Goal: Task Accomplishment & Management: Manage account settings

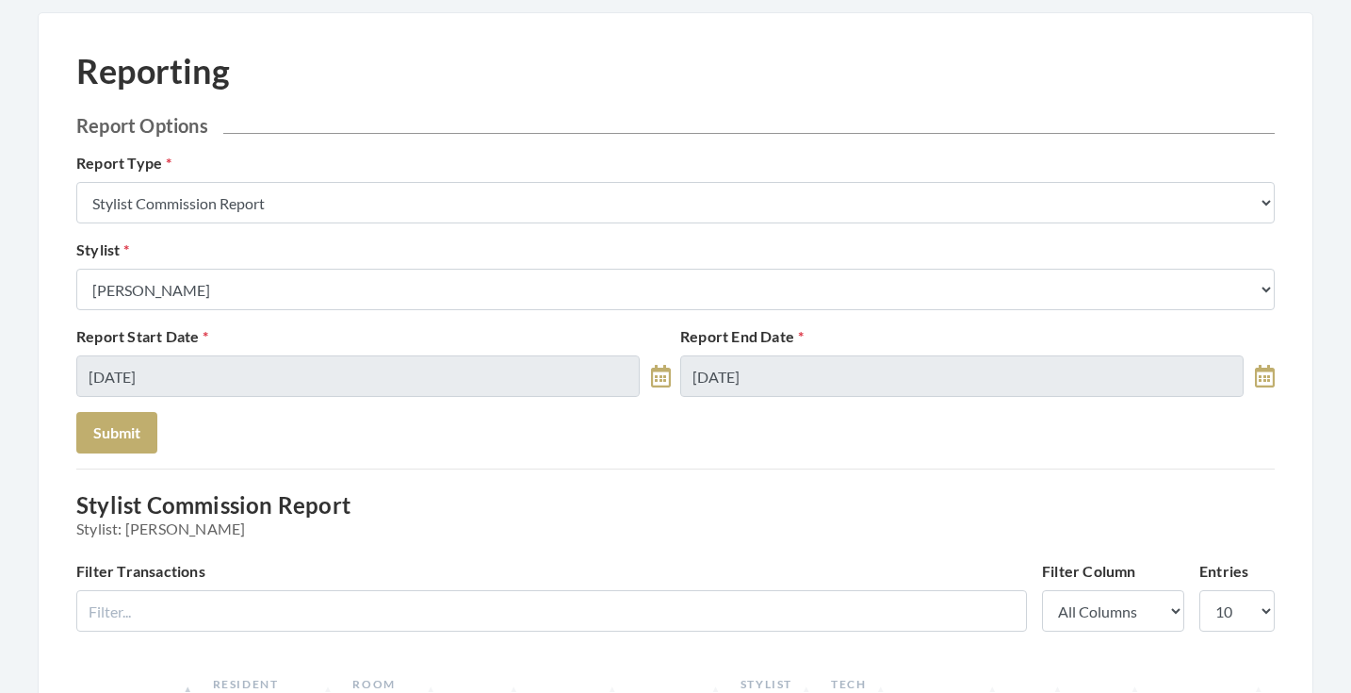
scroll to position [19, 0]
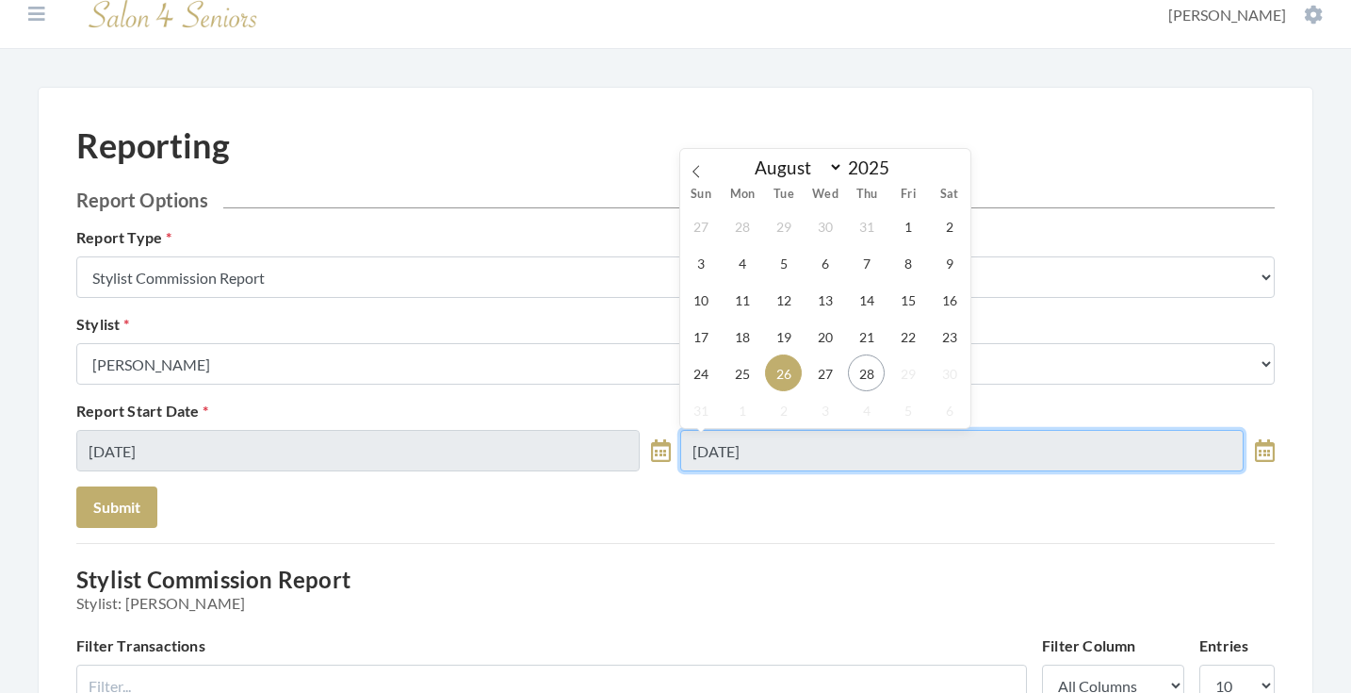
click at [776, 444] on input "[DATE]" at bounding box center [961, 450] width 563 height 41
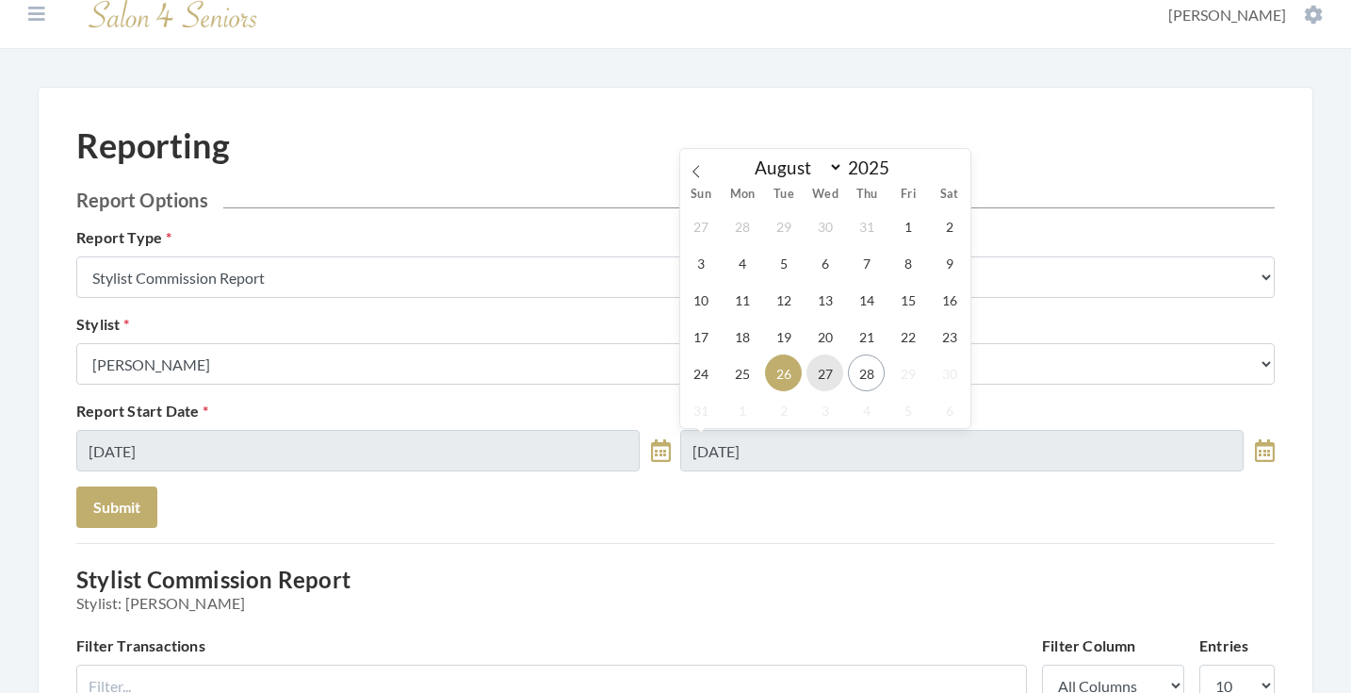
click at [832, 370] on span "27" at bounding box center [825, 372] width 37 height 37
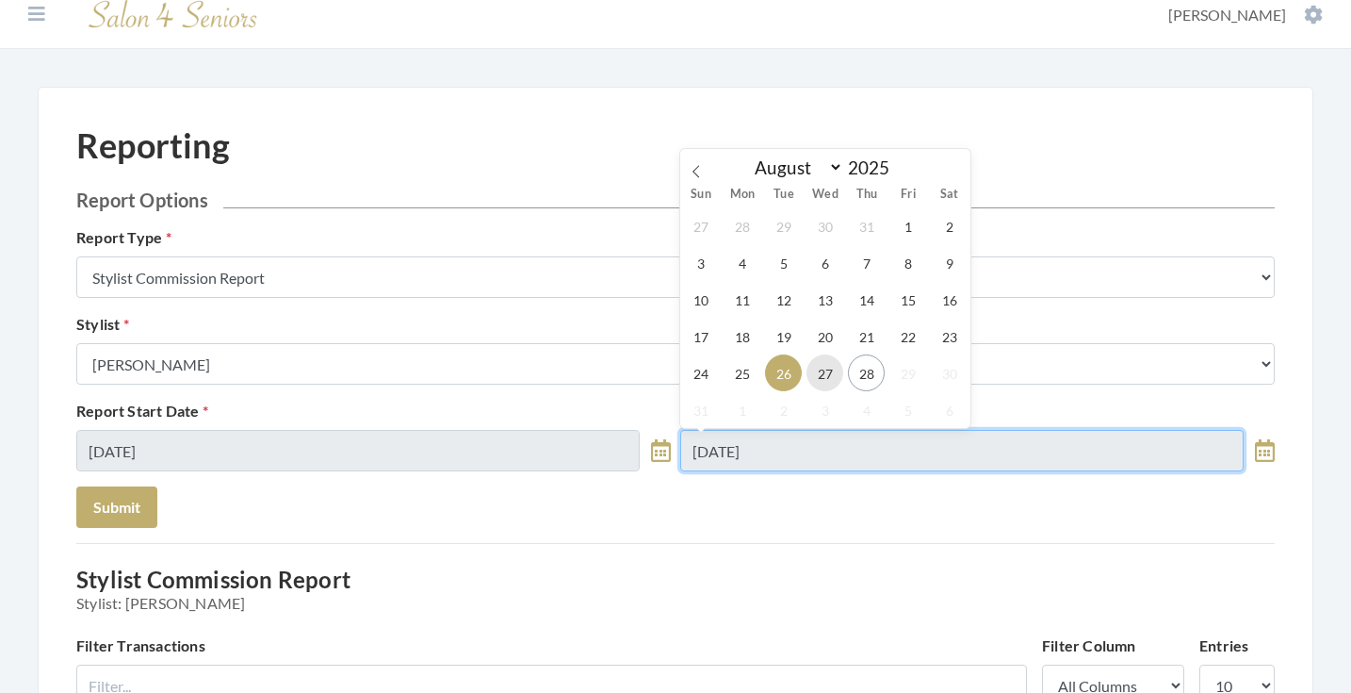
type input "[DATE]"
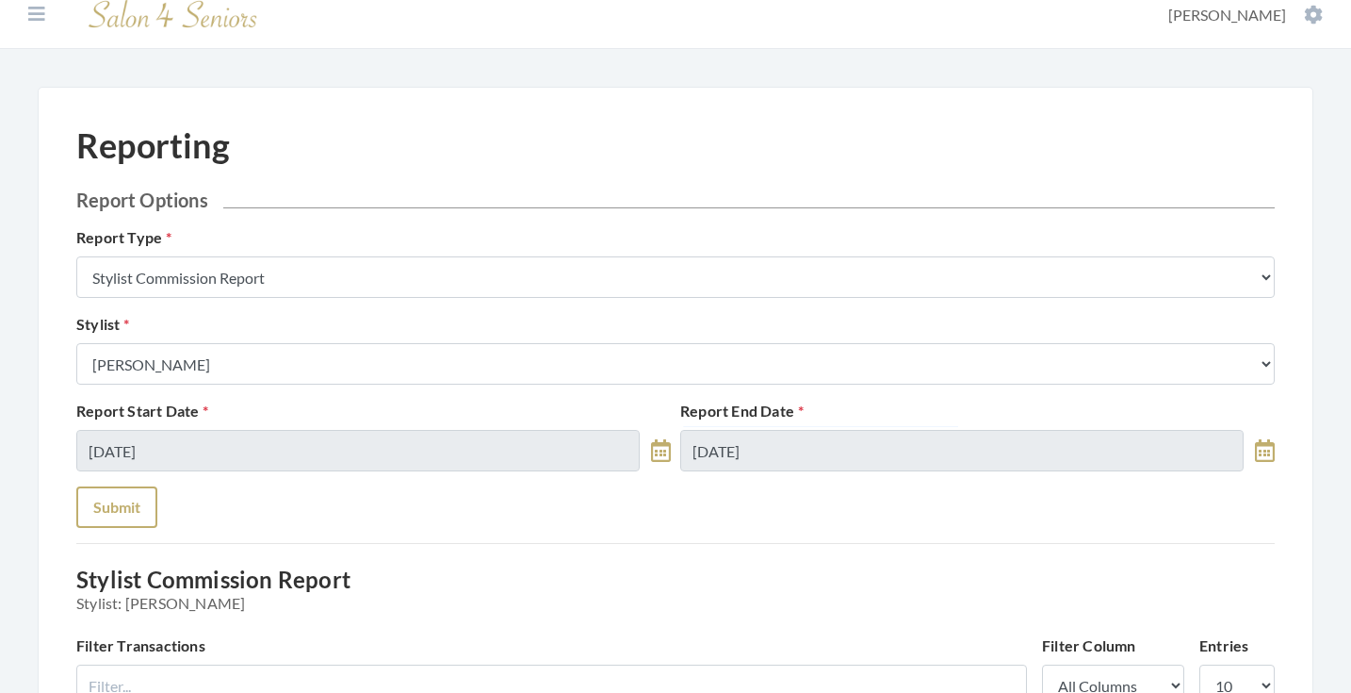
click at [137, 514] on button "Submit" at bounding box center [116, 506] width 81 height 41
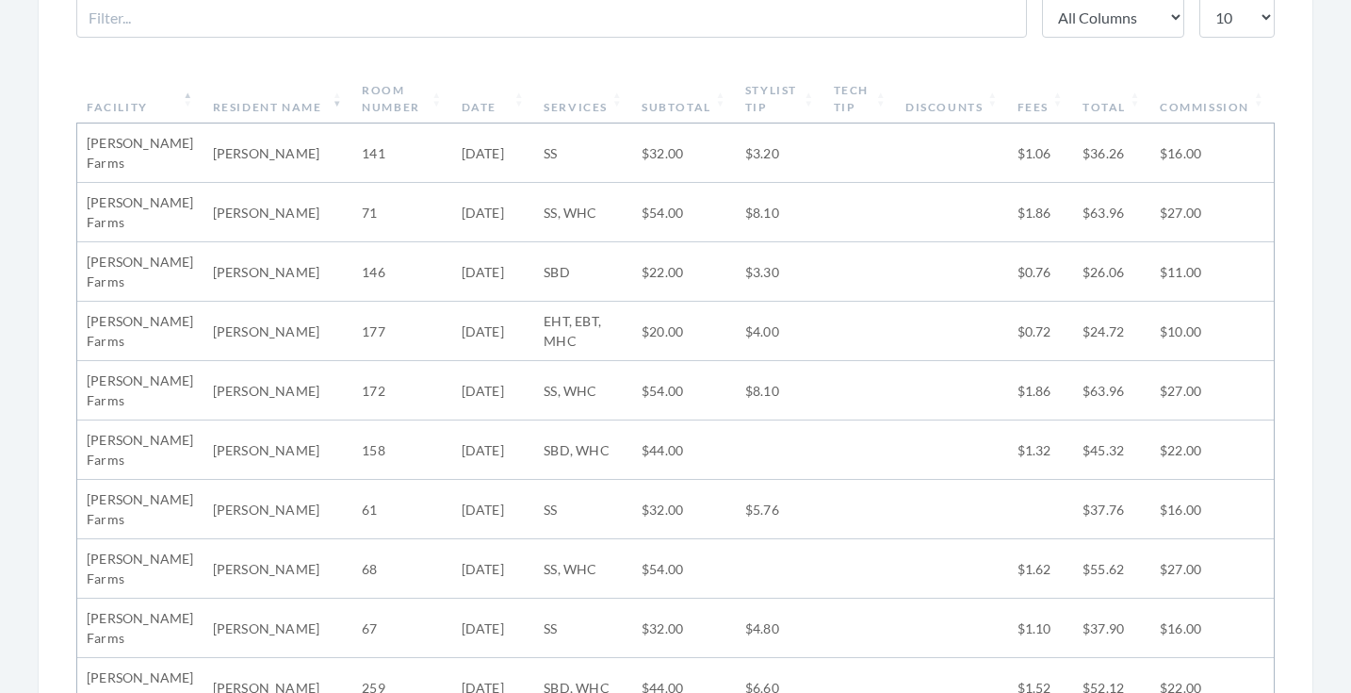
scroll to position [669, 0]
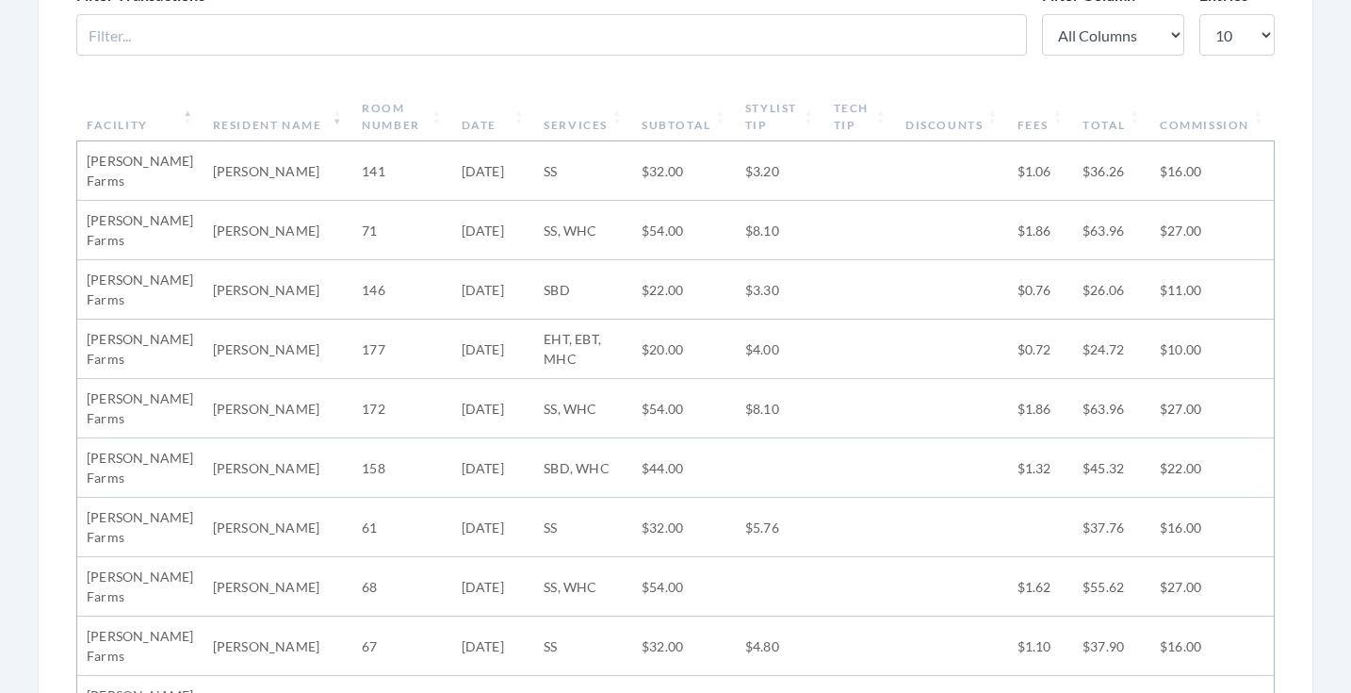
click at [813, 119] on th "Stylist Tip" at bounding box center [780, 116] width 89 height 49
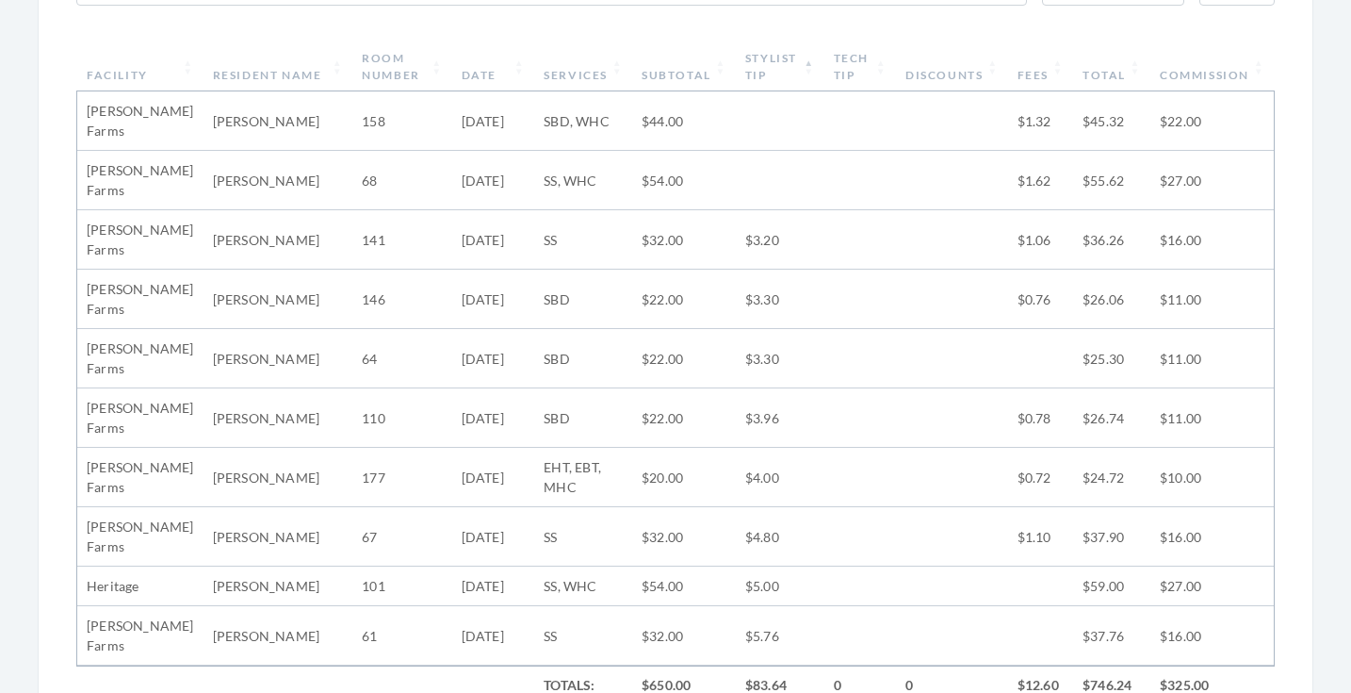
scroll to position [704, 0]
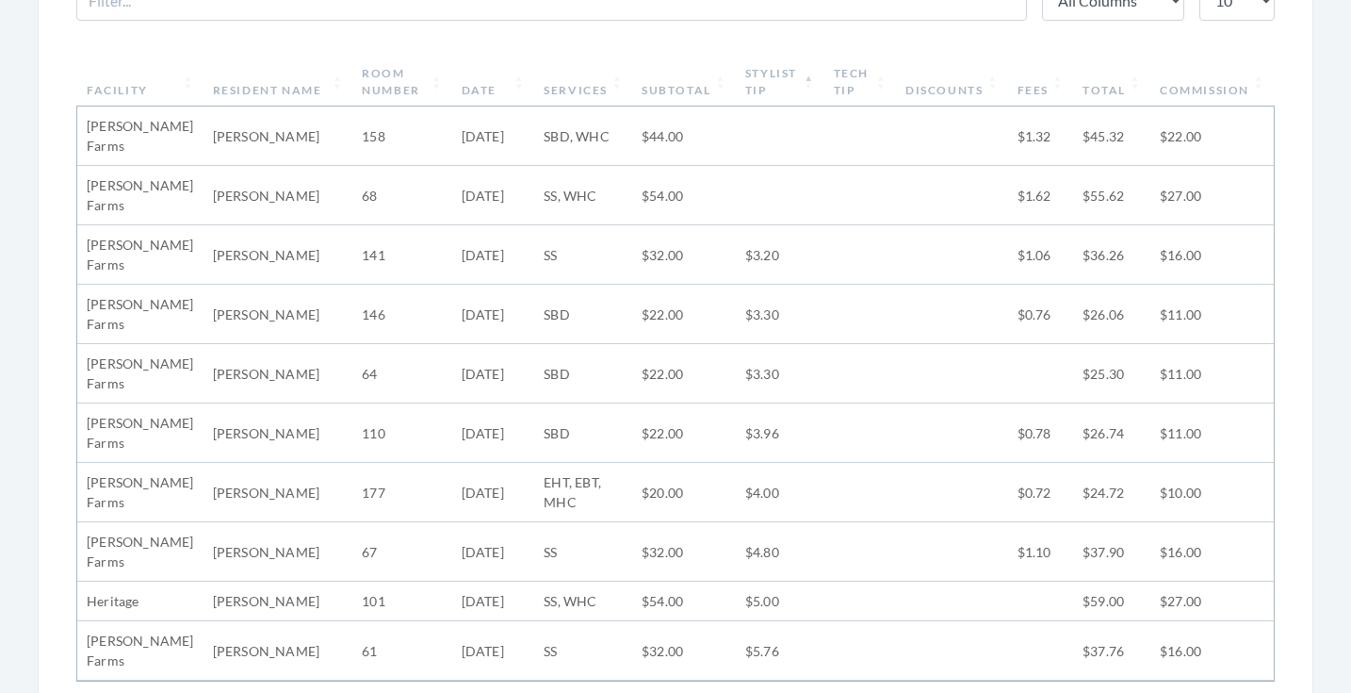
click at [809, 67] on th "Stylist Tip" at bounding box center [780, 81] width 89 height 49
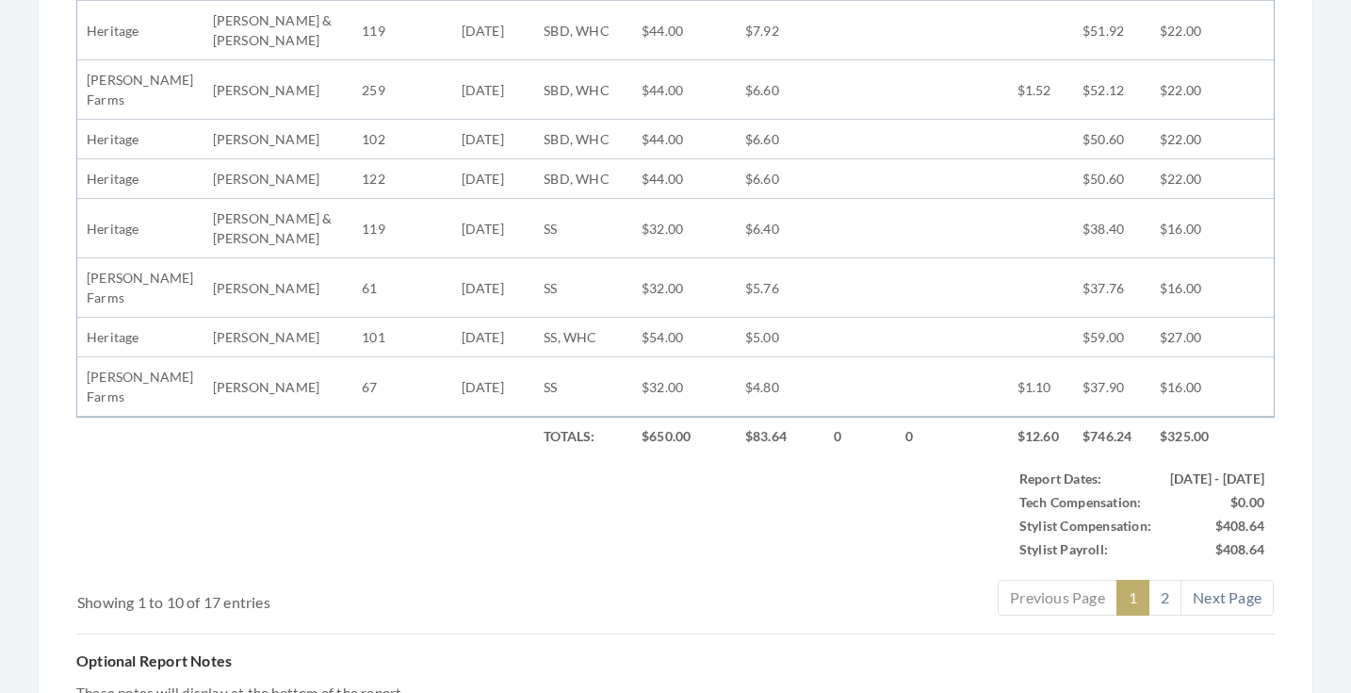
scroll to position [932, 0]
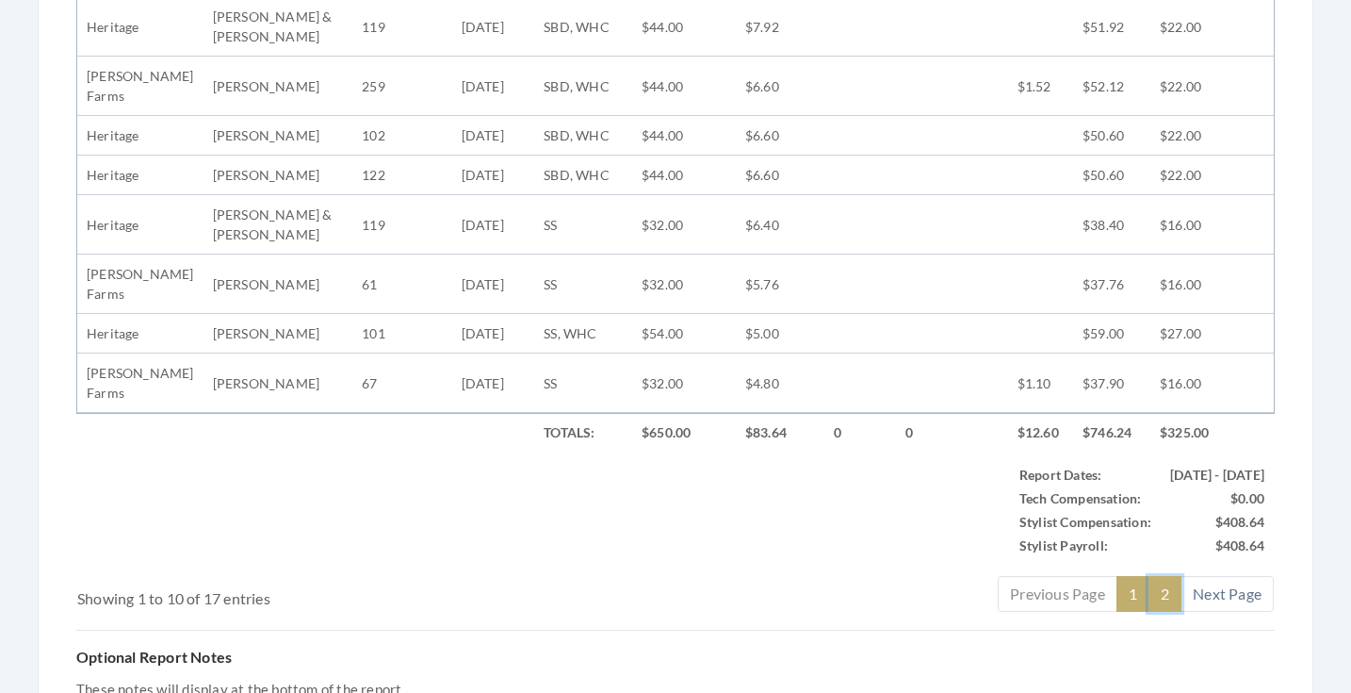
click at [1162, 612] on link "2" at bounding box center [1165, 594] width 33 height 36
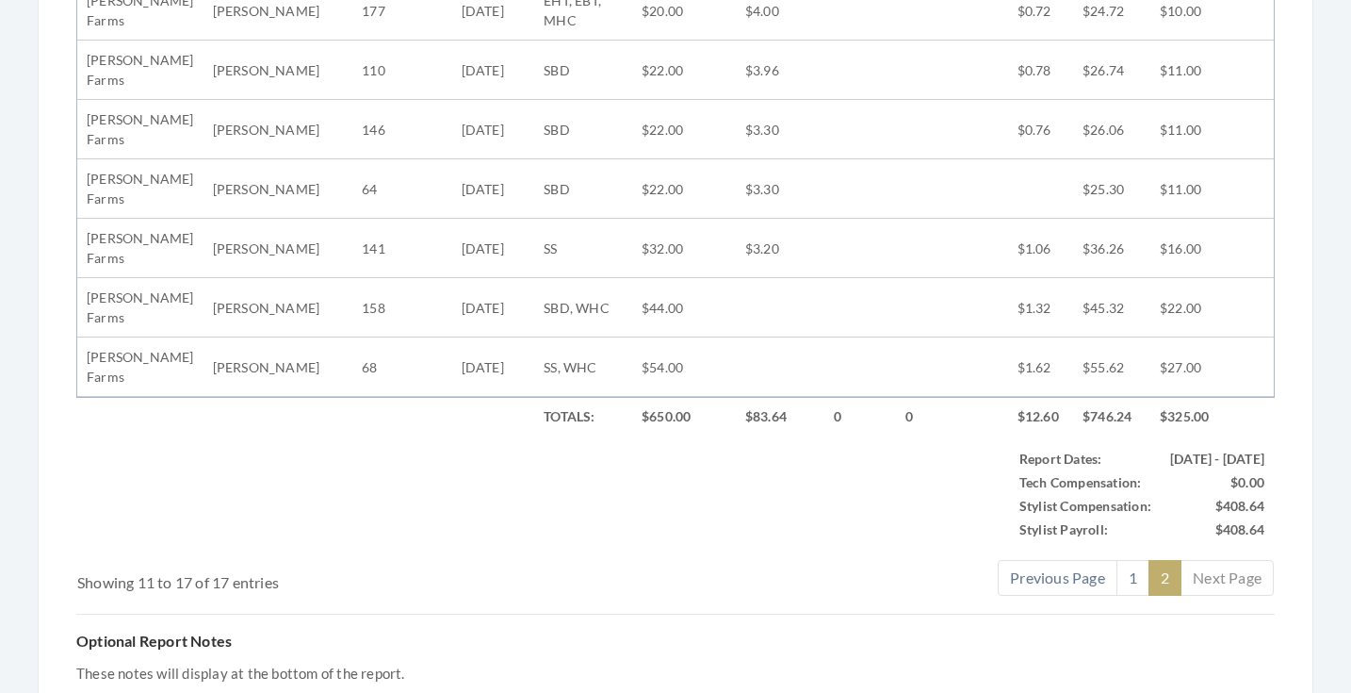
scroll to position [867, 0]
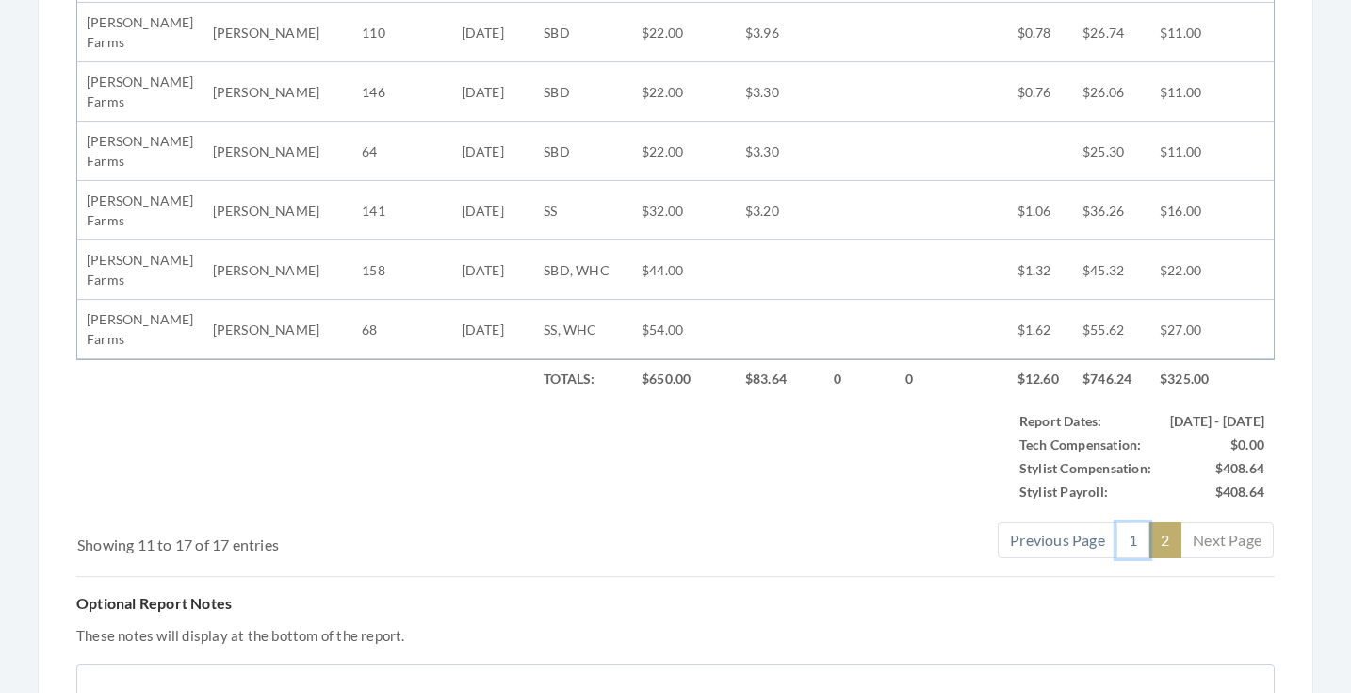
click at [1120, 538] on link "1" at bounding box center [1133, 540] width 33 height 36
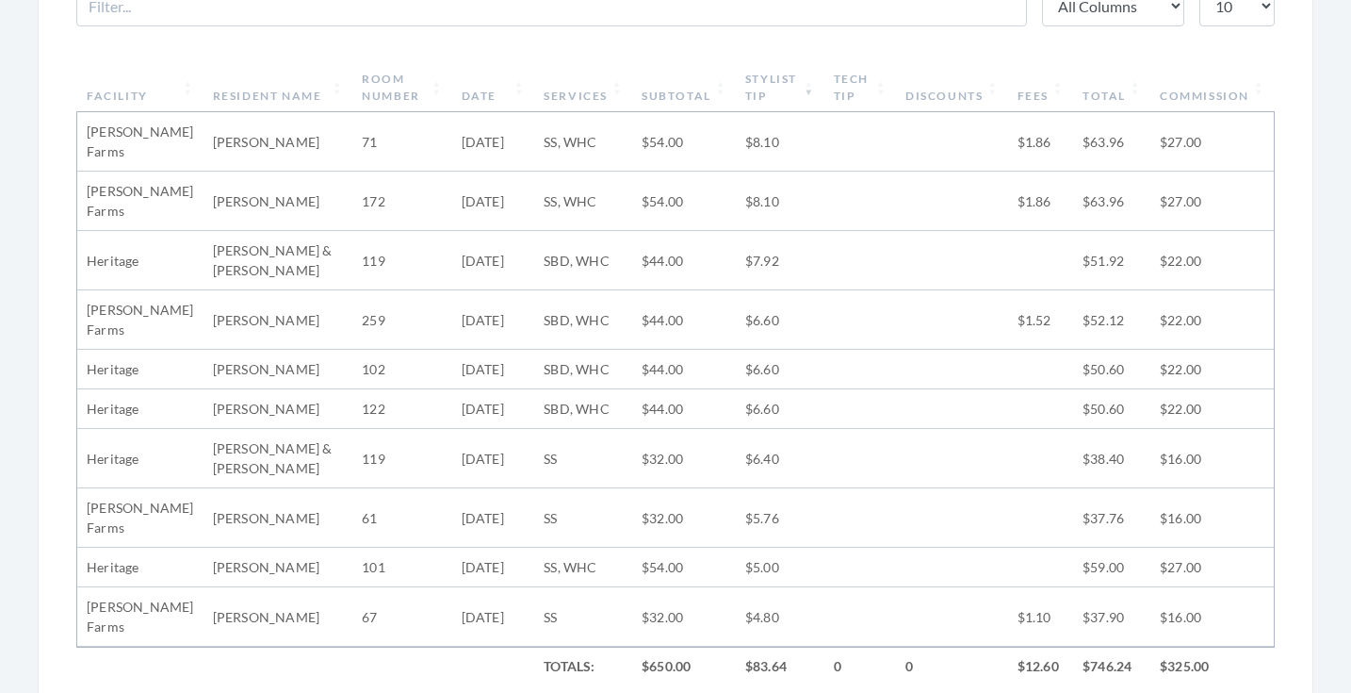
scroll to position [697, 0]
click at [155, 82] on th "Facility" at bounding box center [140, 88] width 126 height 49
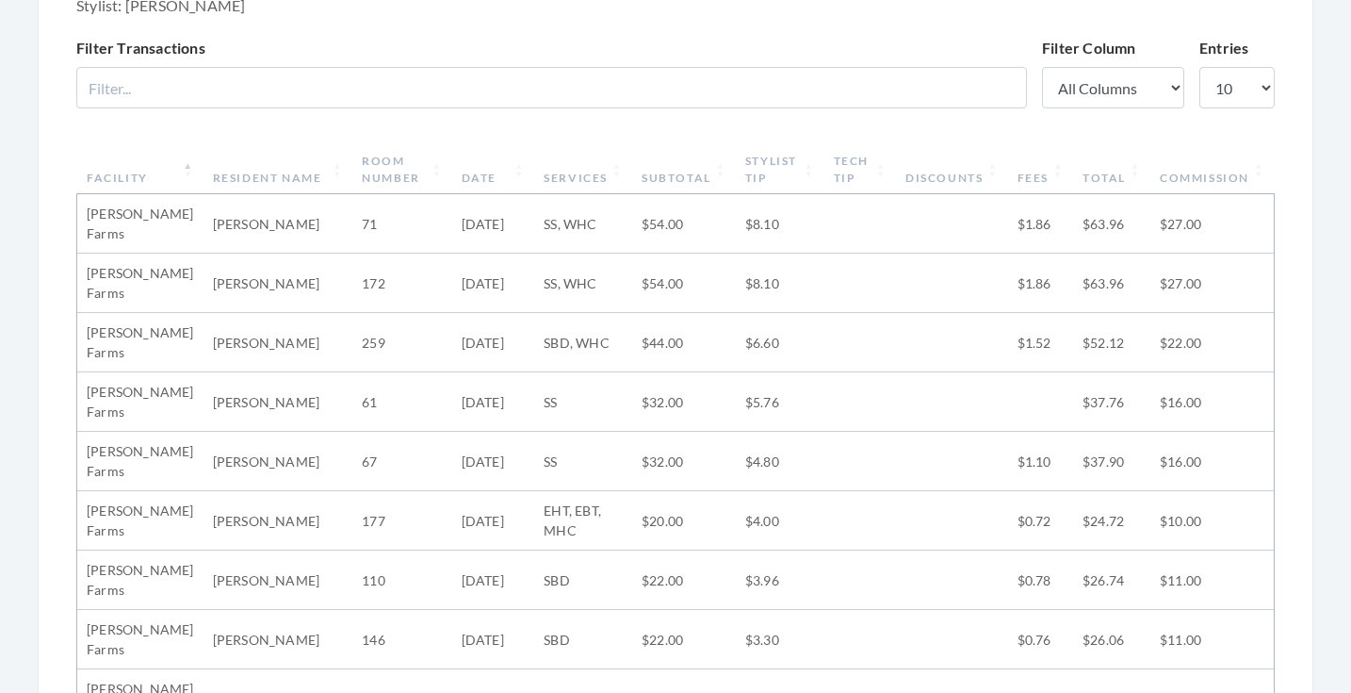
scroll to position [308, 0]
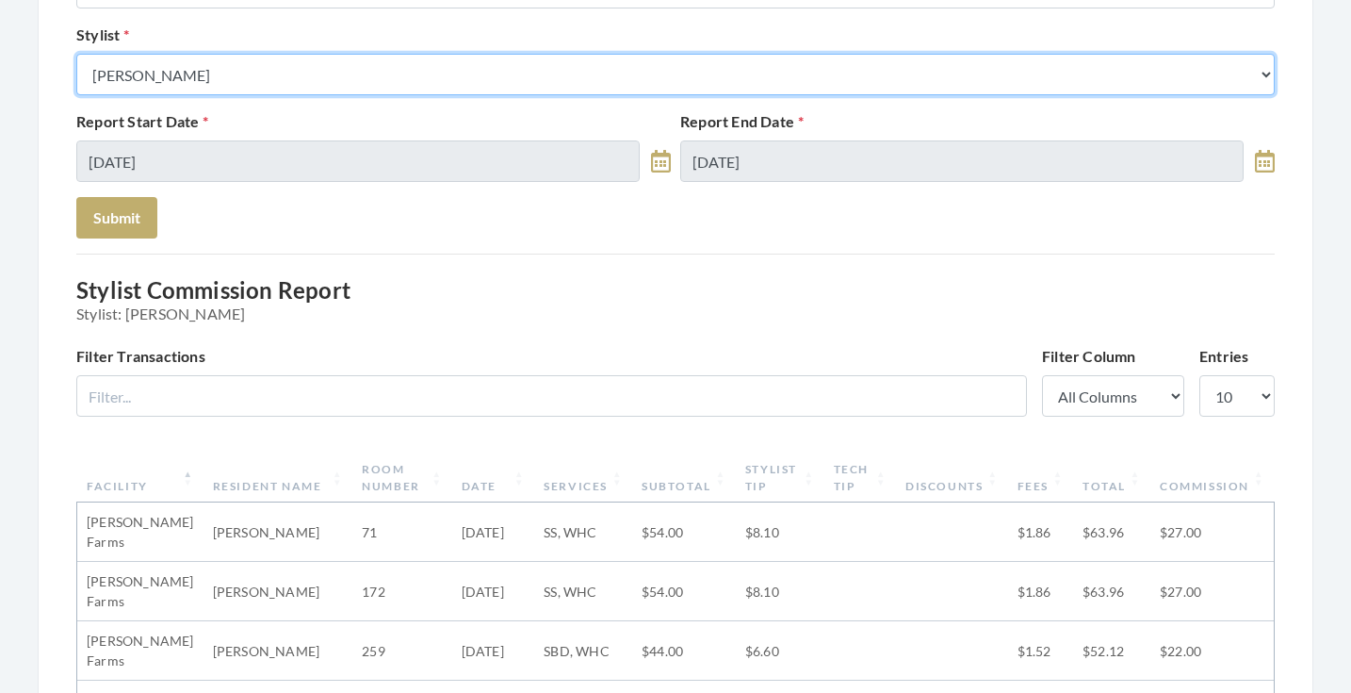
select select "49"
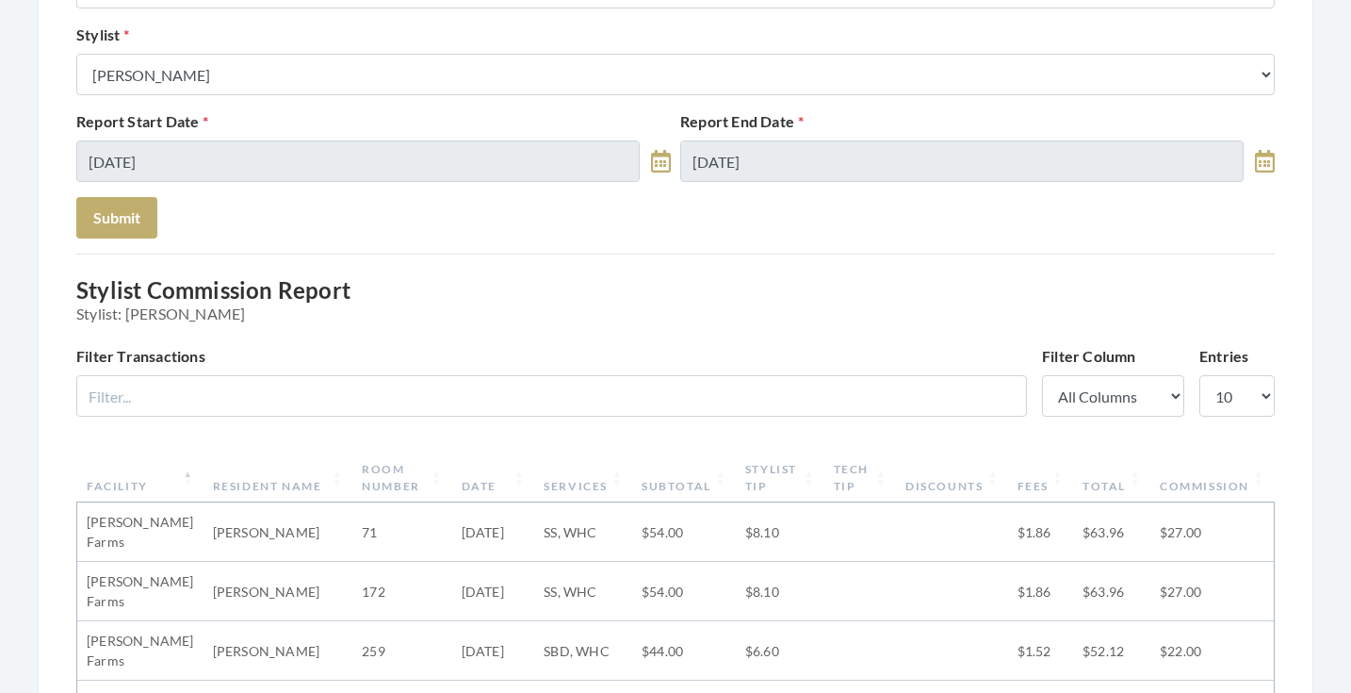
click at [299, 134] on div "Report Start Date 08/26/2025" at bounding box center [374, 146] width 604 height 72
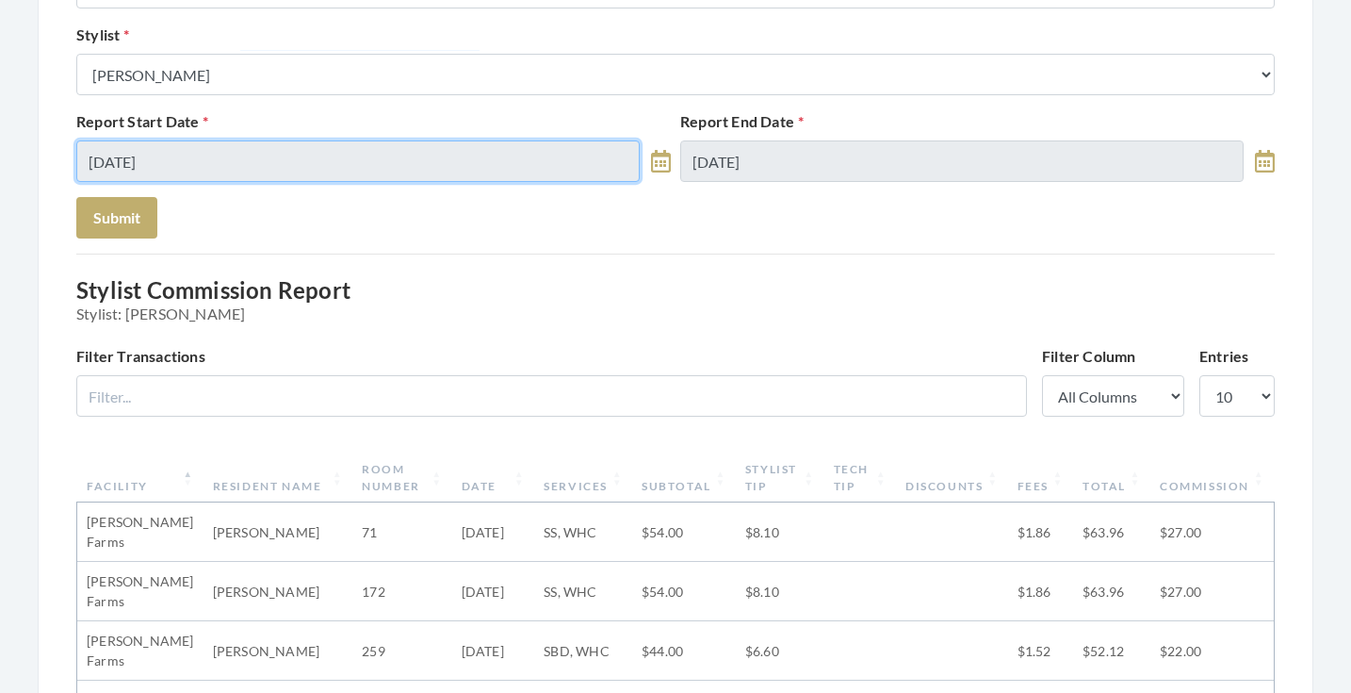
click at [296, 161] on input "[DATE]" at bounding box center [357, 160] width 563 height 41
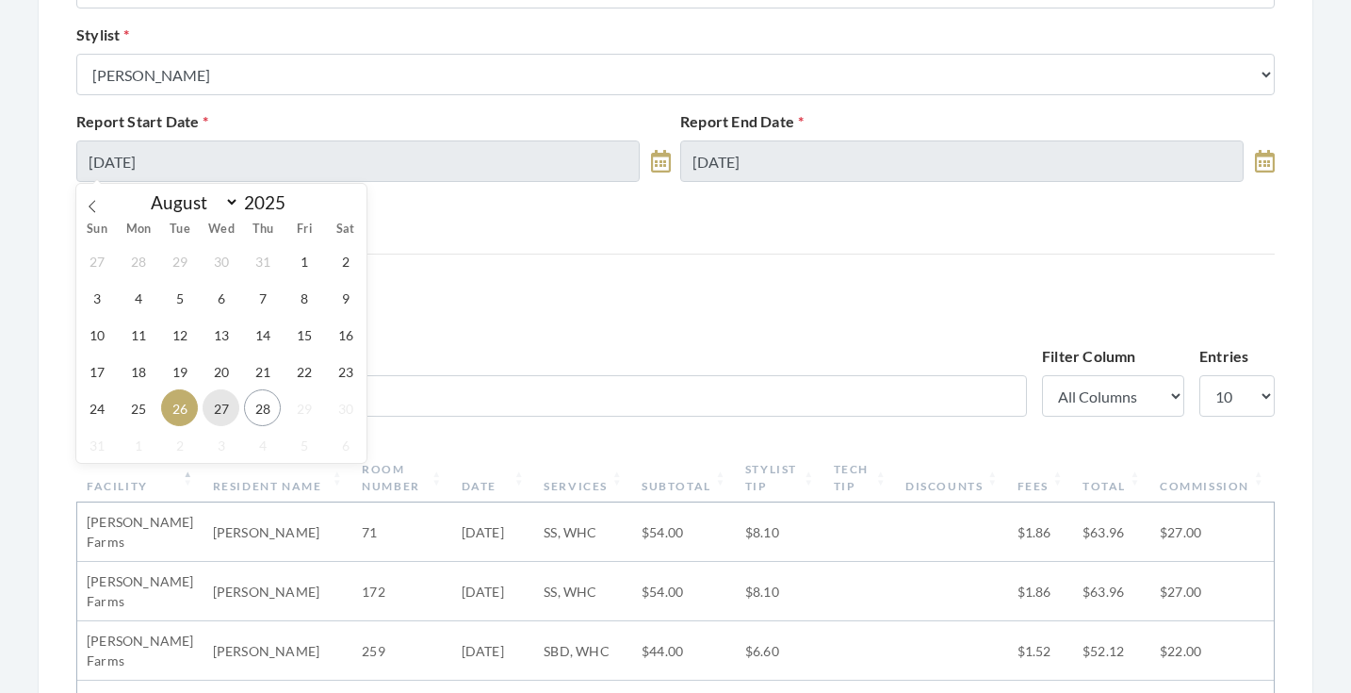
click at [230, 407] on span "27" at bounding box center [221, 407] width 37 height 37
type input "08/27/2025"
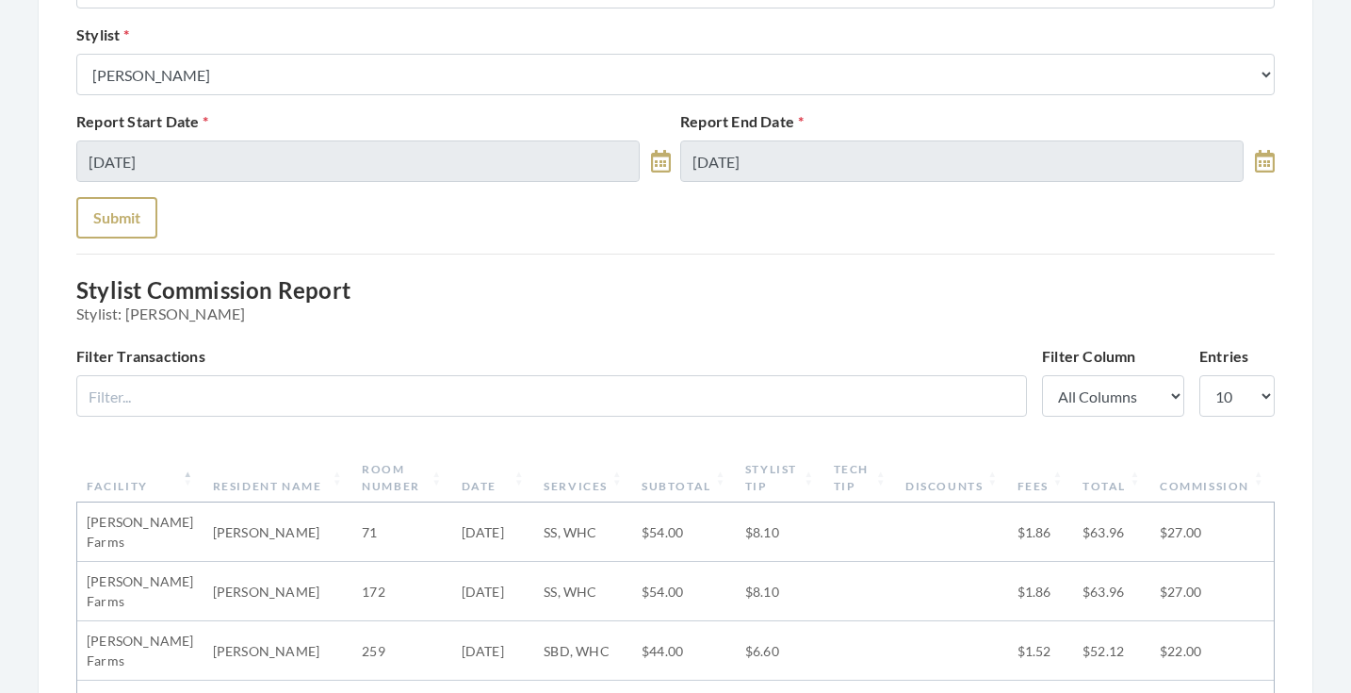
click at [112, 210] on button "Submit" at bounding box center [116, 217] width 81 height 41
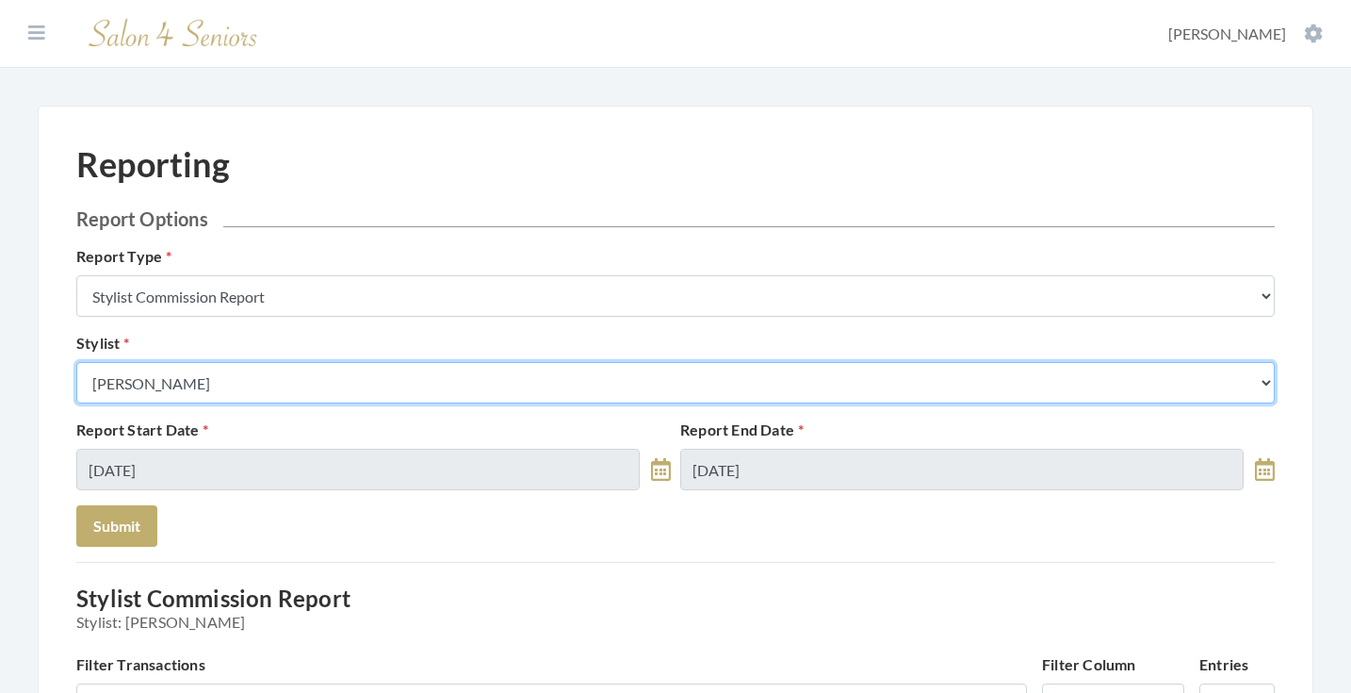
select select "147"
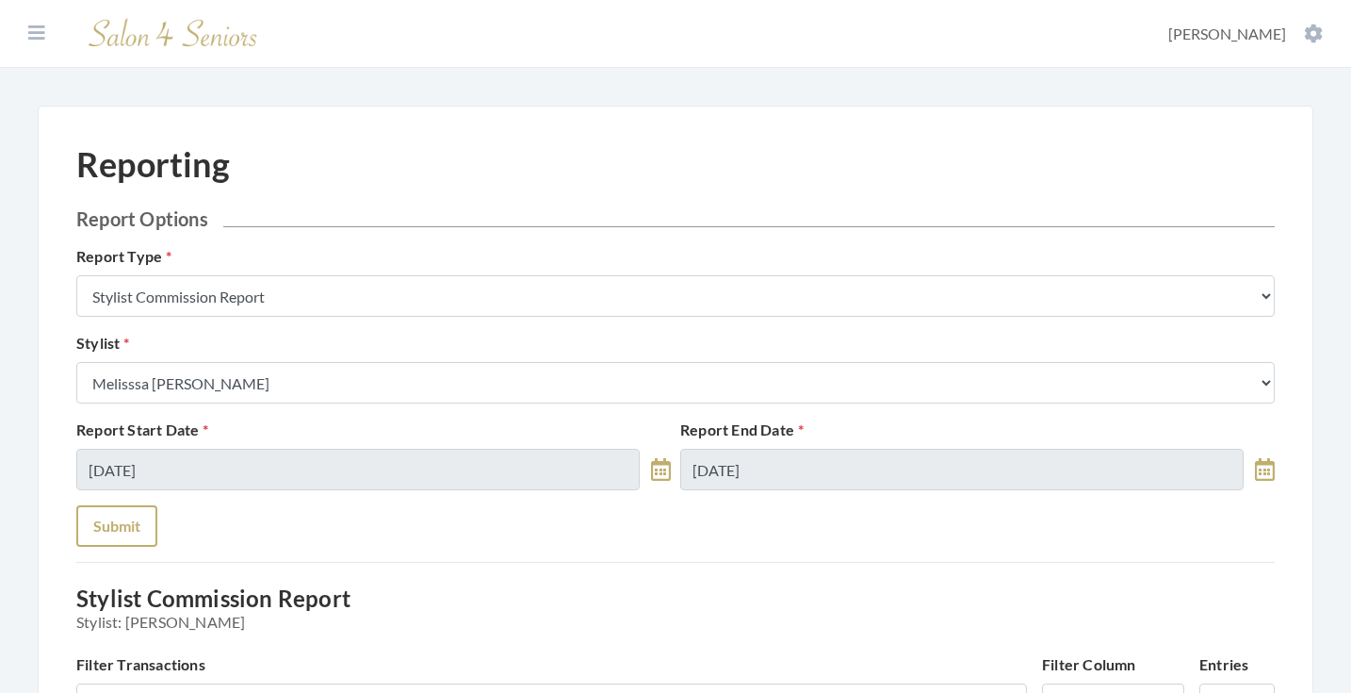
click at [120, 533] on button "Submit" at bounding box center [116, 525] width 81 height 41
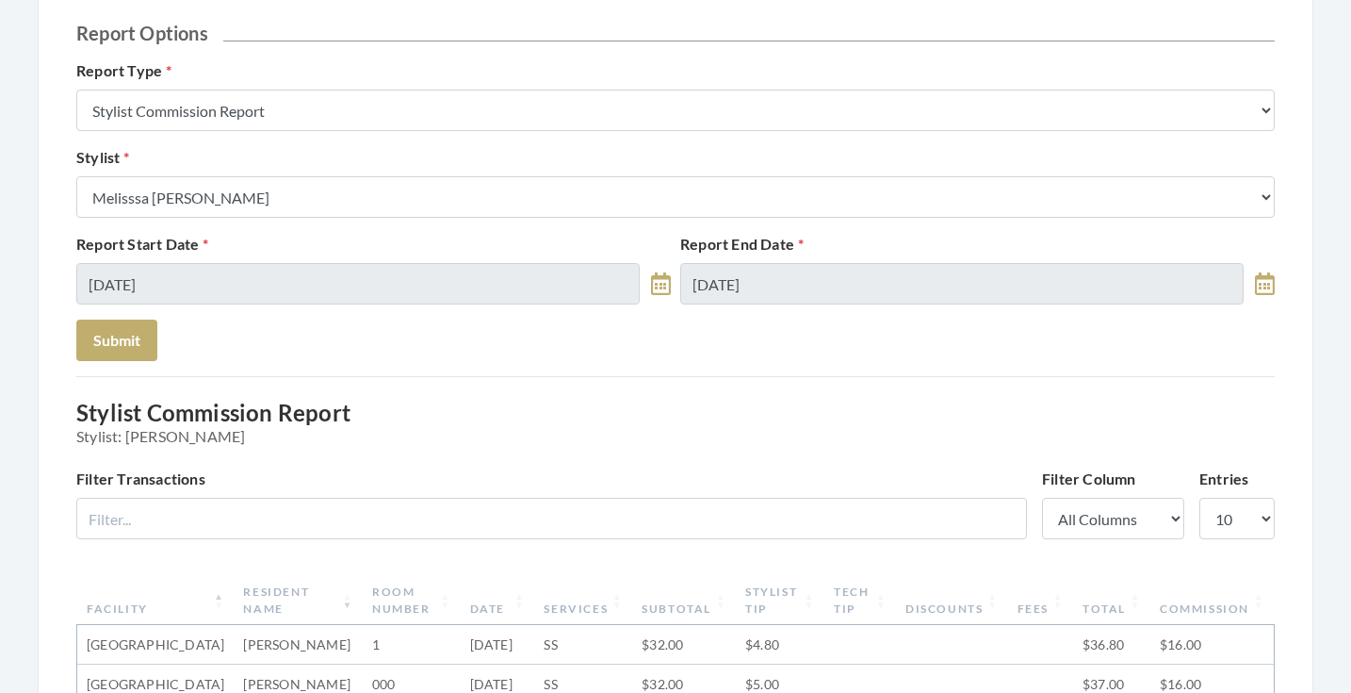
scroll to position [189, 0]
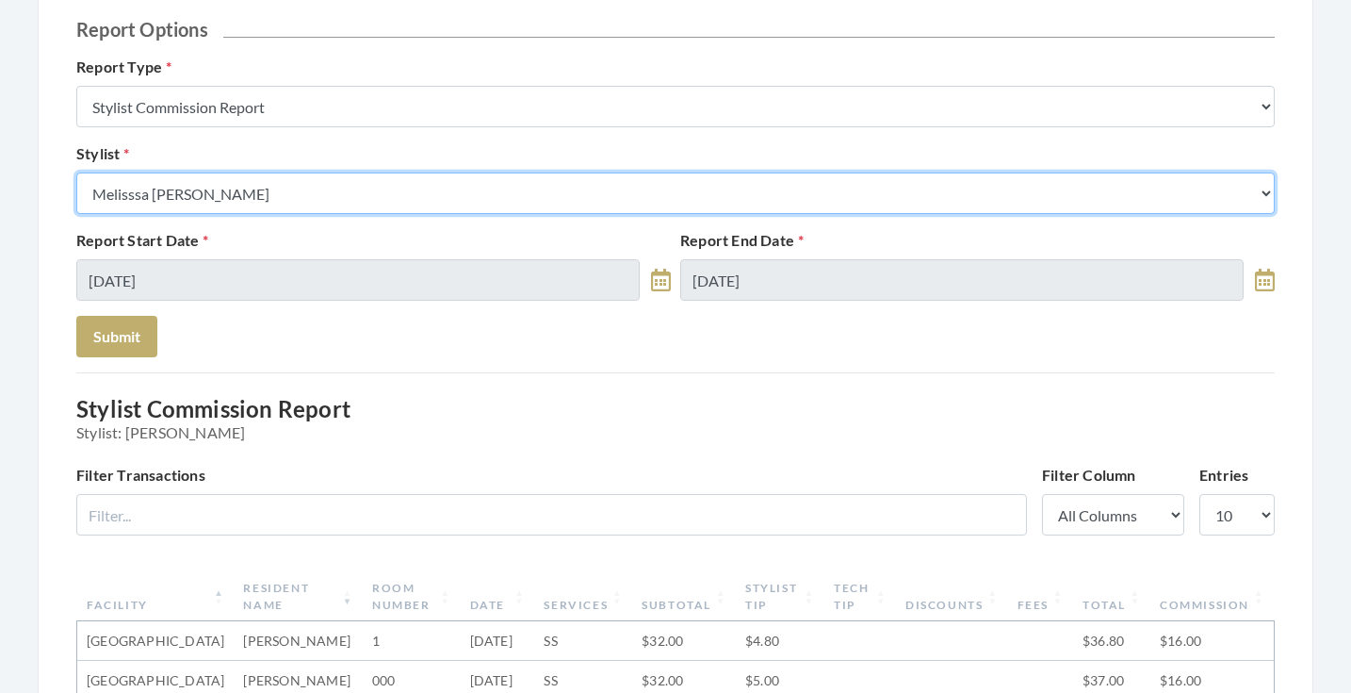
select select "44"
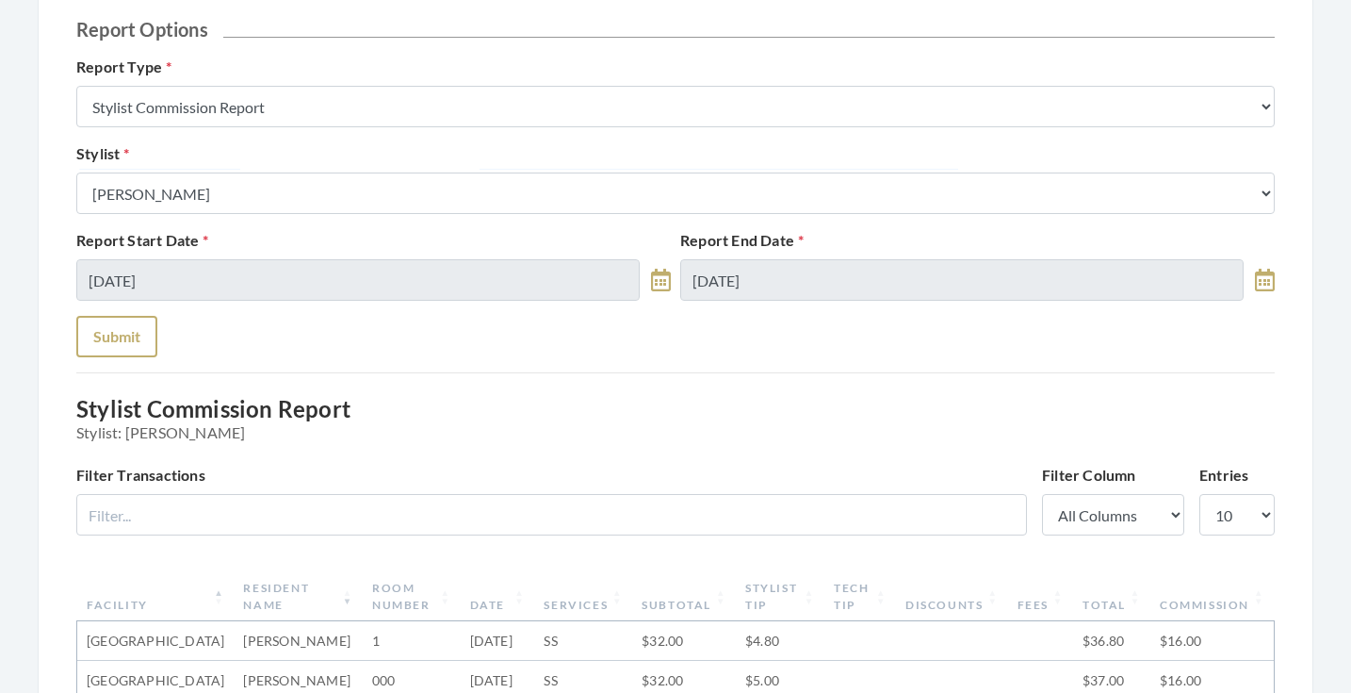
click at [111, 324] on button "Submit" at bounding box center [116, 336] width 81 height 41
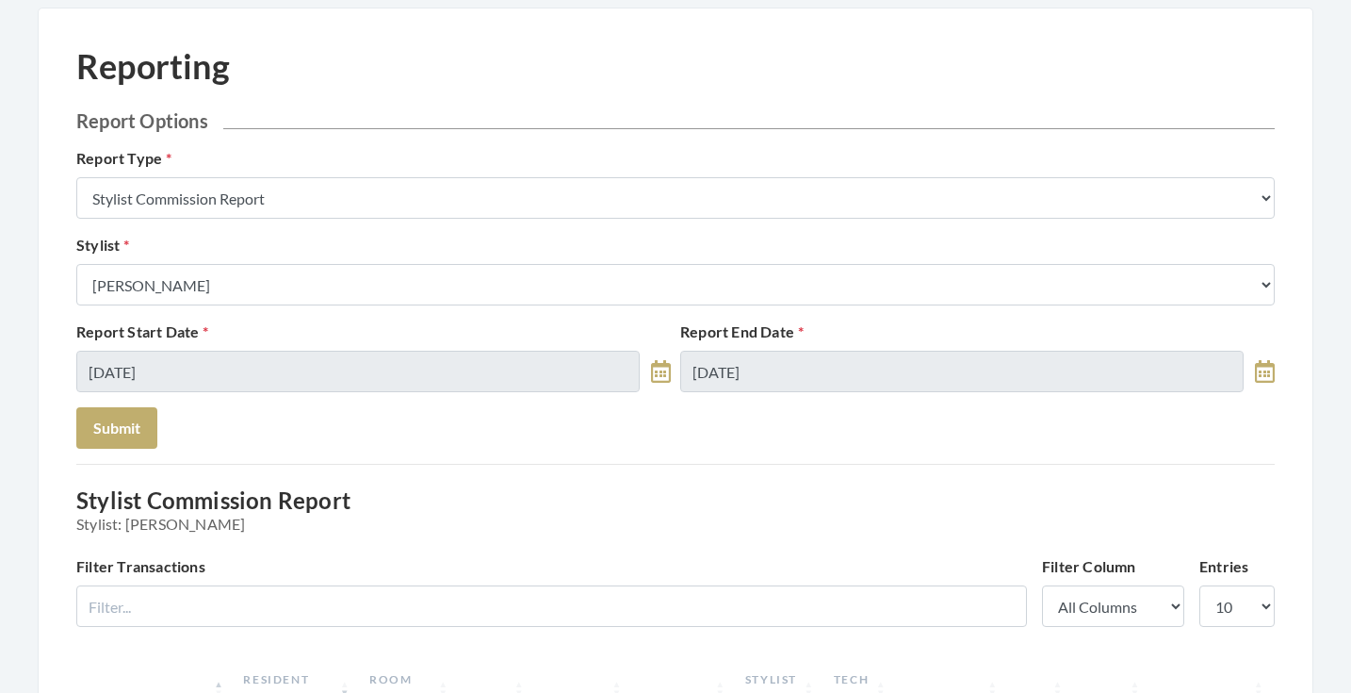
scroll to position [10, 0]
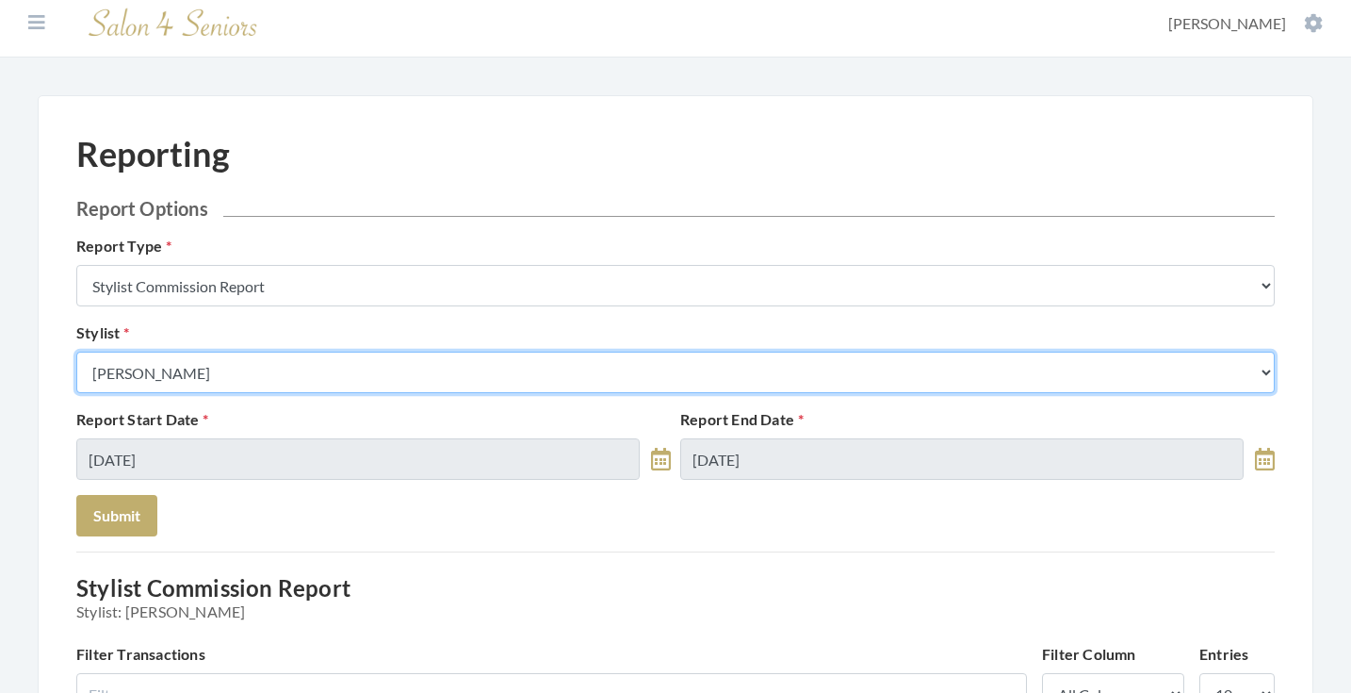
select select "169"
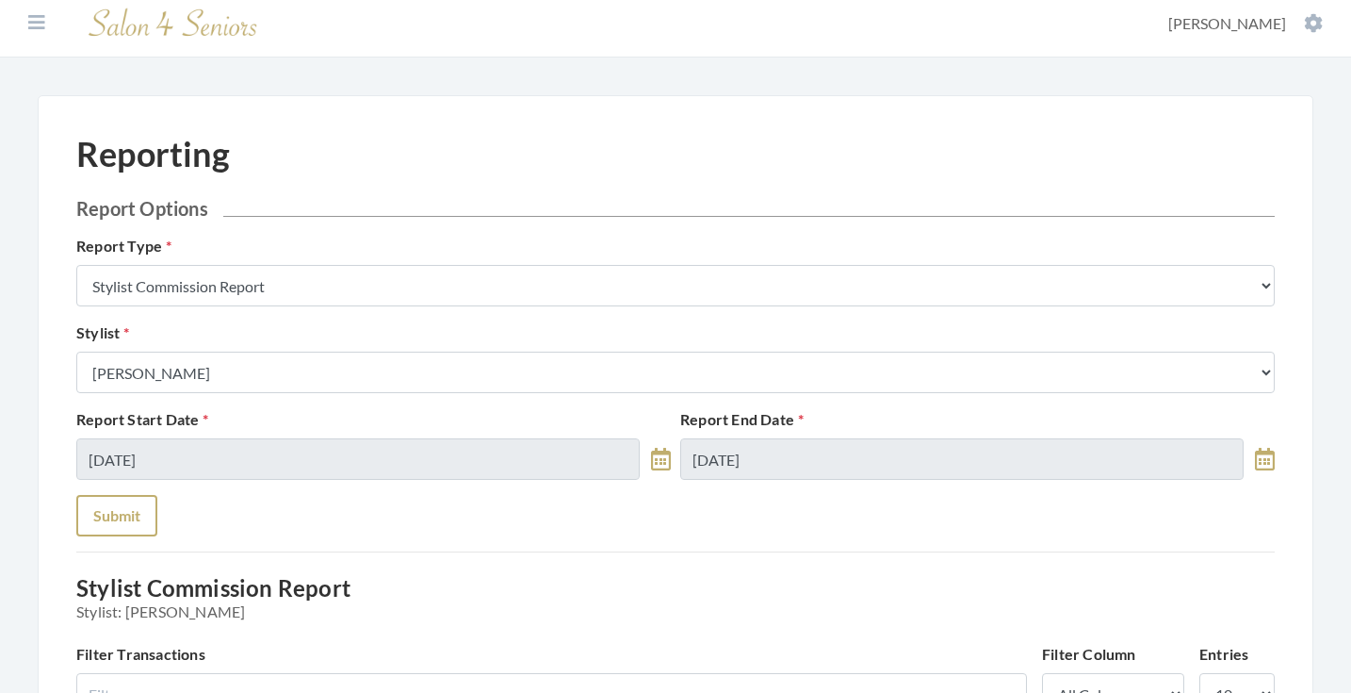
click at [141, 525] on button "Submit" at bounding box center [116, 515] width 81 height 41
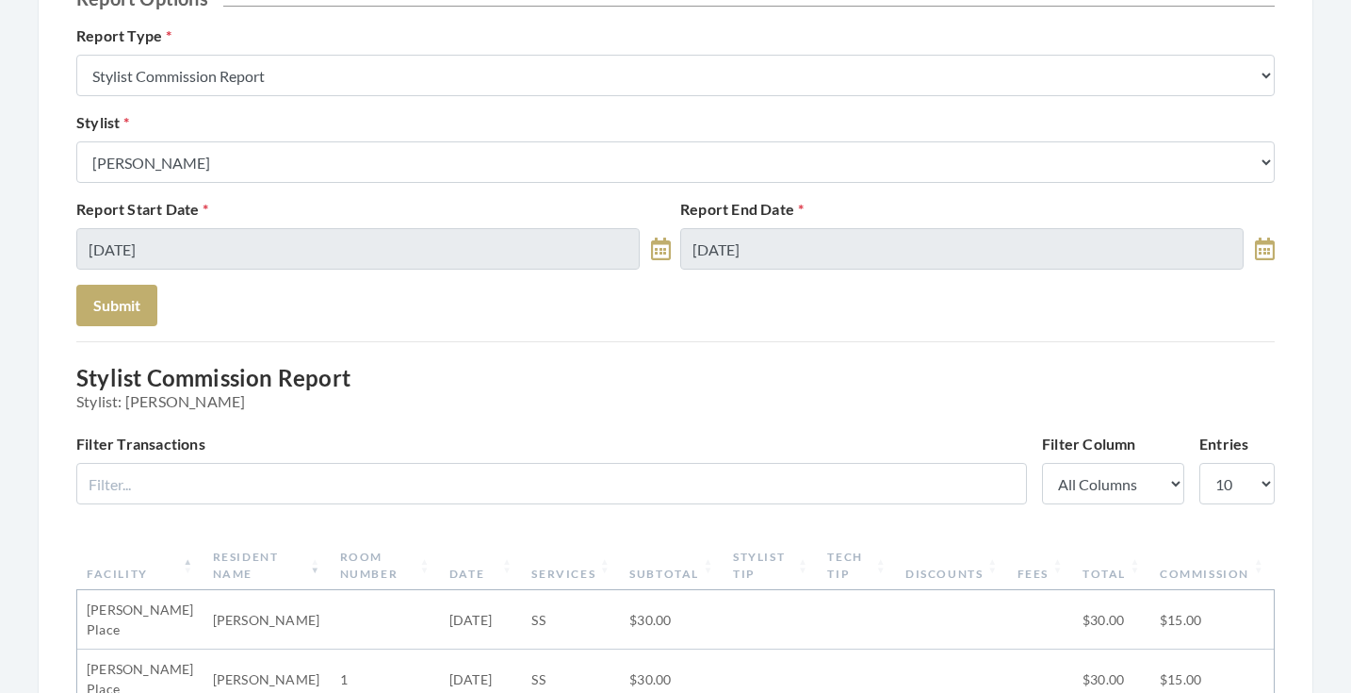
scroll to position [177, 0]
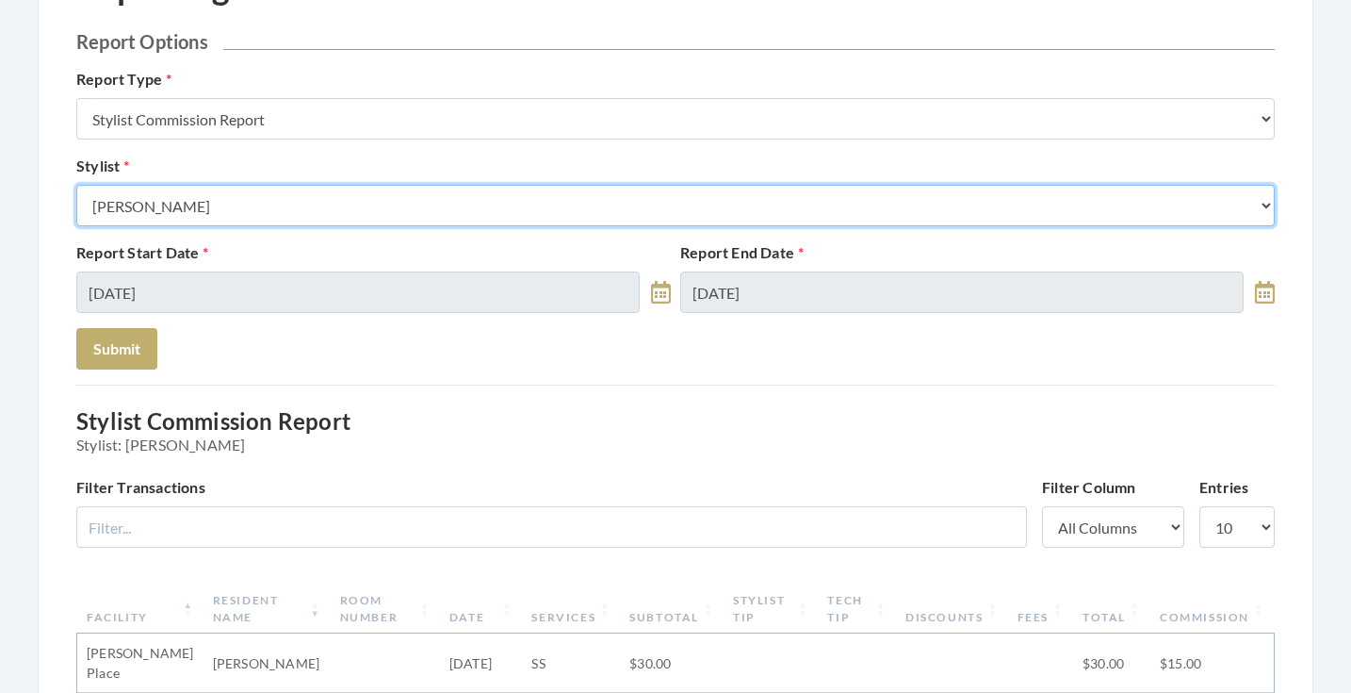
select select "24"
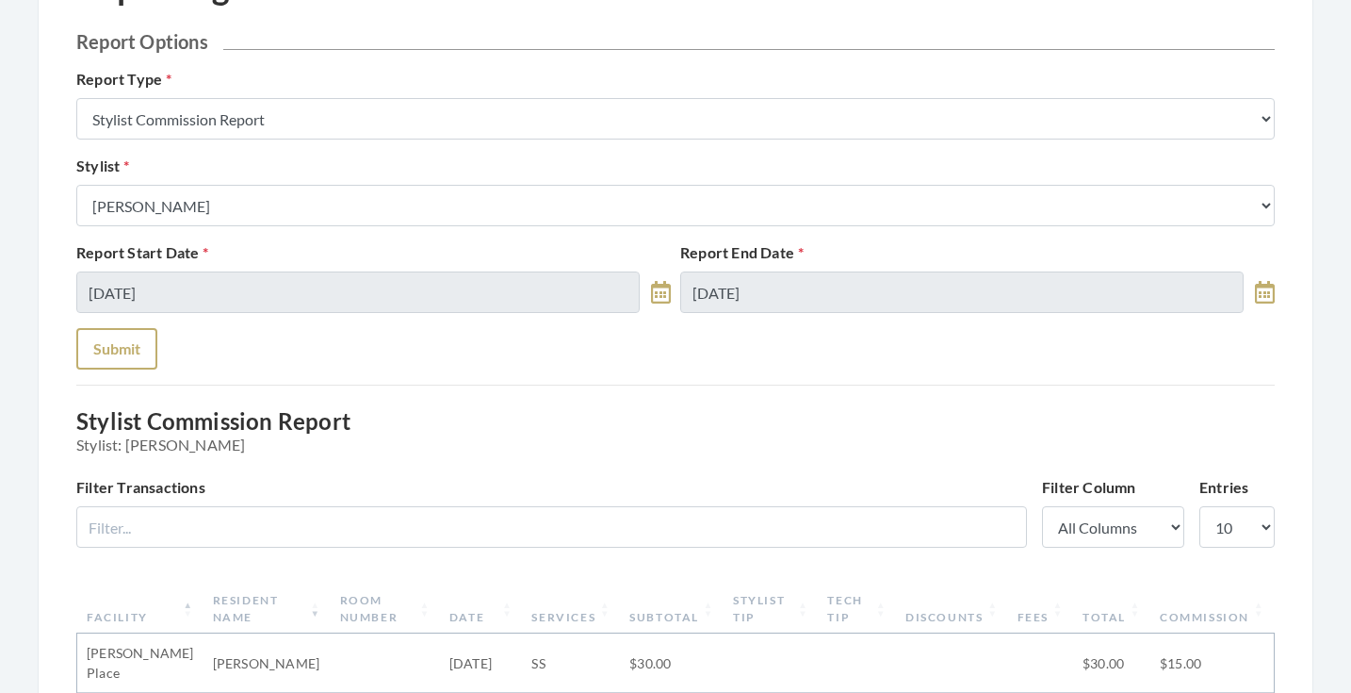
click at [125, 357] on button "Submit" at bounding box center [116, 348] width 81 height 41
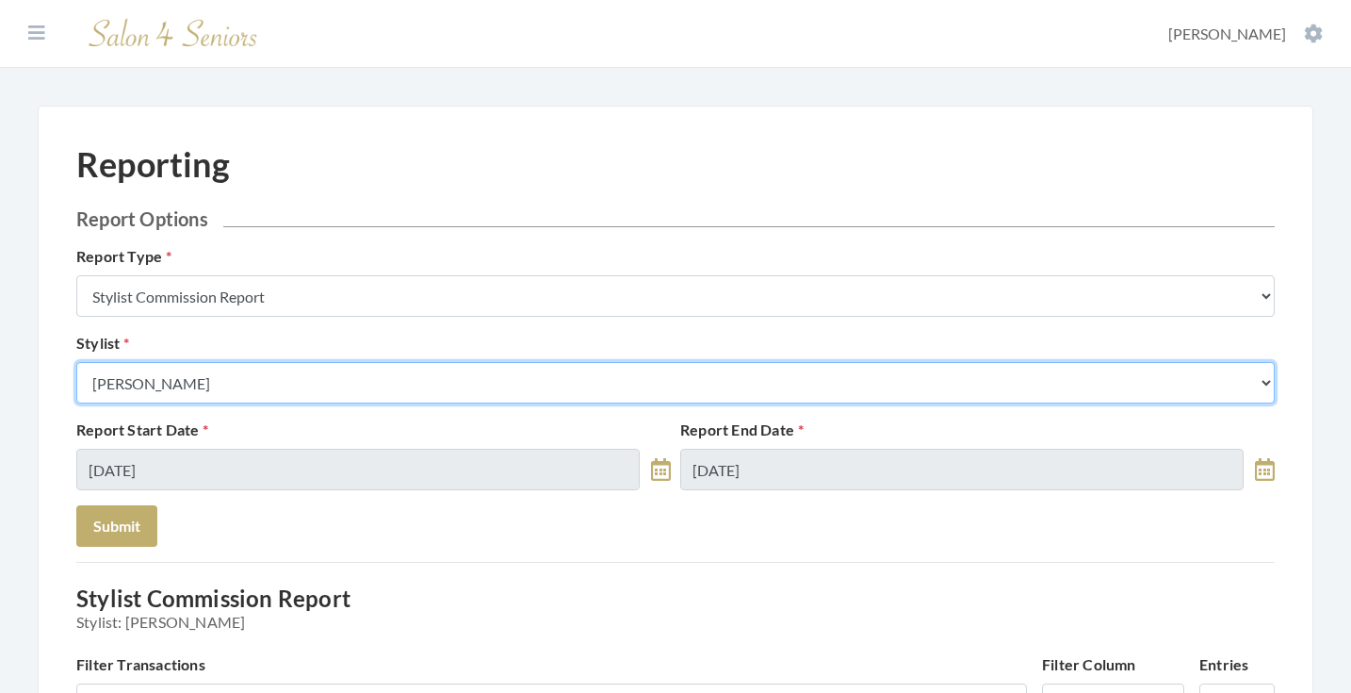
select select "153"
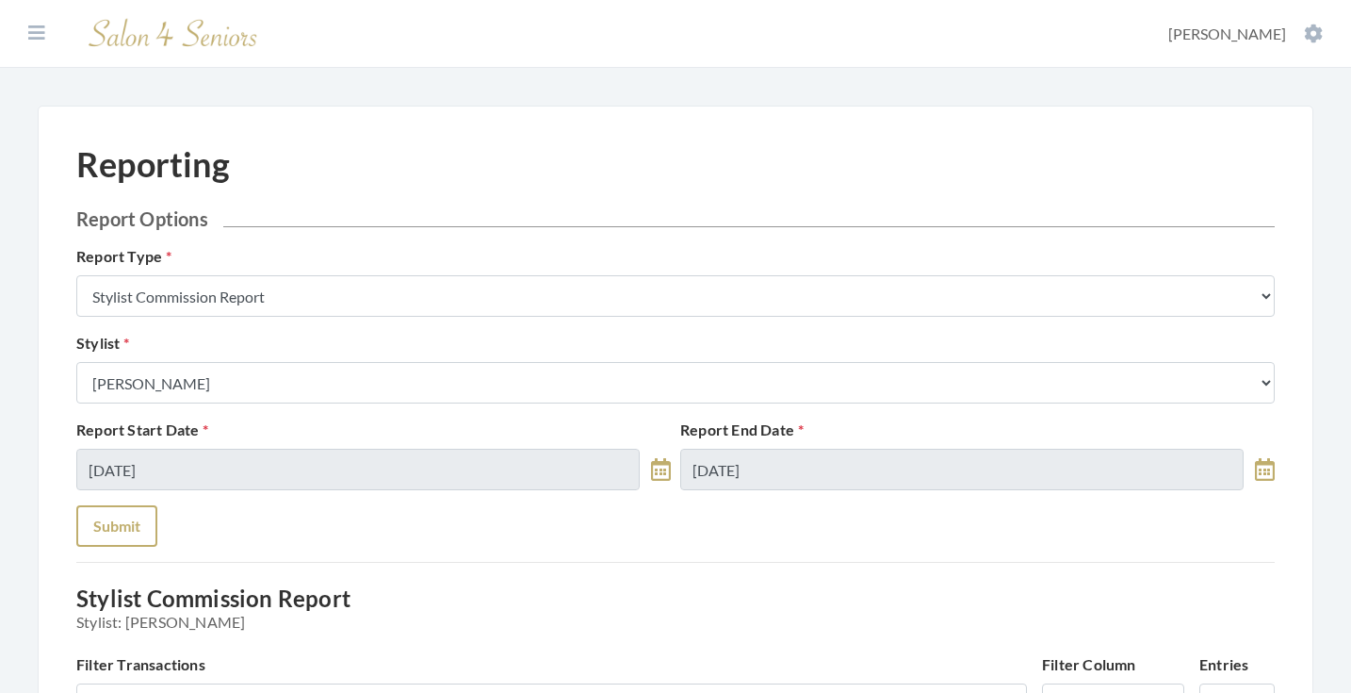
click at [138, 527] on button "Submit" at bounding box center [116, 525] width 81 height 41
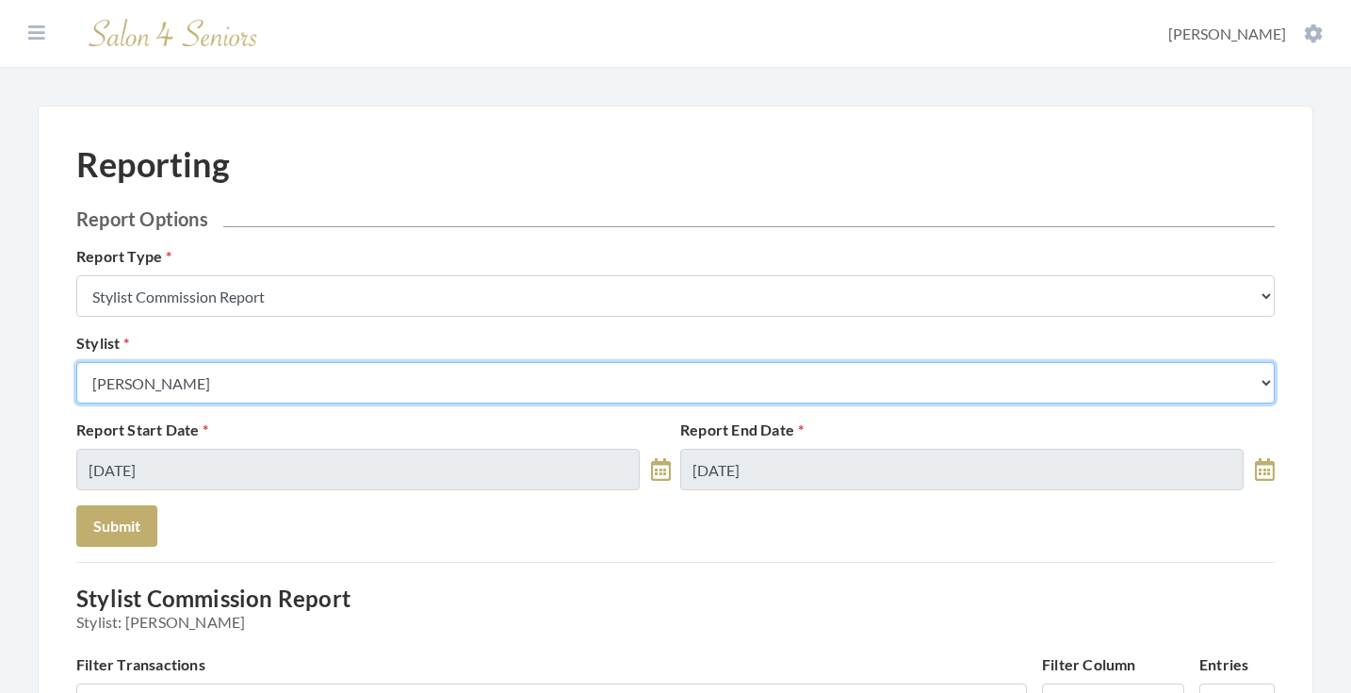
select select "13"
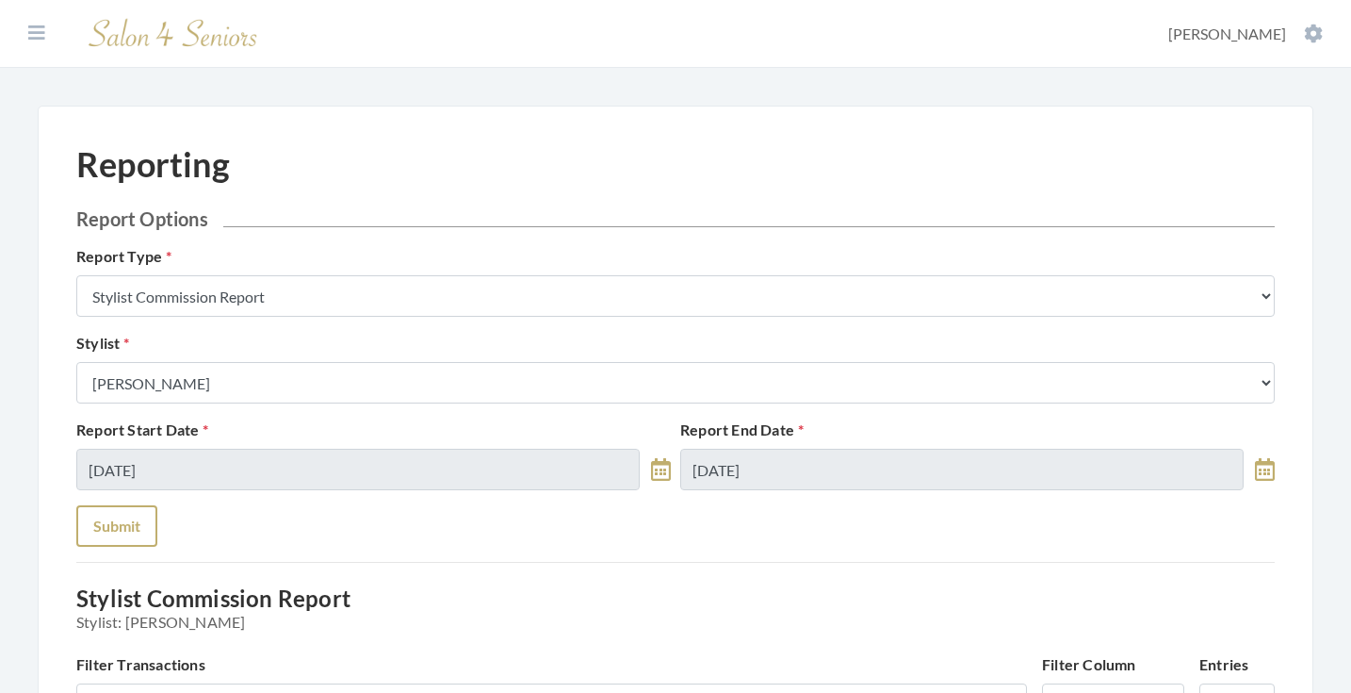
click at [137, 524] on button "Submit" at bounding box center [116, 525] width 81 height 41
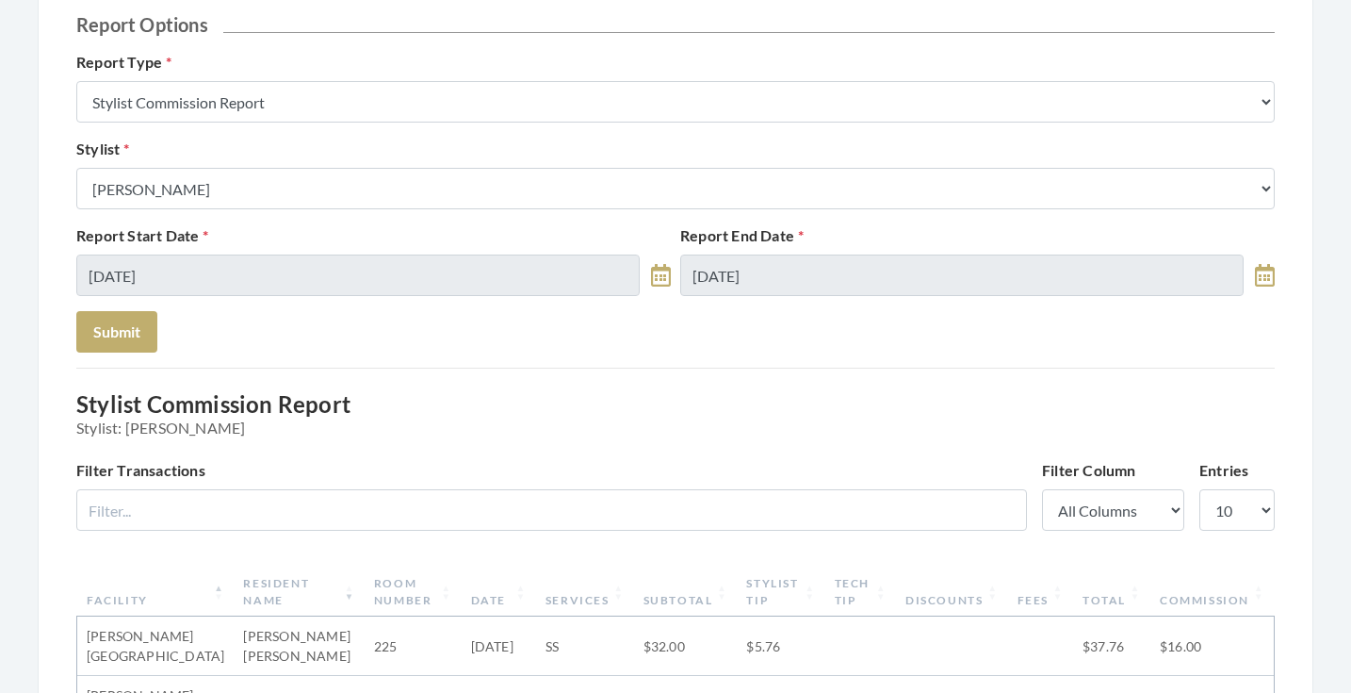
scroll to position [135, 0]
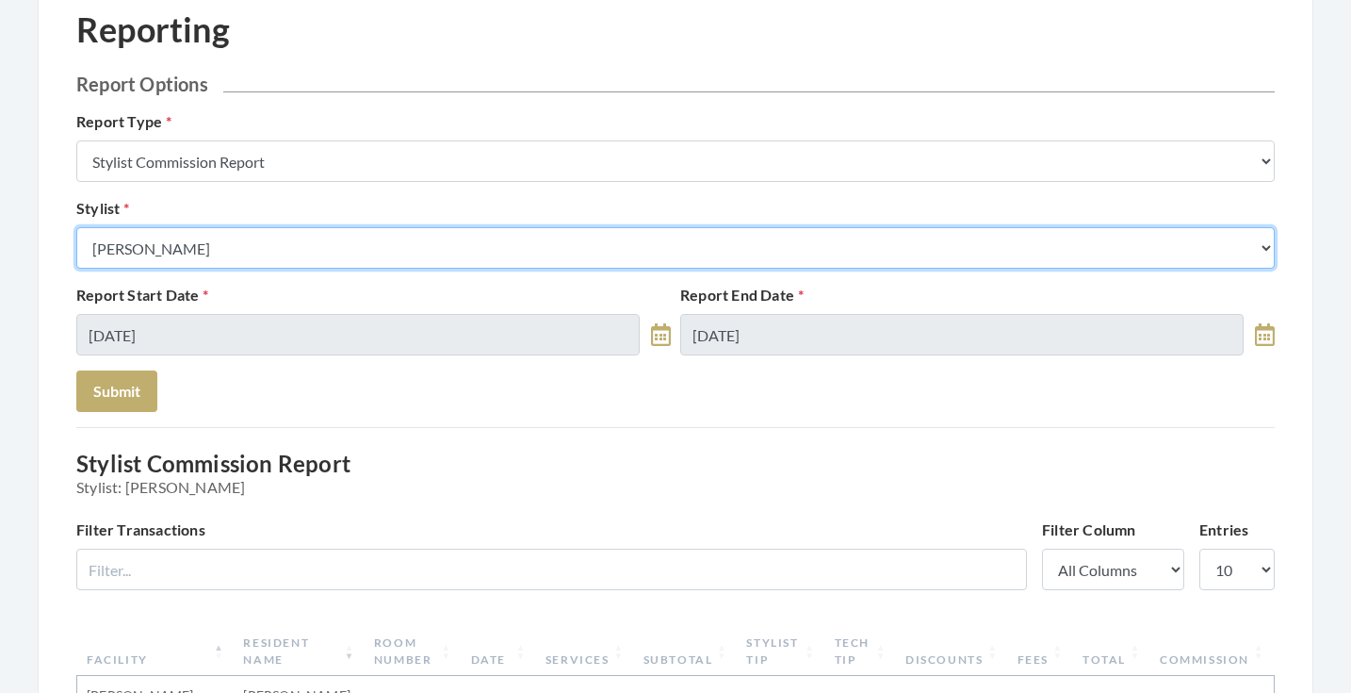
select select "115"
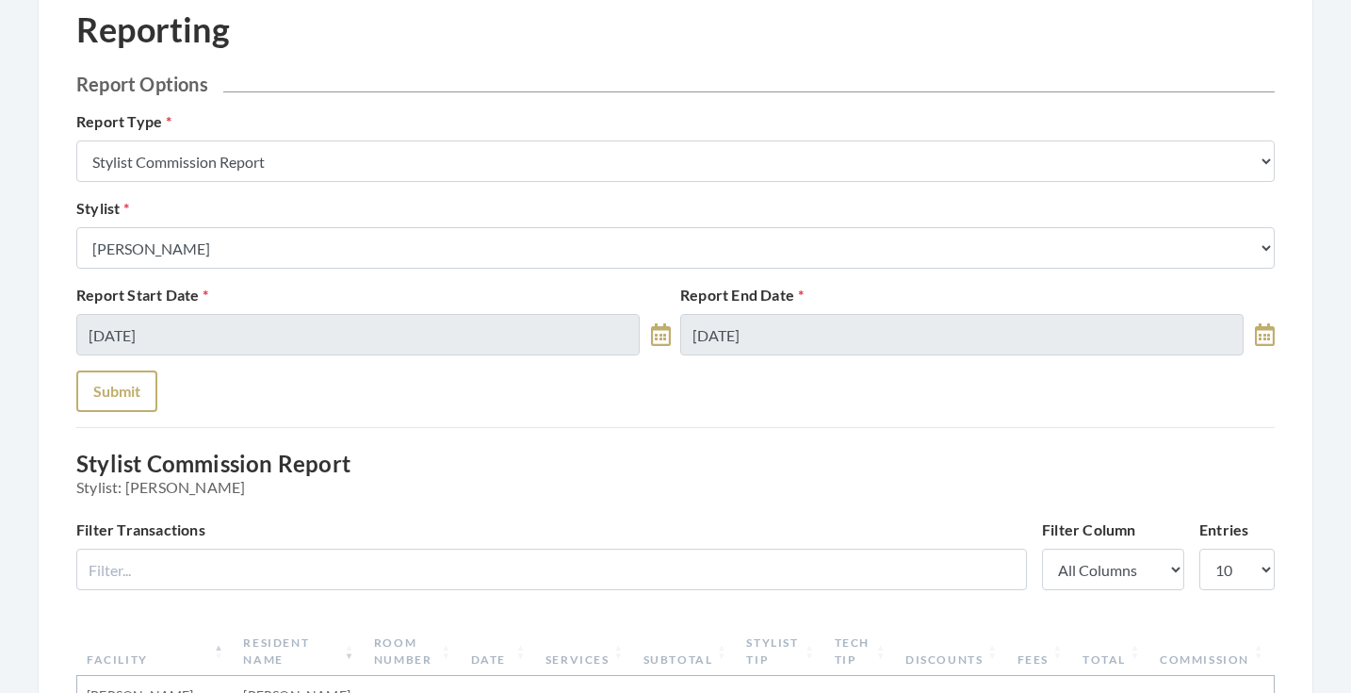
click at [124, 392] on button "Submit" at bounding box center [116, 390] width 81 height 41
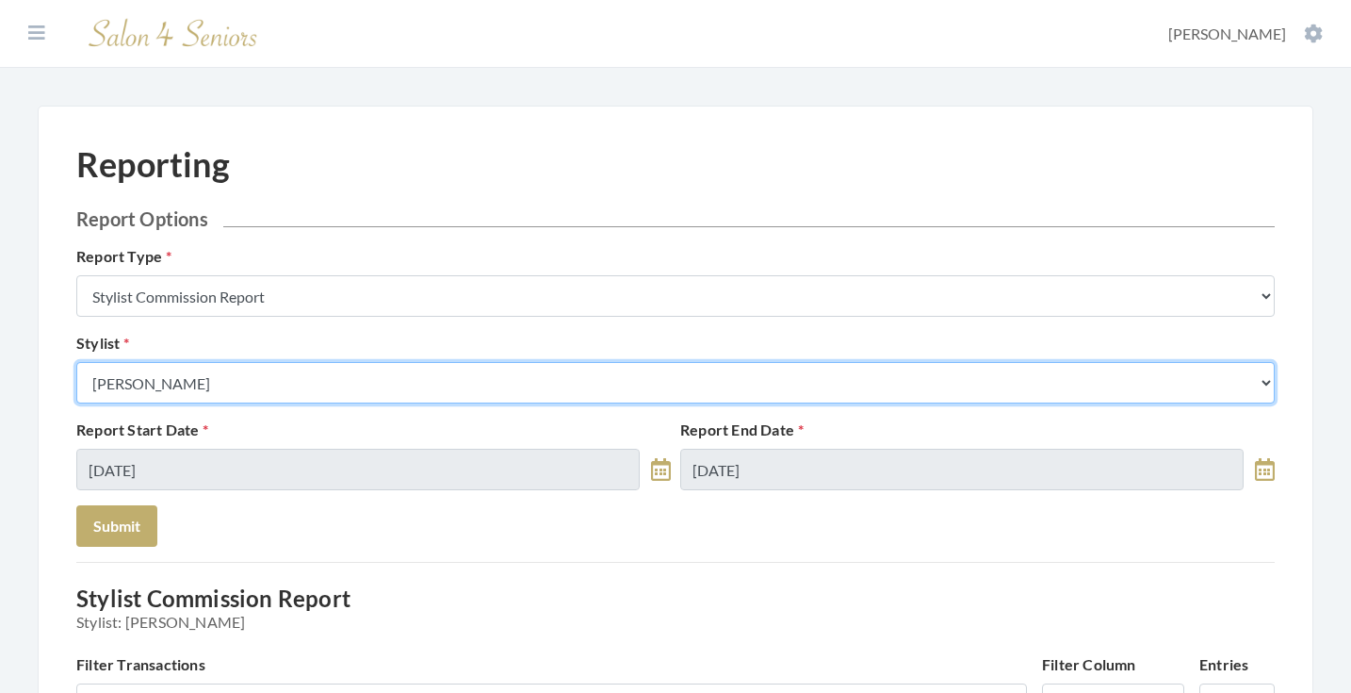
select select "127"
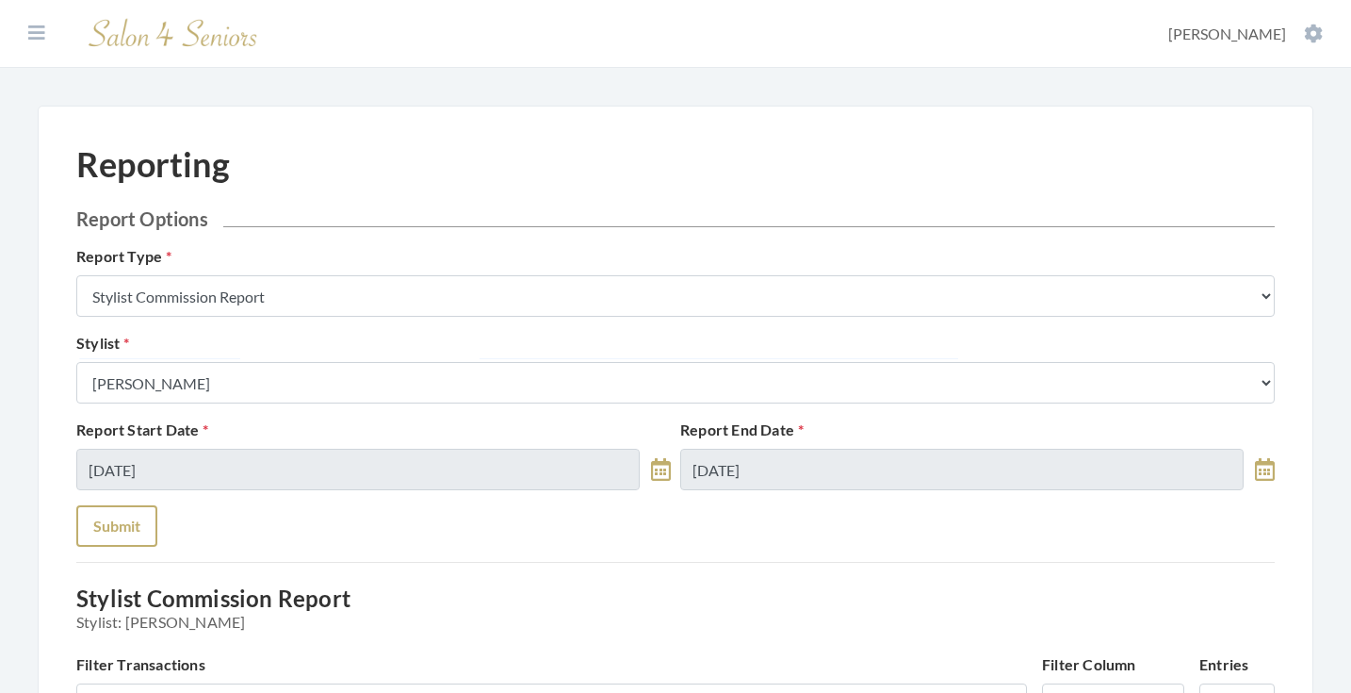
click at [131, 540] on button "Submit" at bounding box center [116, 525] width 81 height 41
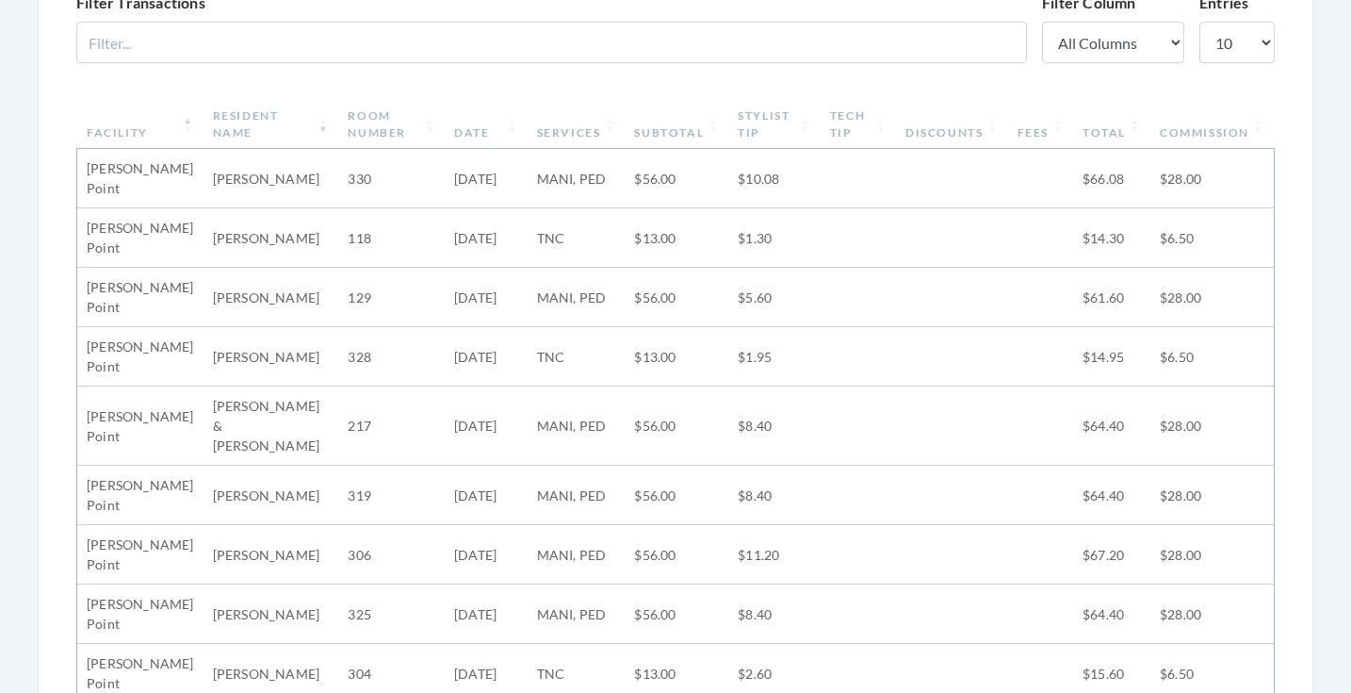
scroll to position [660, 0]
click at [664, 140] on th "Subtotal" at bounding box center [677, 126] width 104 height 49
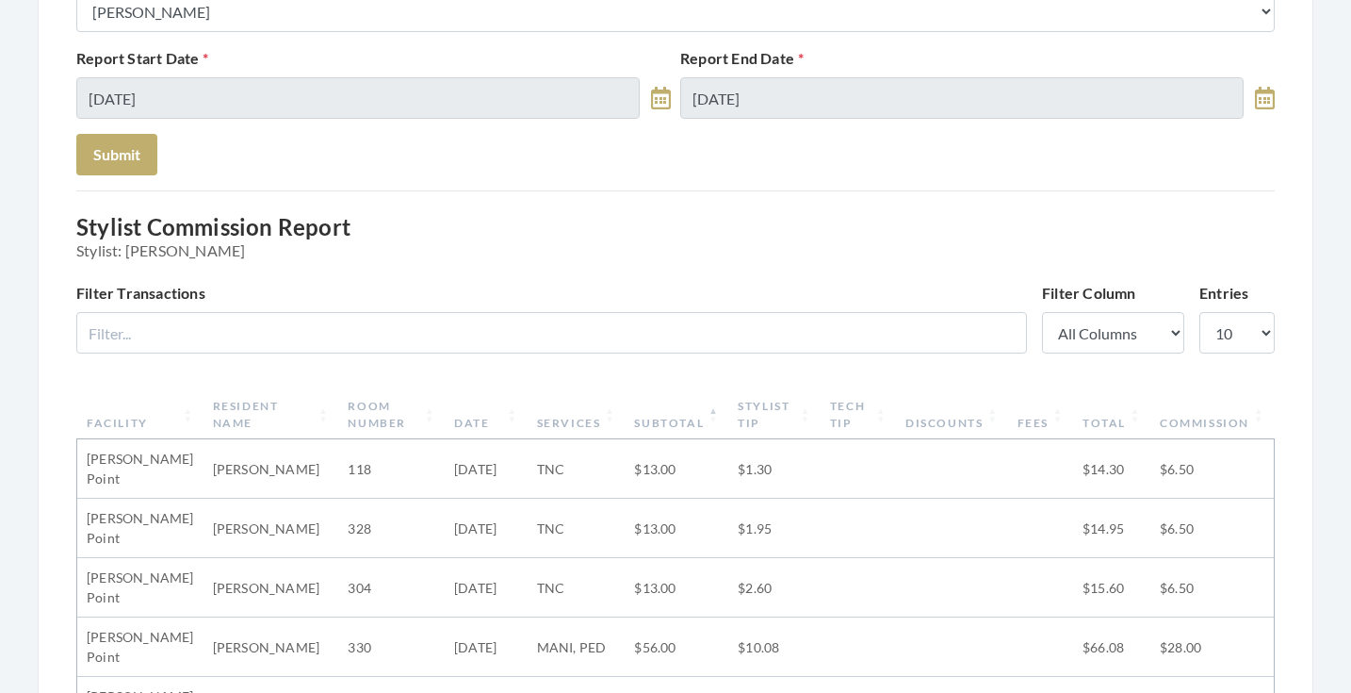
scroll to position [123, 0]
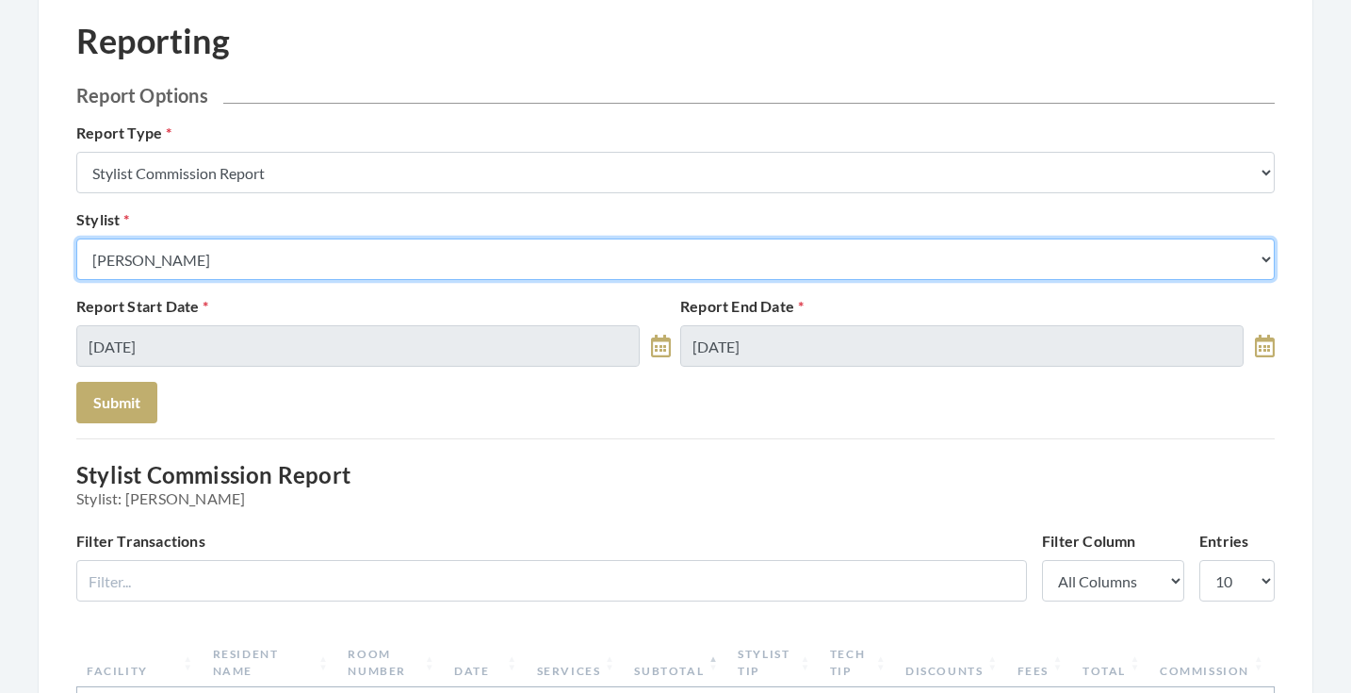
select select "26"
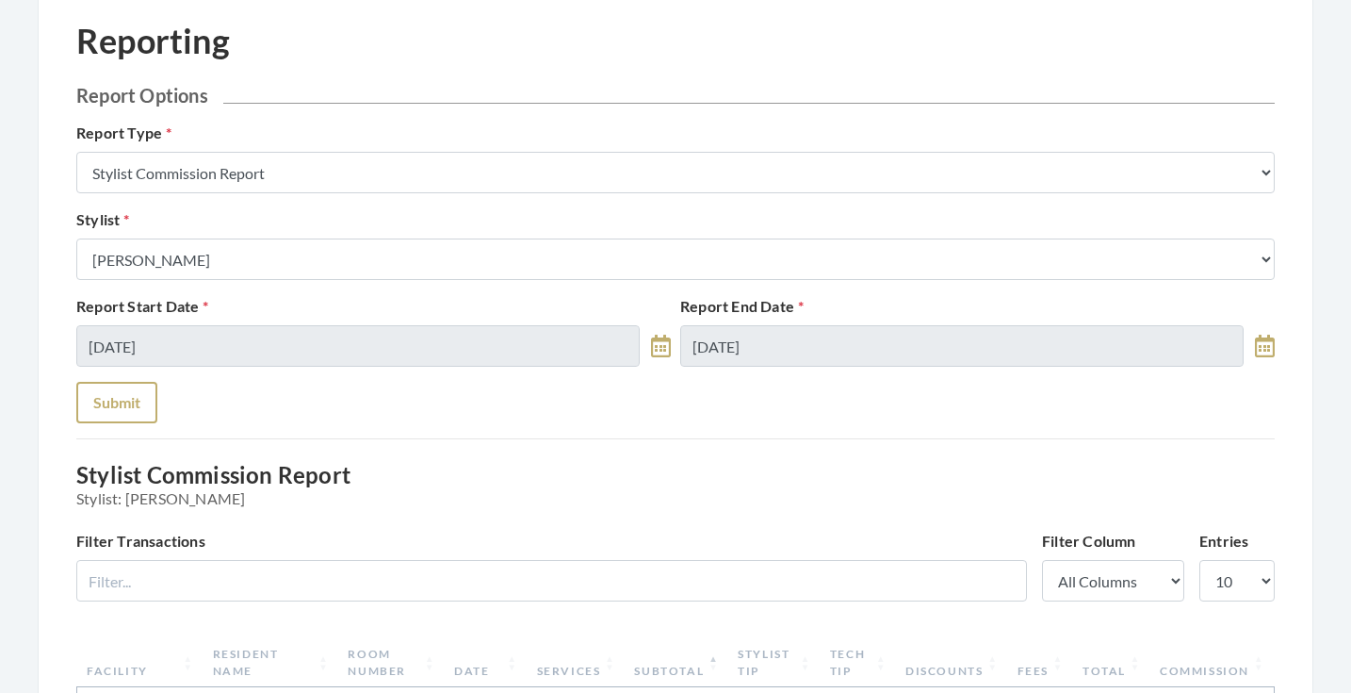
click at [108, 406] on button "Submit" at bounding box center [116, 402] width 81 height 41
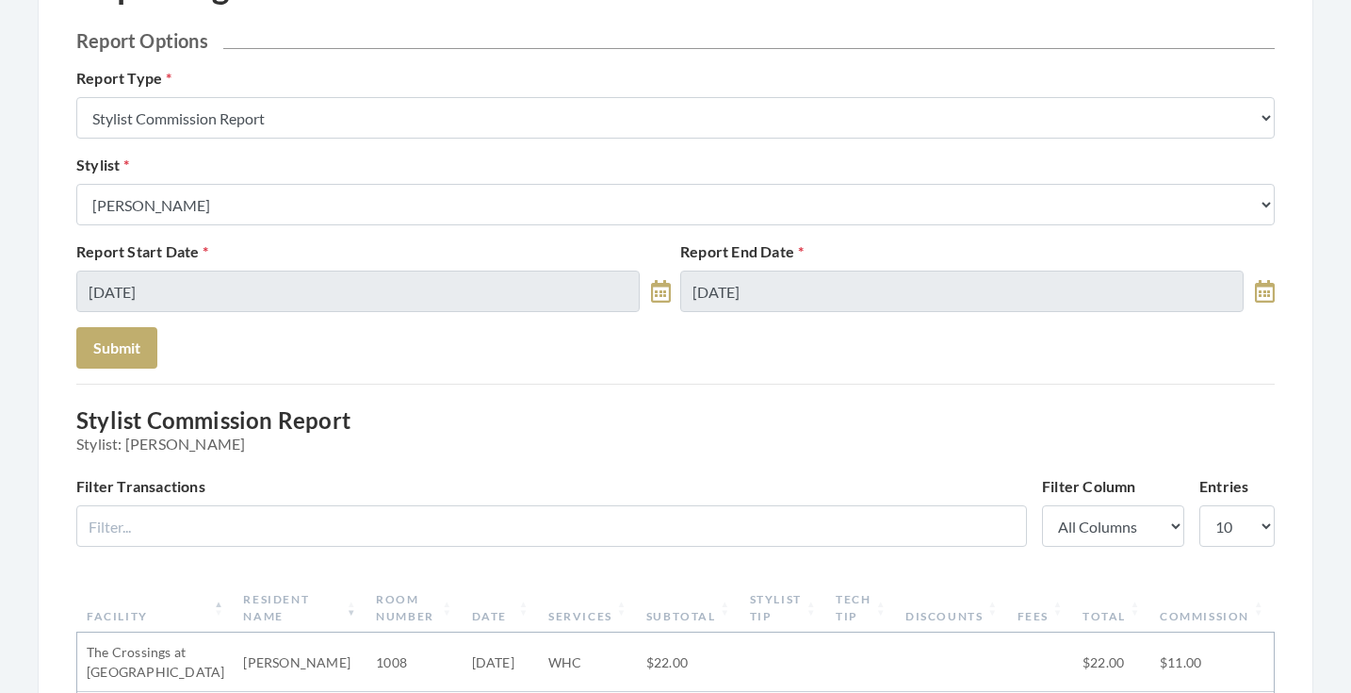
scroll to position [176, 0]
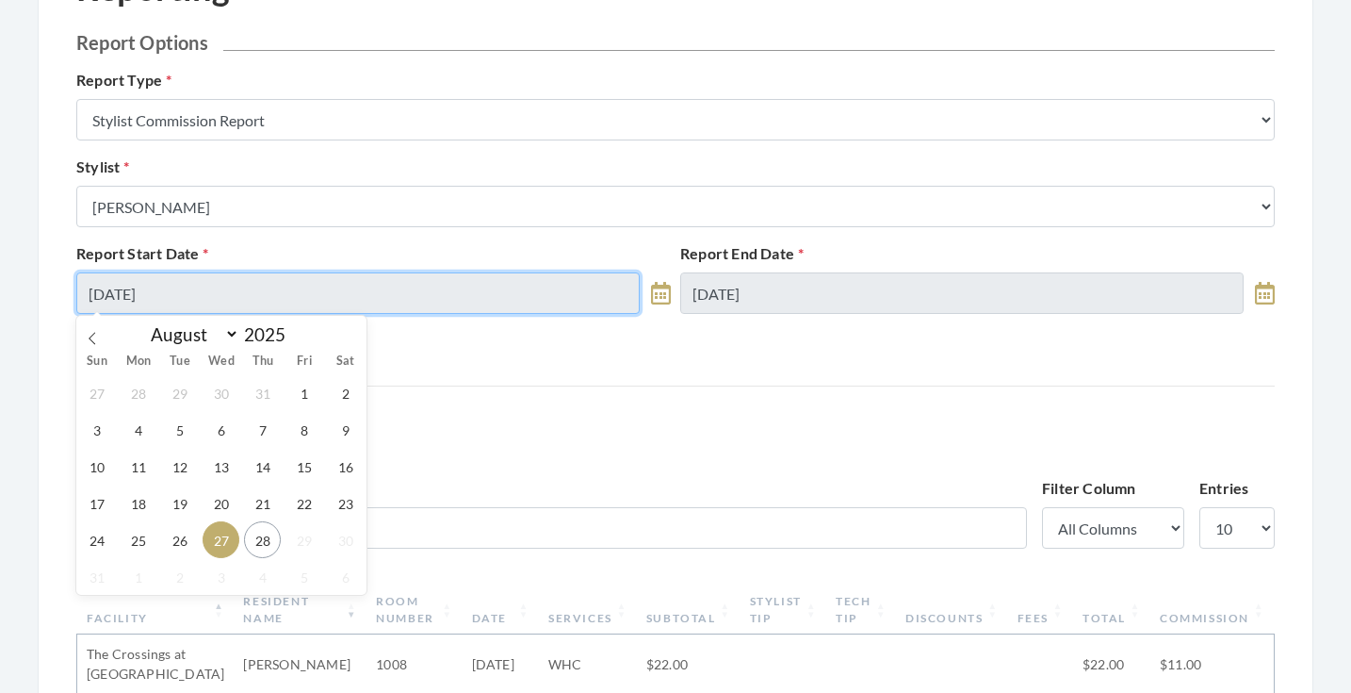
click at [237, 279] on input "[DATE]" at bounding box center [357, 292] width 563 height 41
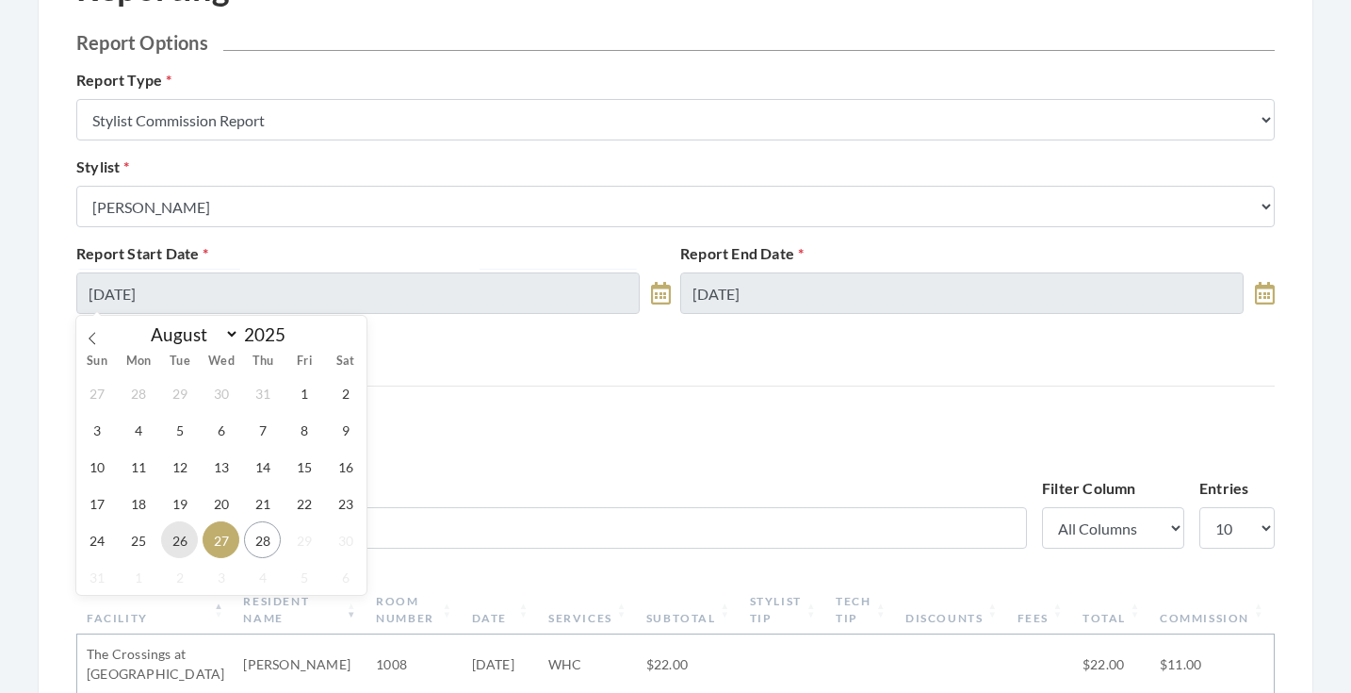
click at [188, 548] on span "26" at bounding box center [179, 539] width 37 height 37
type input "[DATE]"
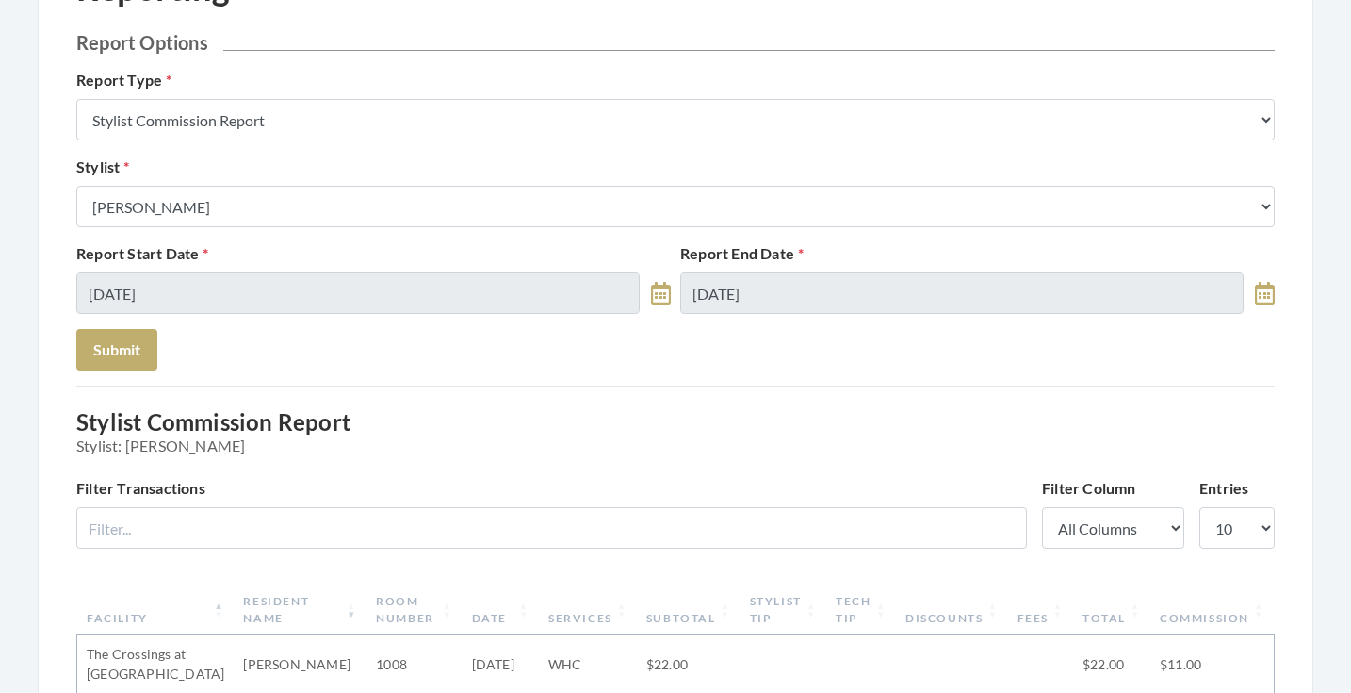
click at [747, 269] on div "Report End Date 08/27/2025" at bounding box center [978, 278] width 604 height 72
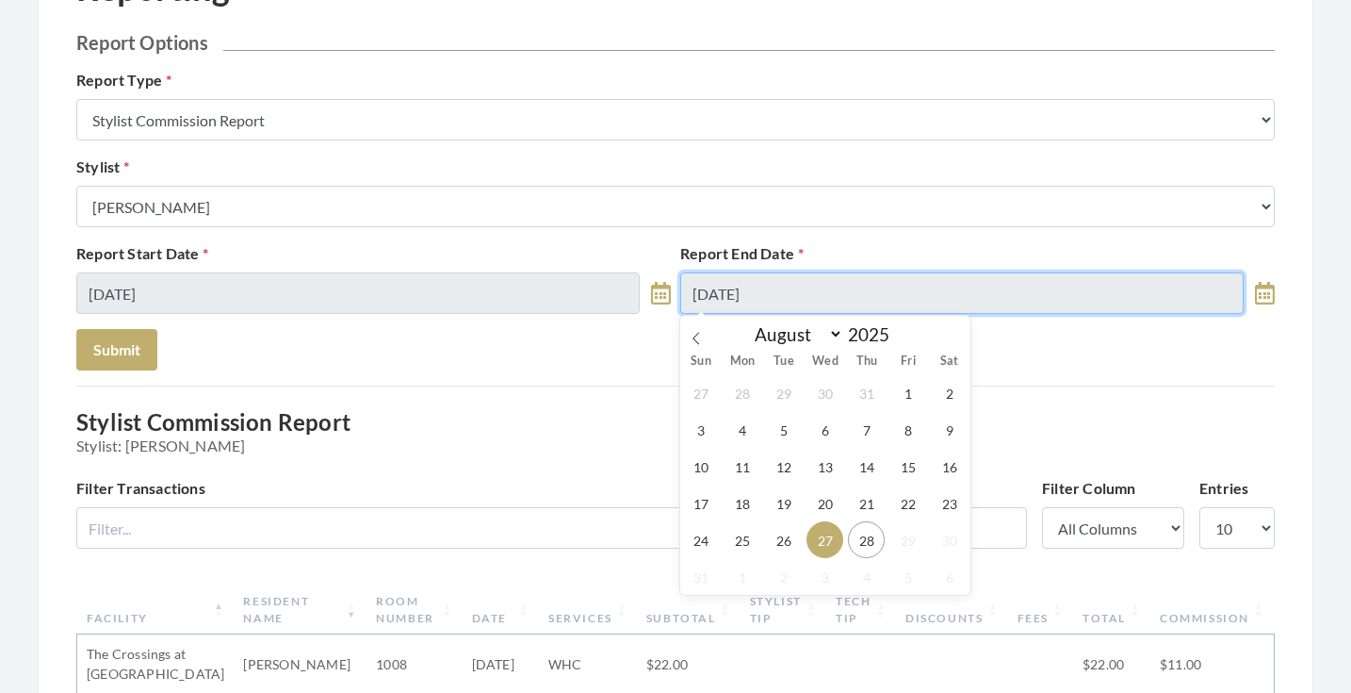
click at [747, 295] on input "08/27/2025" at bounding box center [961, 292] width 563 height 41
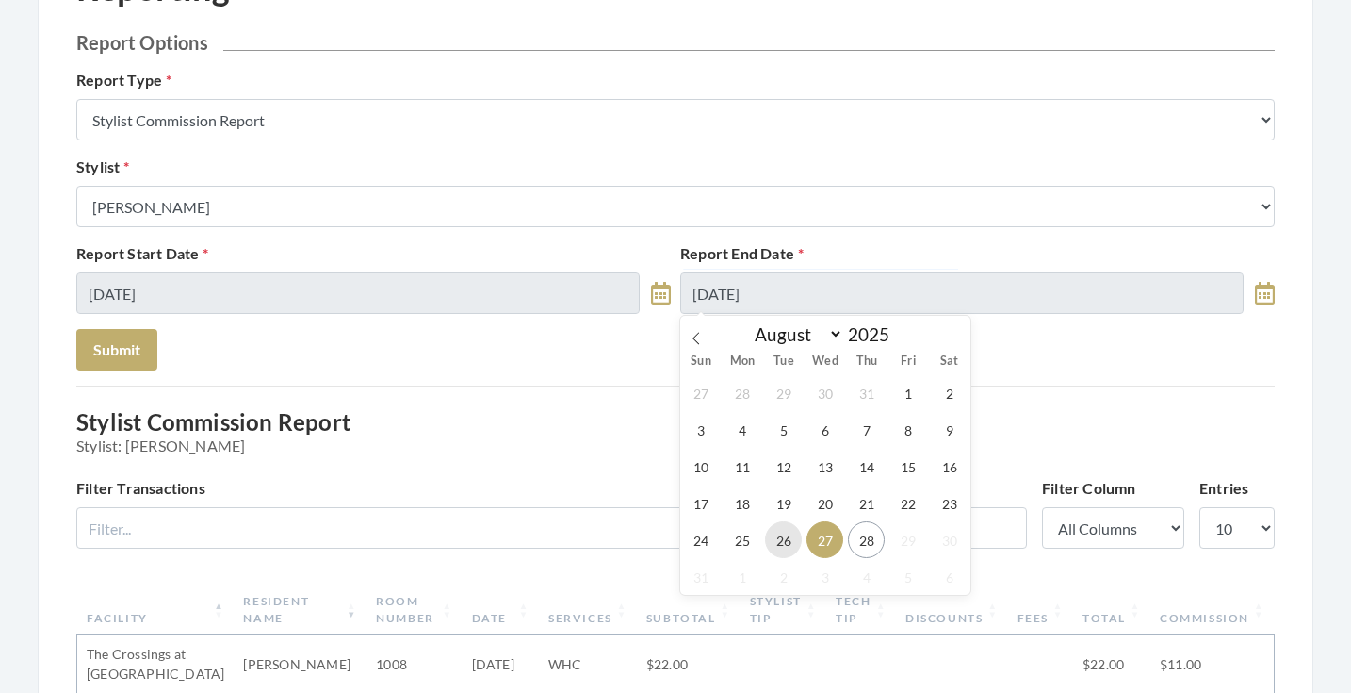
click at [790, 551] on span "26" at bounding box center [783, 539] width 37 height 37
type input "[DATE]"
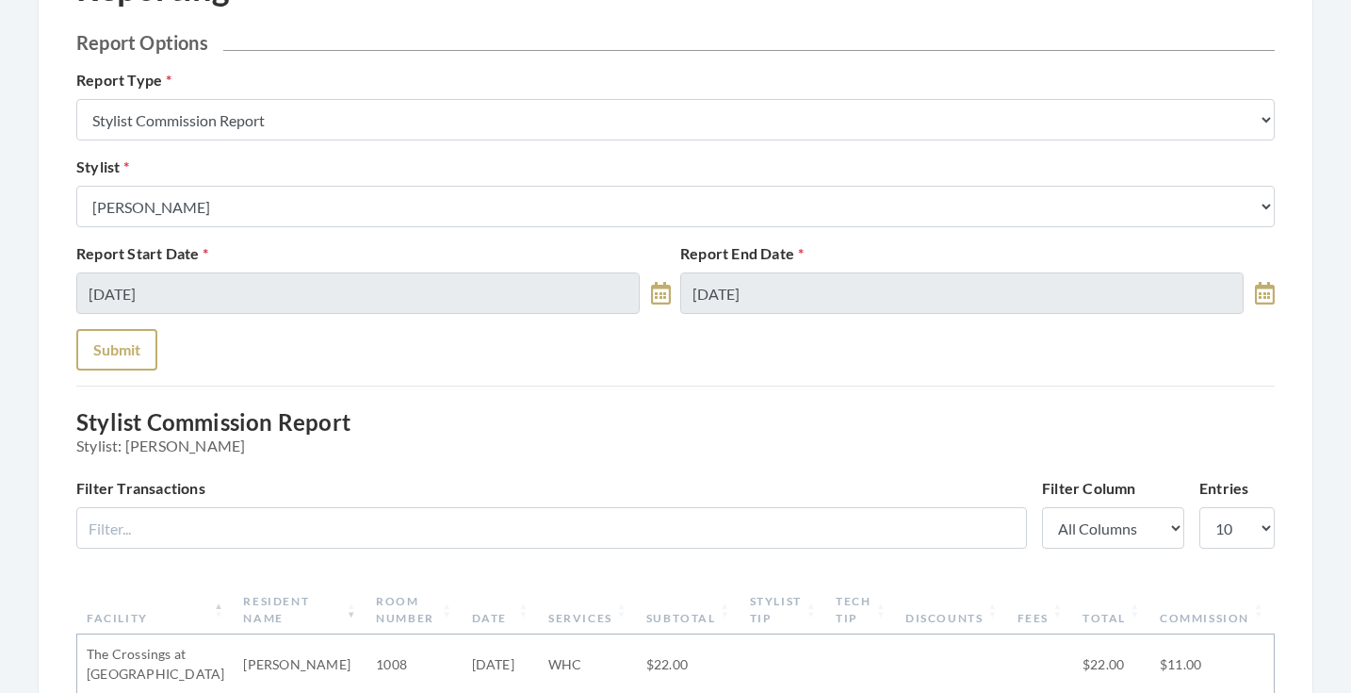
click at [109, 338] on button "Submit" at bounding box center [116, 349] width 81 height 41
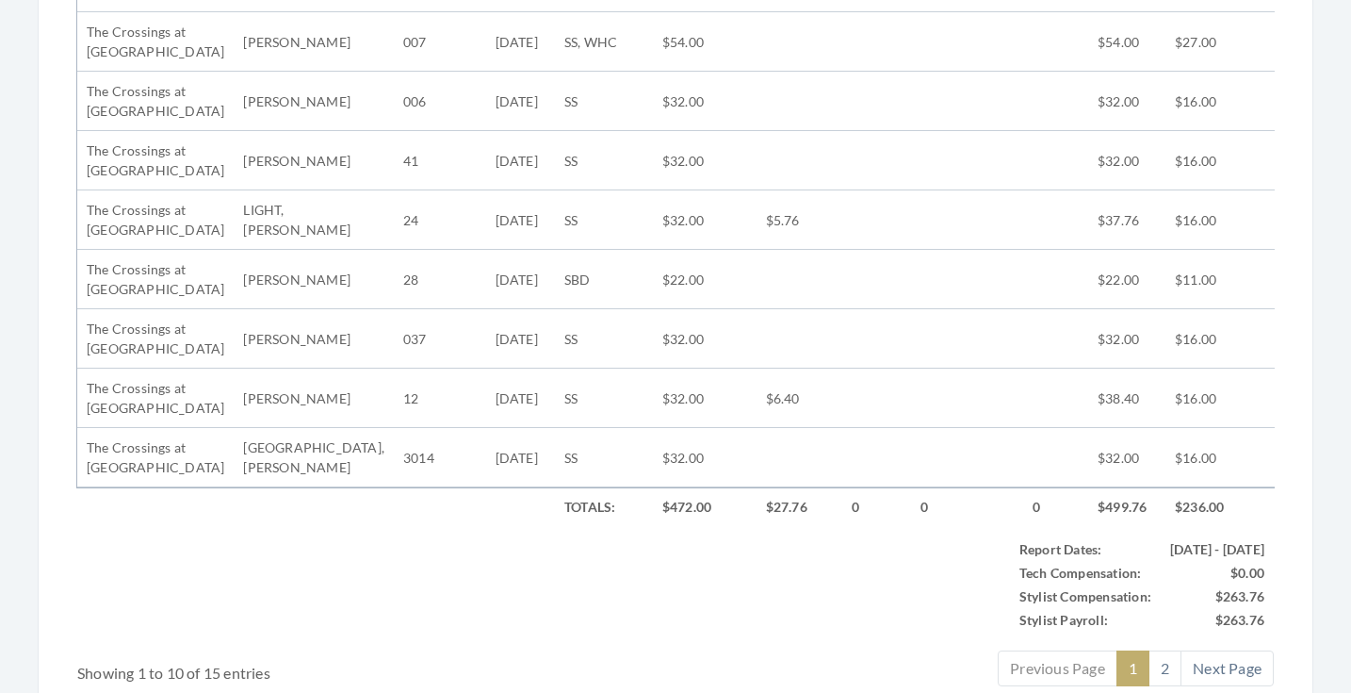
scroll to position [551, 0]
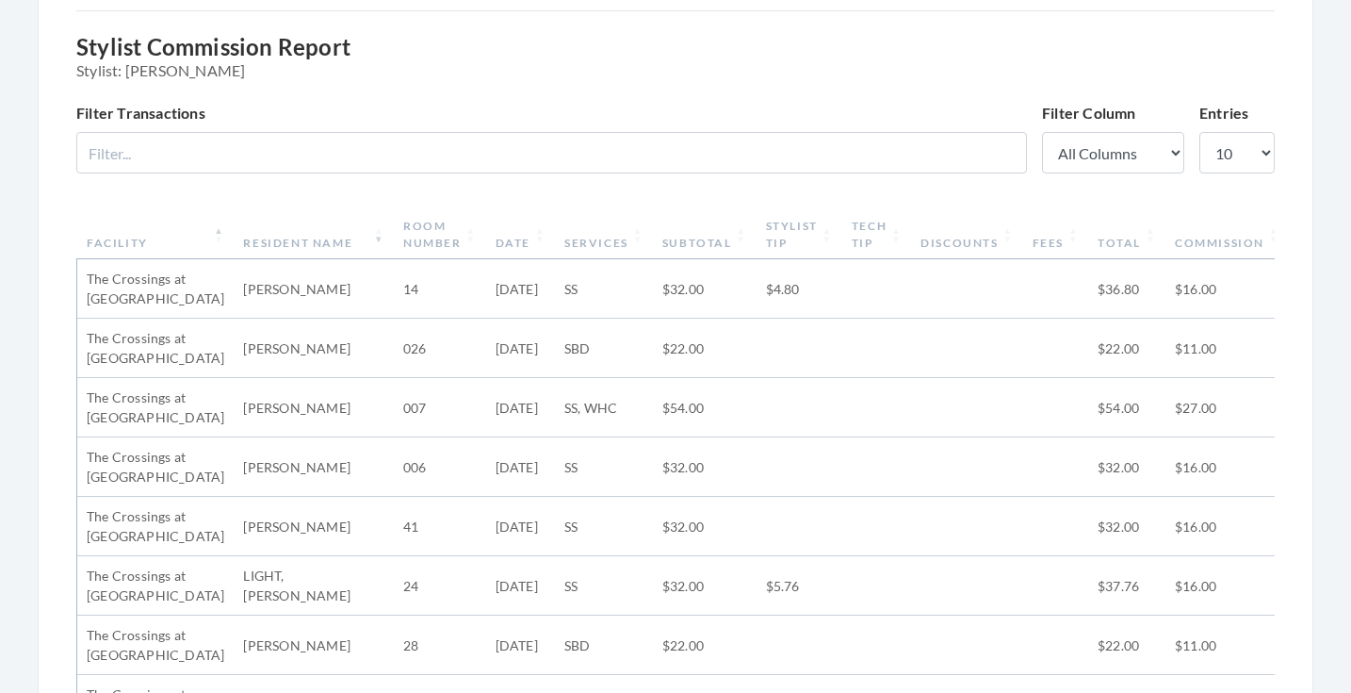
click at [653, 238] on th "Subtotal" at bounding box center [705, 234] width 104 height 49
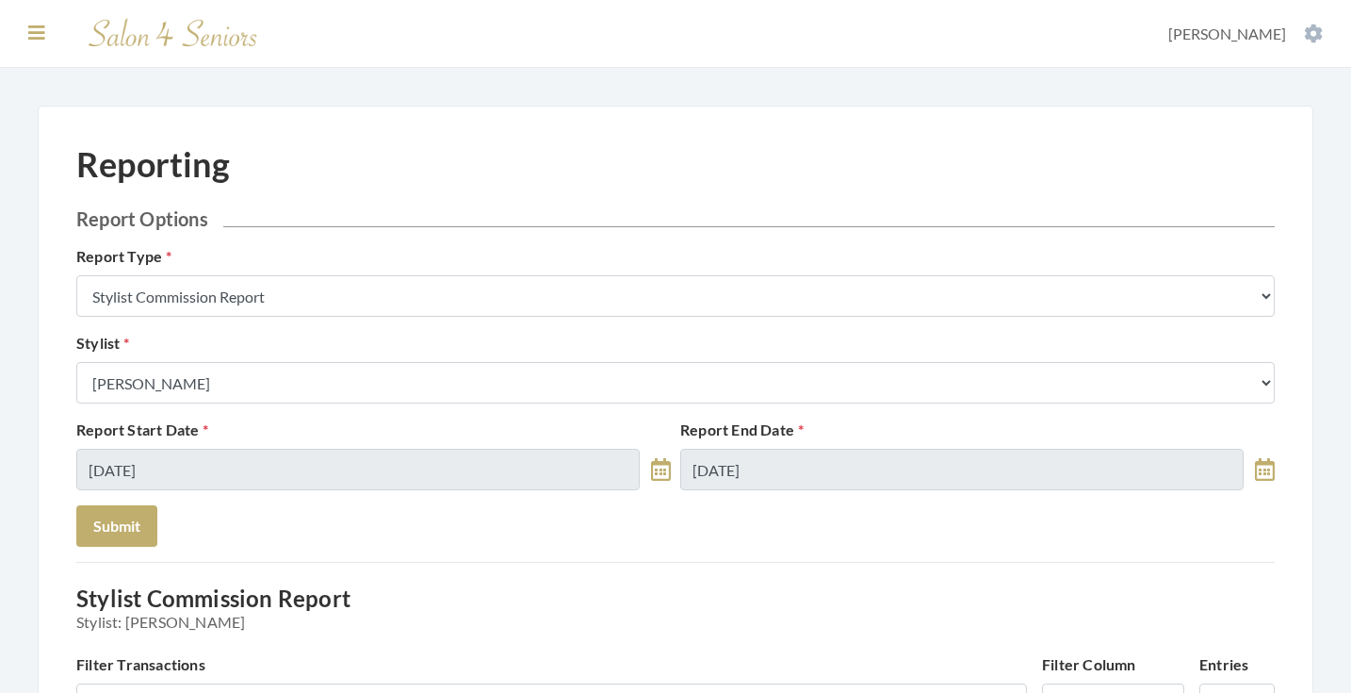
scroll to position [0, 0]
click at [36, 41] on icon at bounding box center [36, 33] width 17 height 19
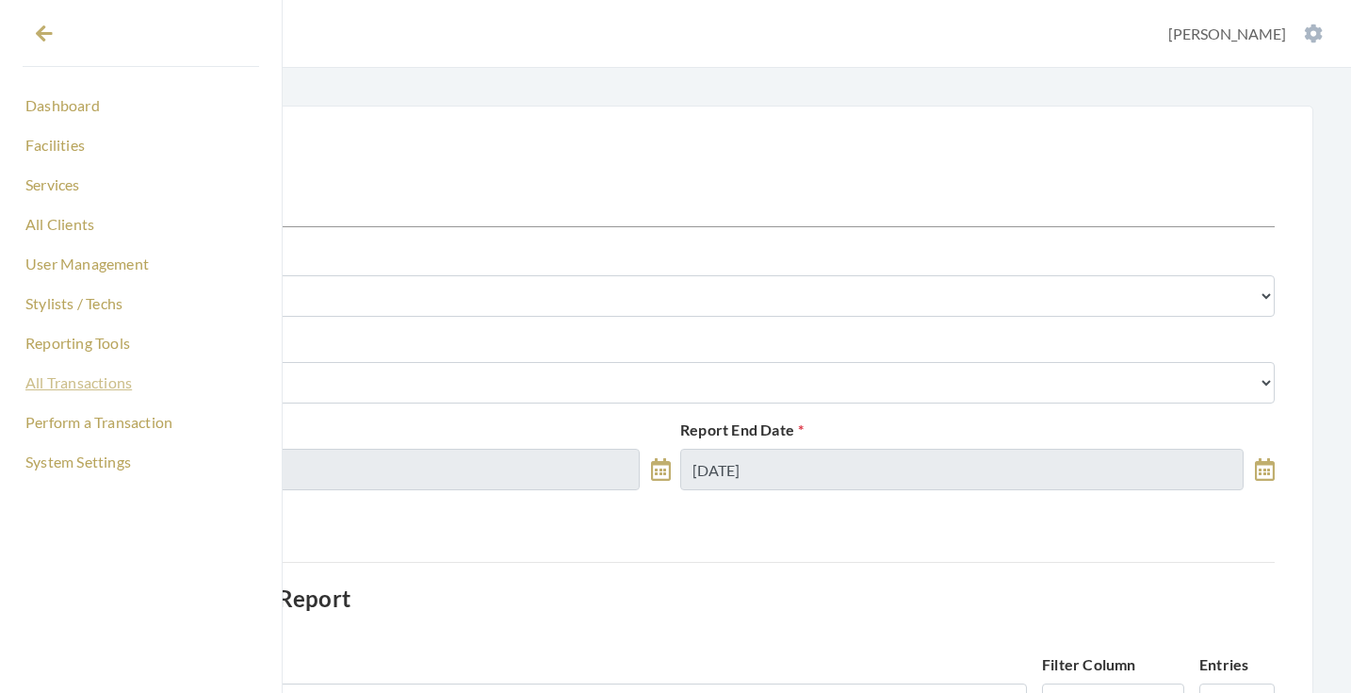
click at [93, 384] on link "All Transactions" at bounding box center [141, 383] width 237 height 32
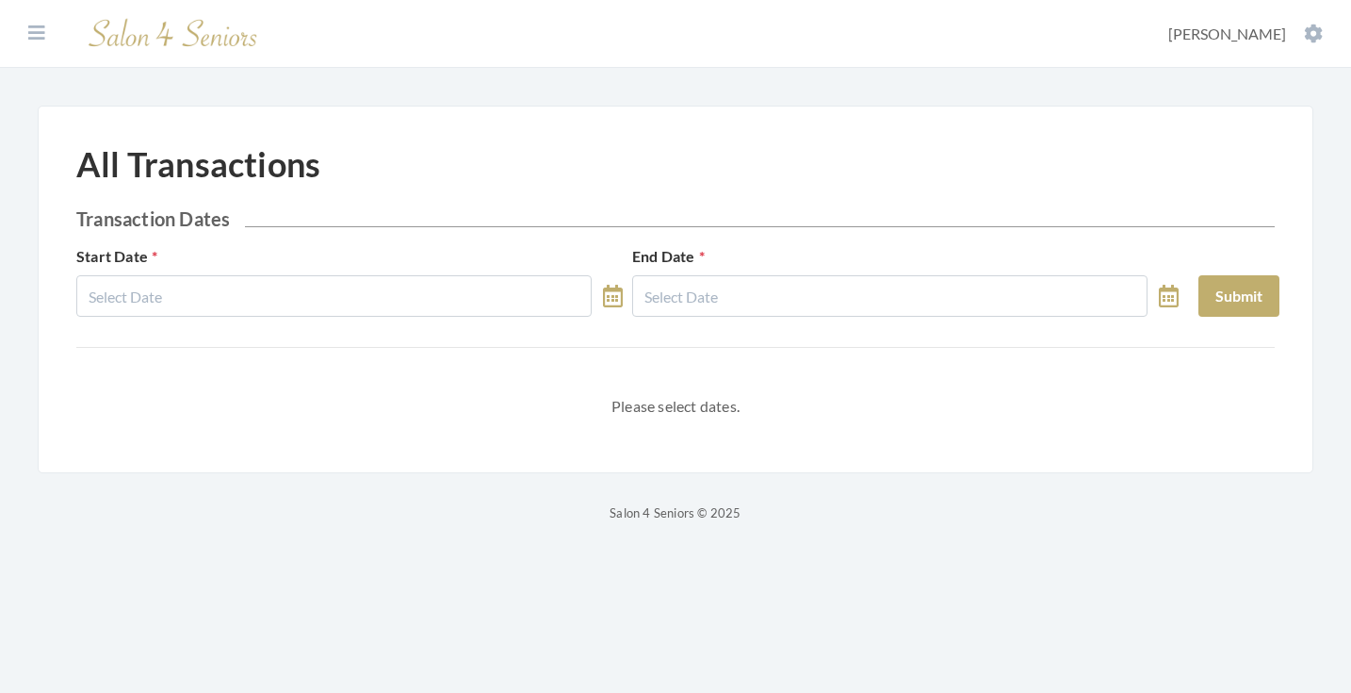
select select "7"
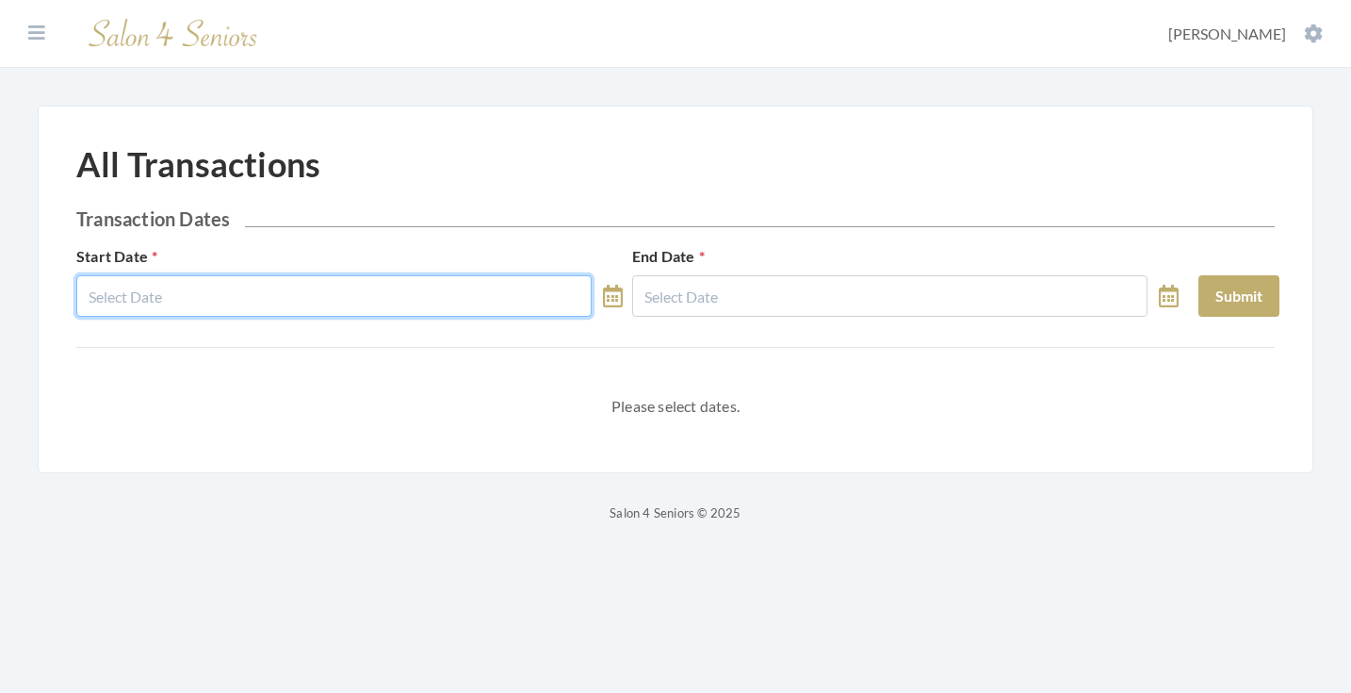
click at [344, 304] on body "Dashboard Facilities Services All Clients User Management Stylists / Techs Repo…" at bounding box center [675, 262] width 1351 height 524
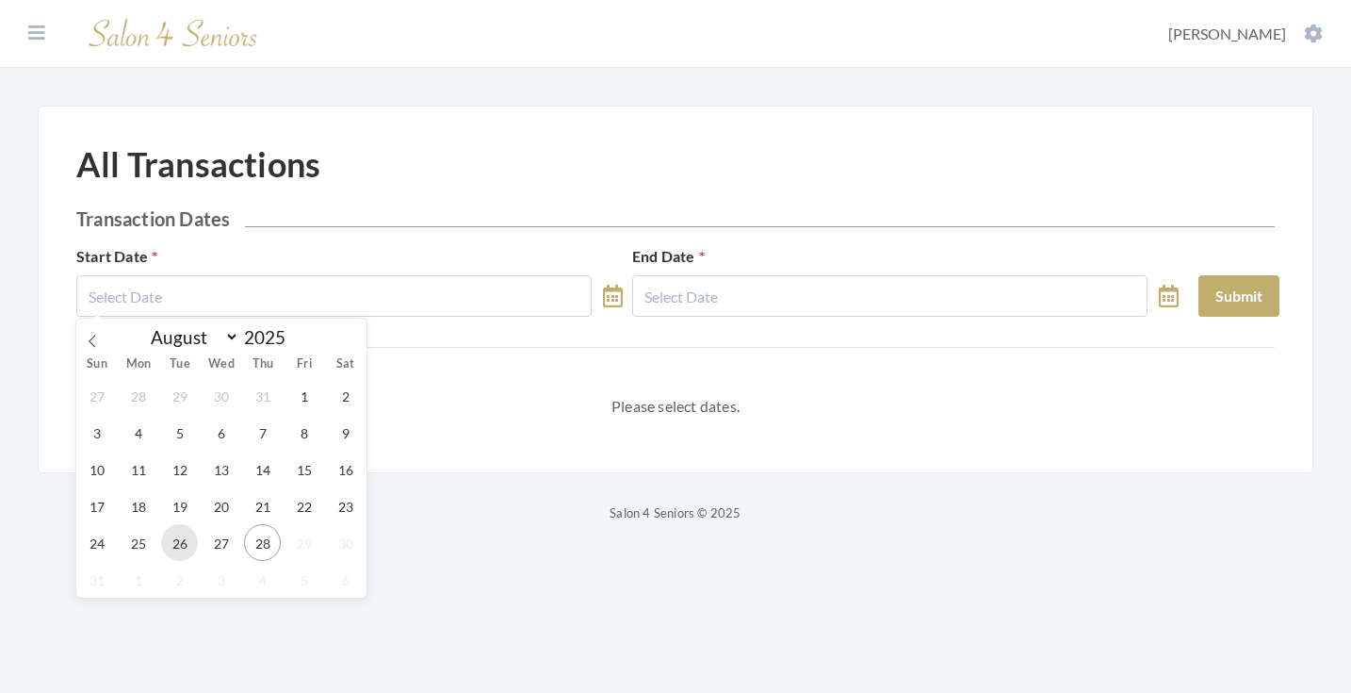
click at [192, 546] on span "26" at bounding box center [179, 542] width 37 height 37
type input "[DATE]"
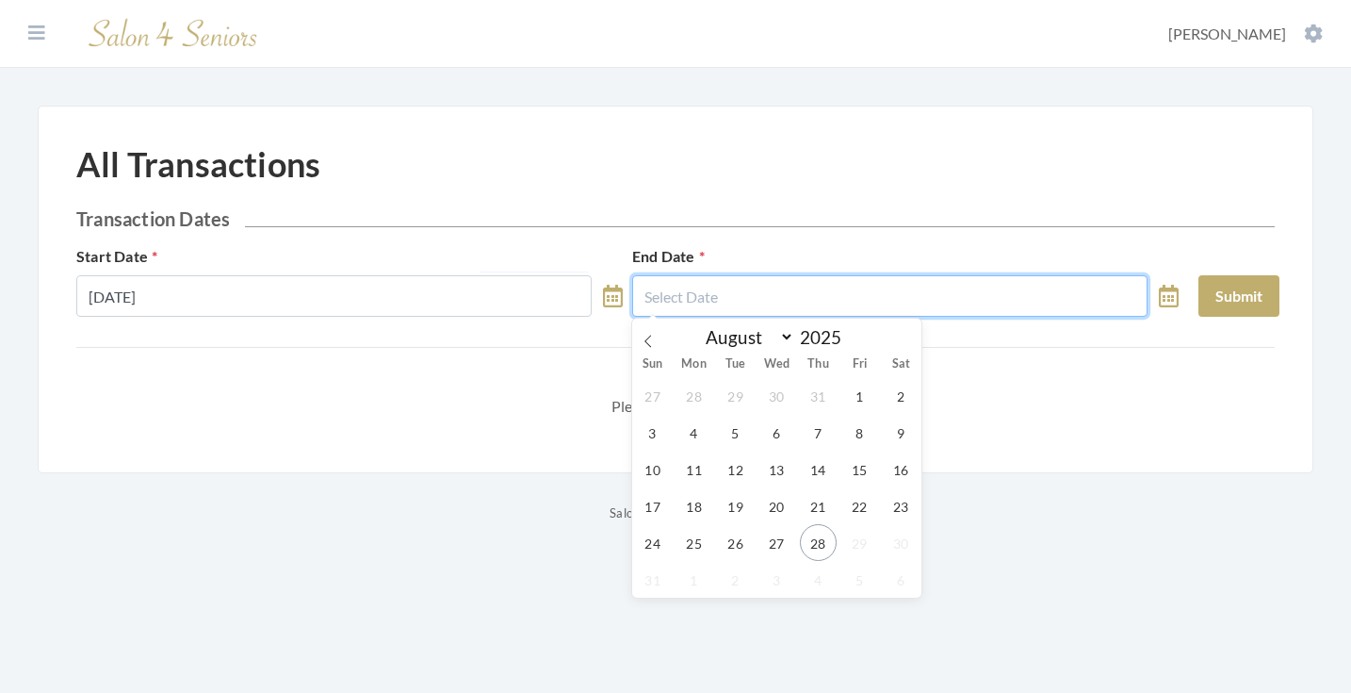
click at [694, 305] on input "text" at bounding box center [889, 295] width 515 height 41
click at [726, 550] on span "26" at bounding box center [735, 542] width 37 height 37
type input "[DATE]"
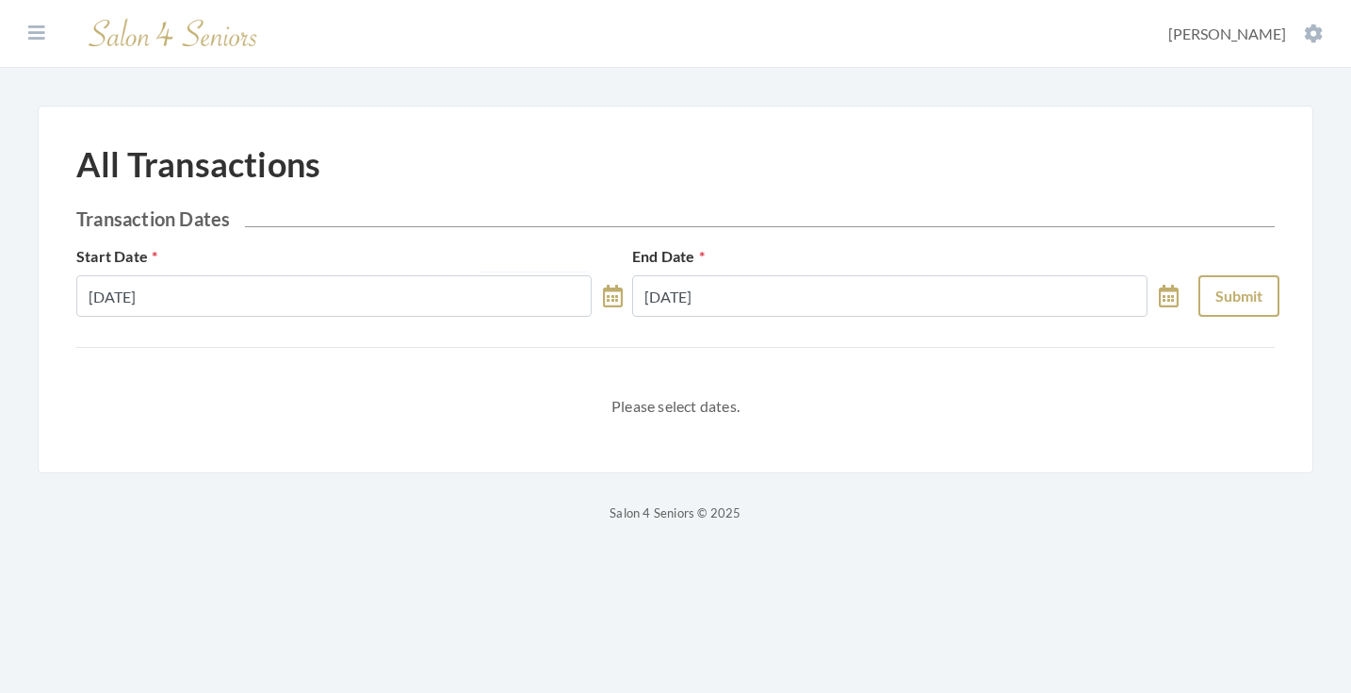
click at [1203, 294] on button "Submit" at bounding box center [1239, 295] width 81 height 41
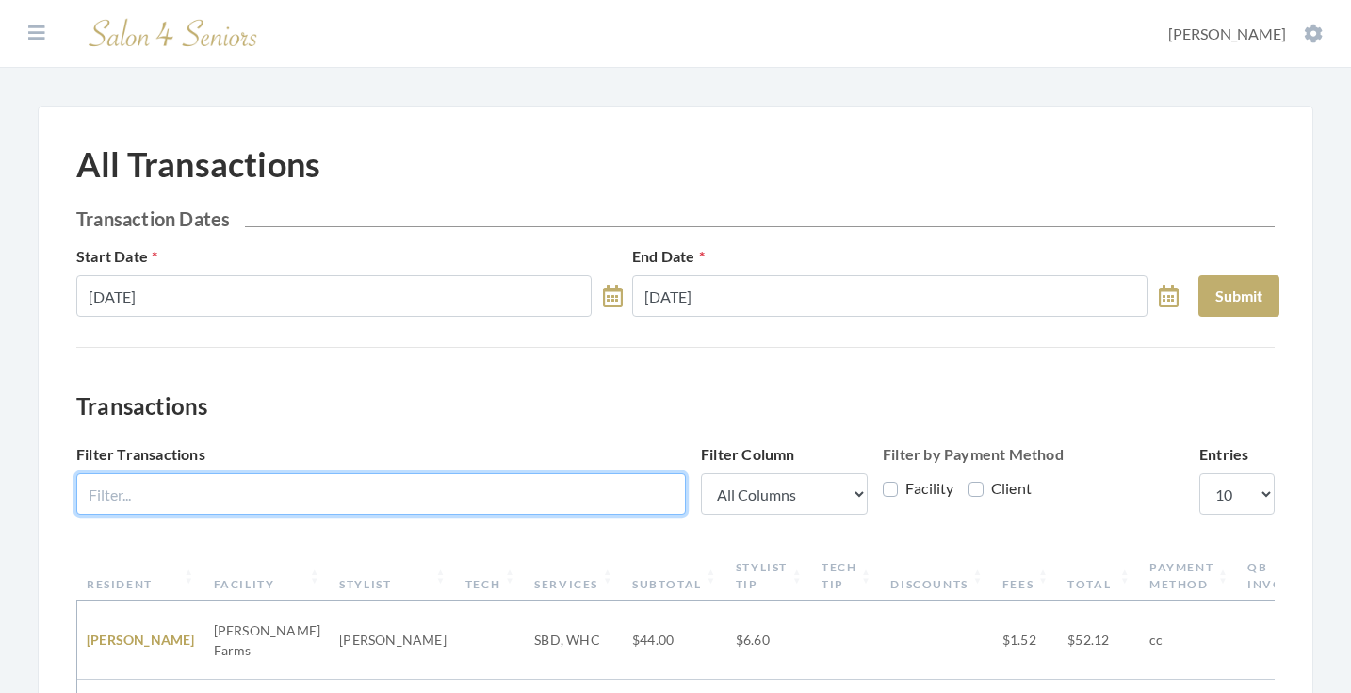
click at [429, 492] on input "Filter Transactions" at bounding box center [381, 493] width 610 height 41
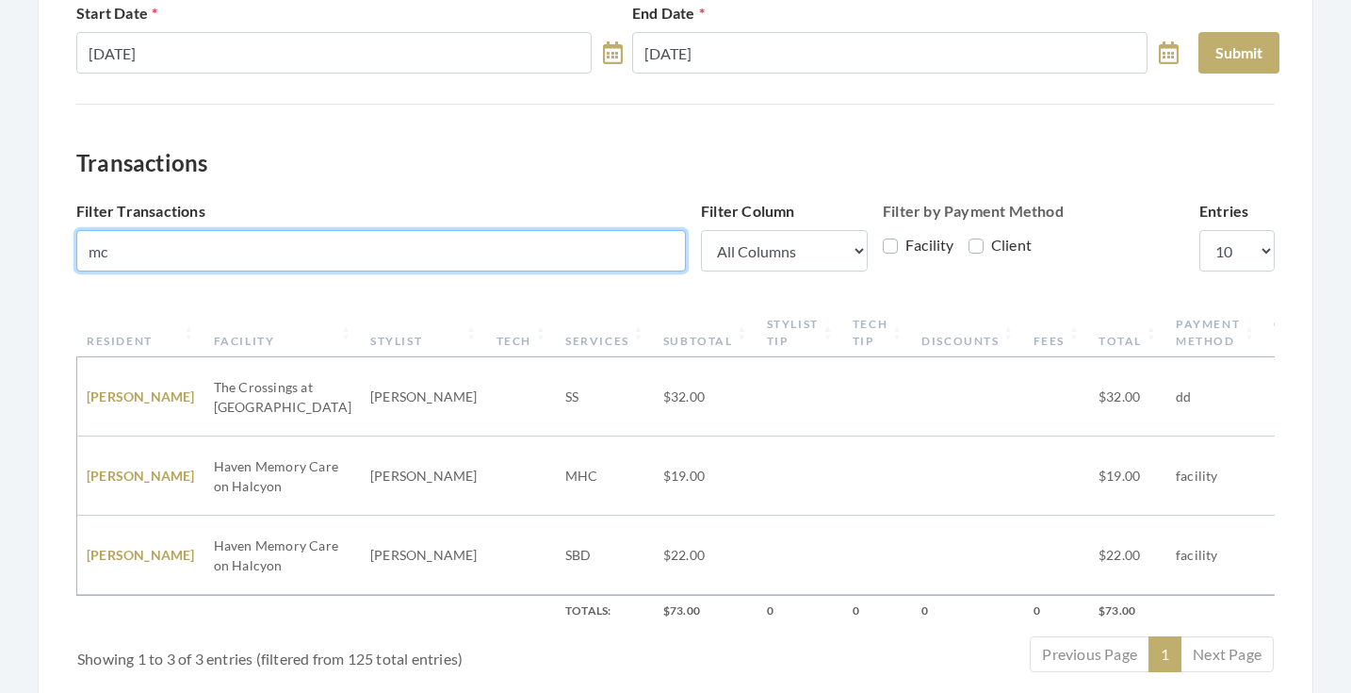
scroll to position [252, 0]
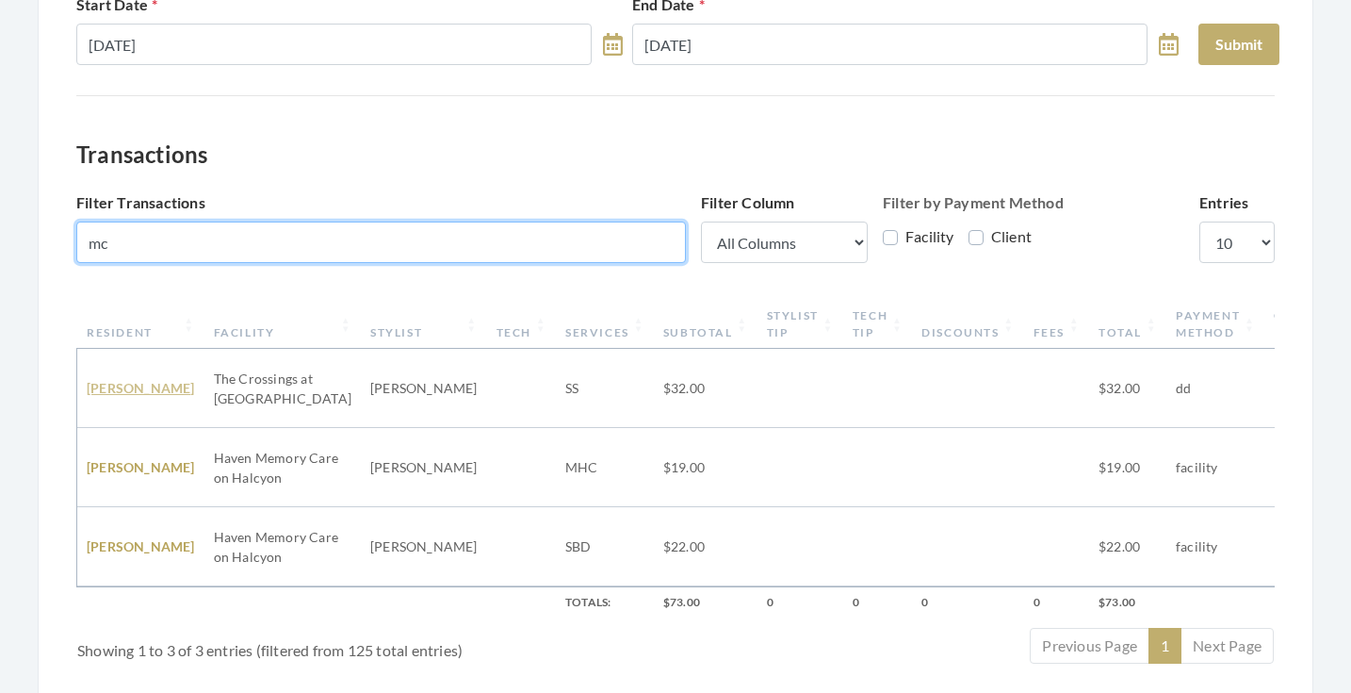
type input "mc"
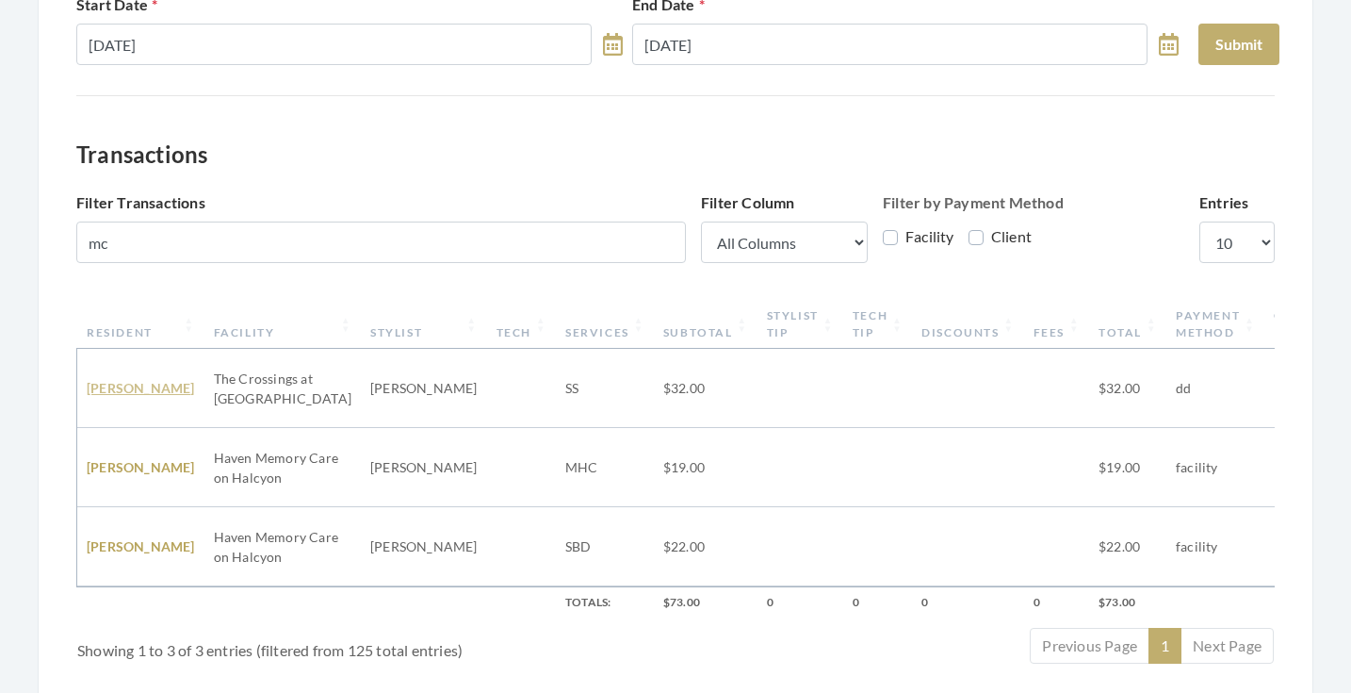
click at [141, 396] on link "HAZEL MCNORTON" at bounding box center [141, 388] width 108 height 16
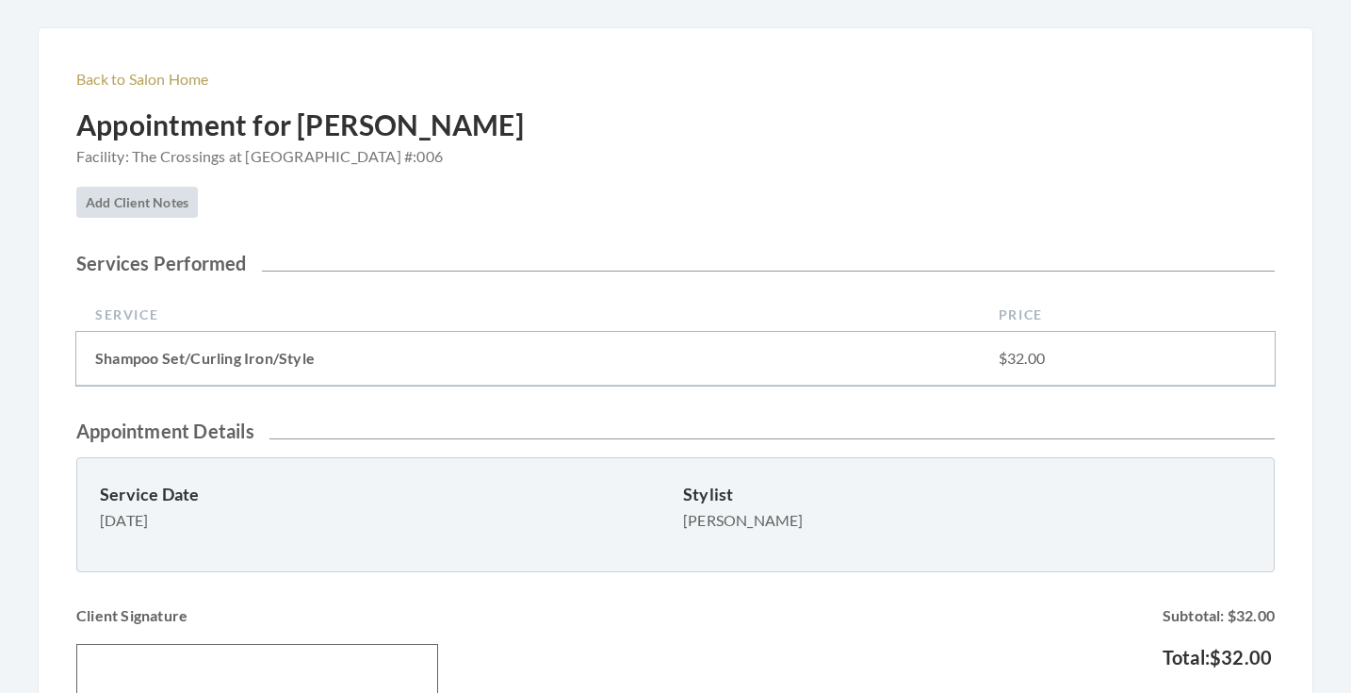
scroll to position [616, 0]
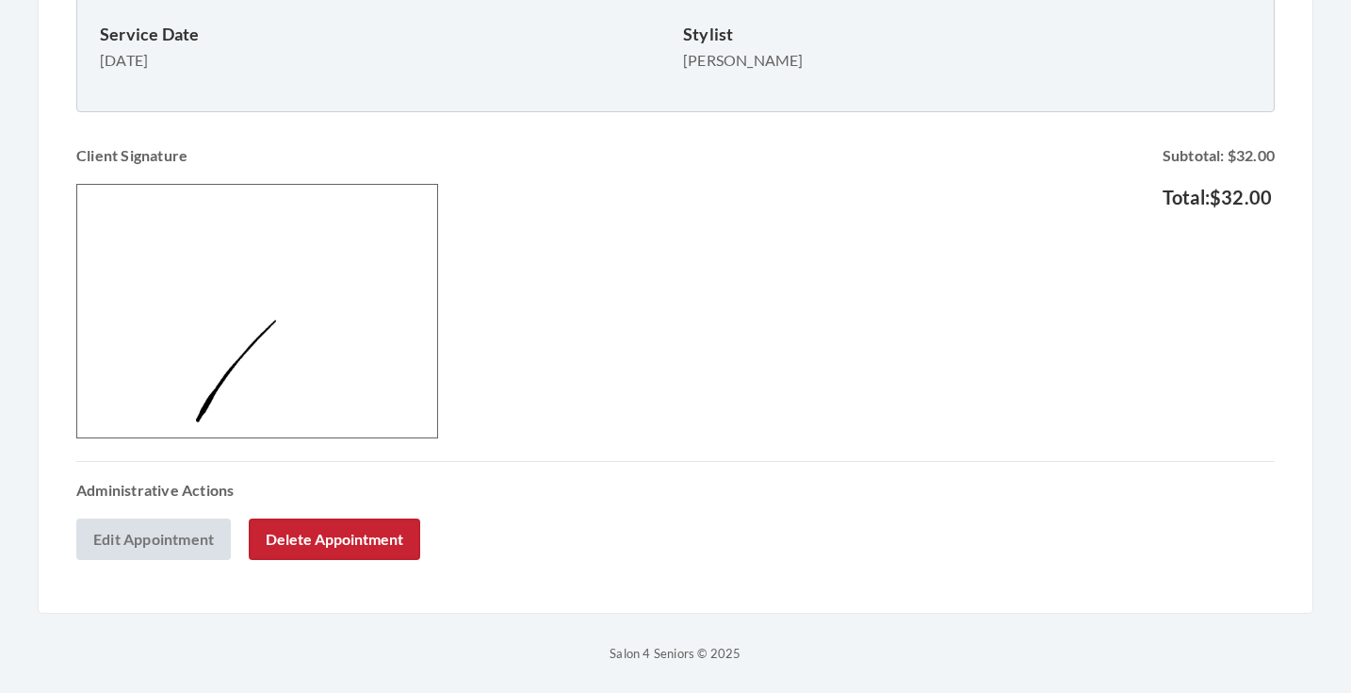
click at [183, 543] on link "Edit Appointment" at bounding box center [153, 538] width 155 height 41
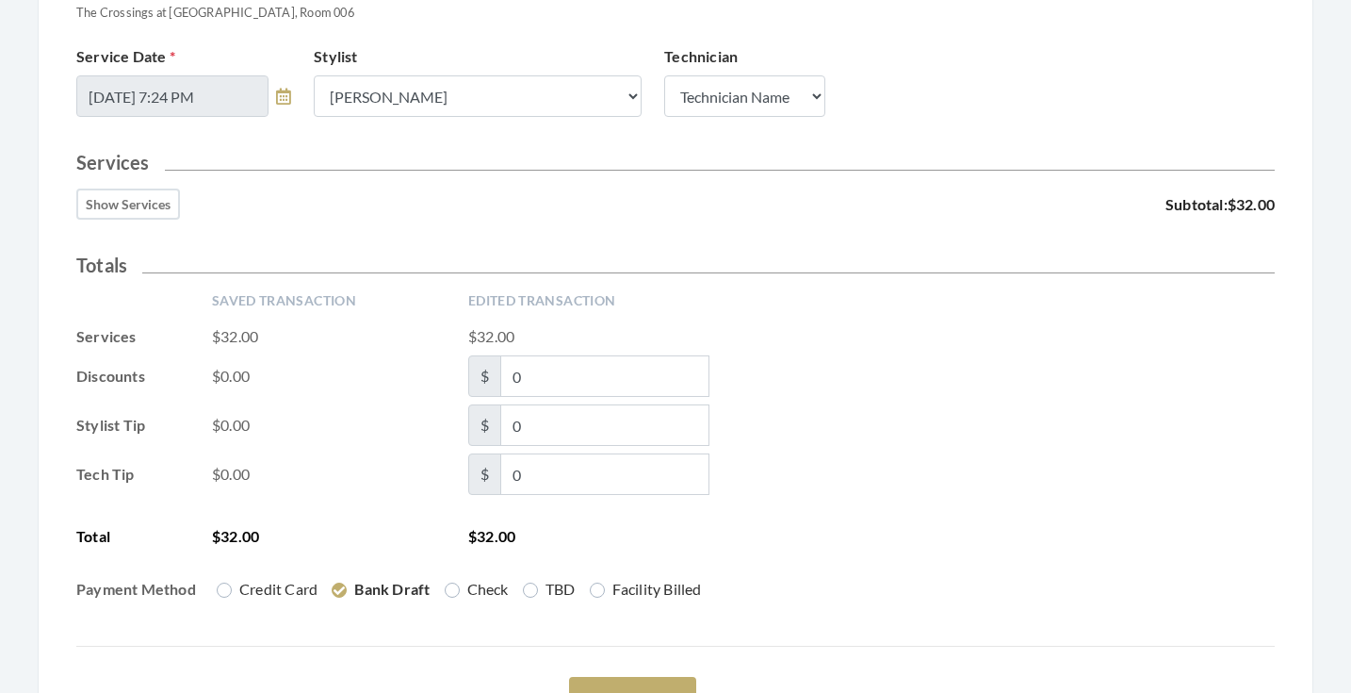
click at [141, 208] on button "Show Services" at bounding box center [128, 203] width 104 height 31
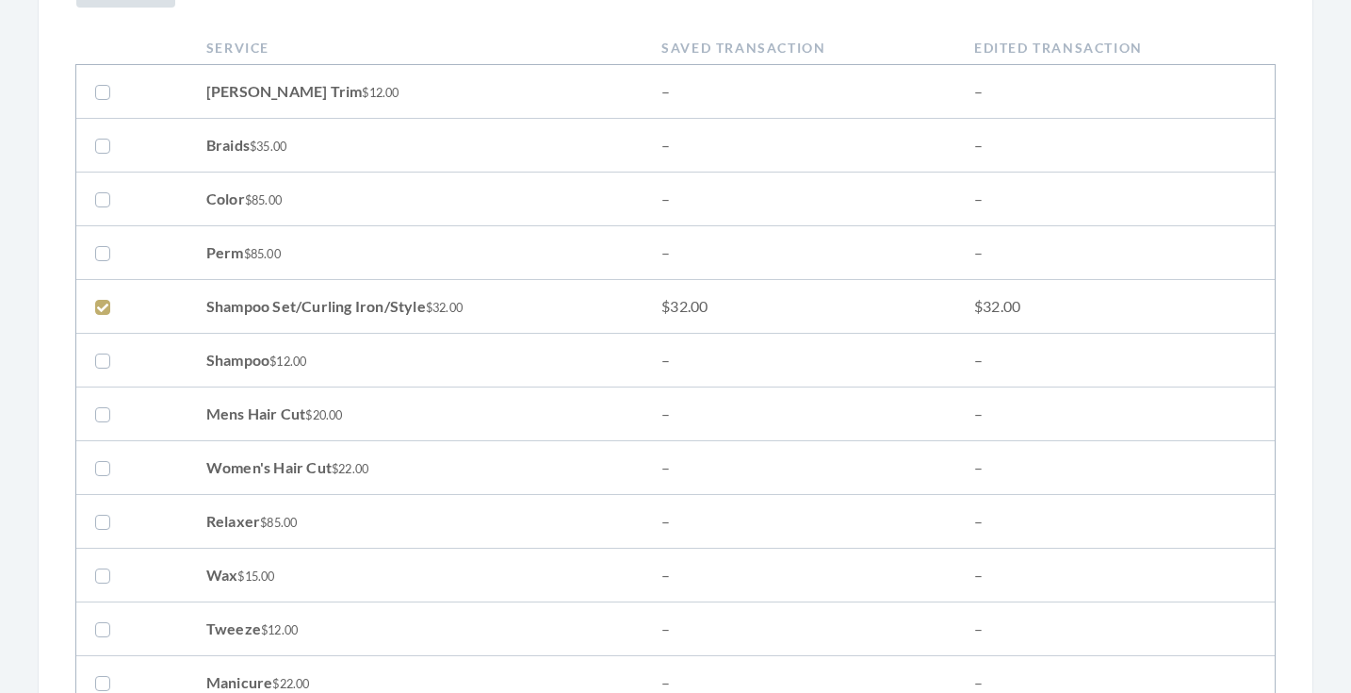
scroll to position [569, 0]
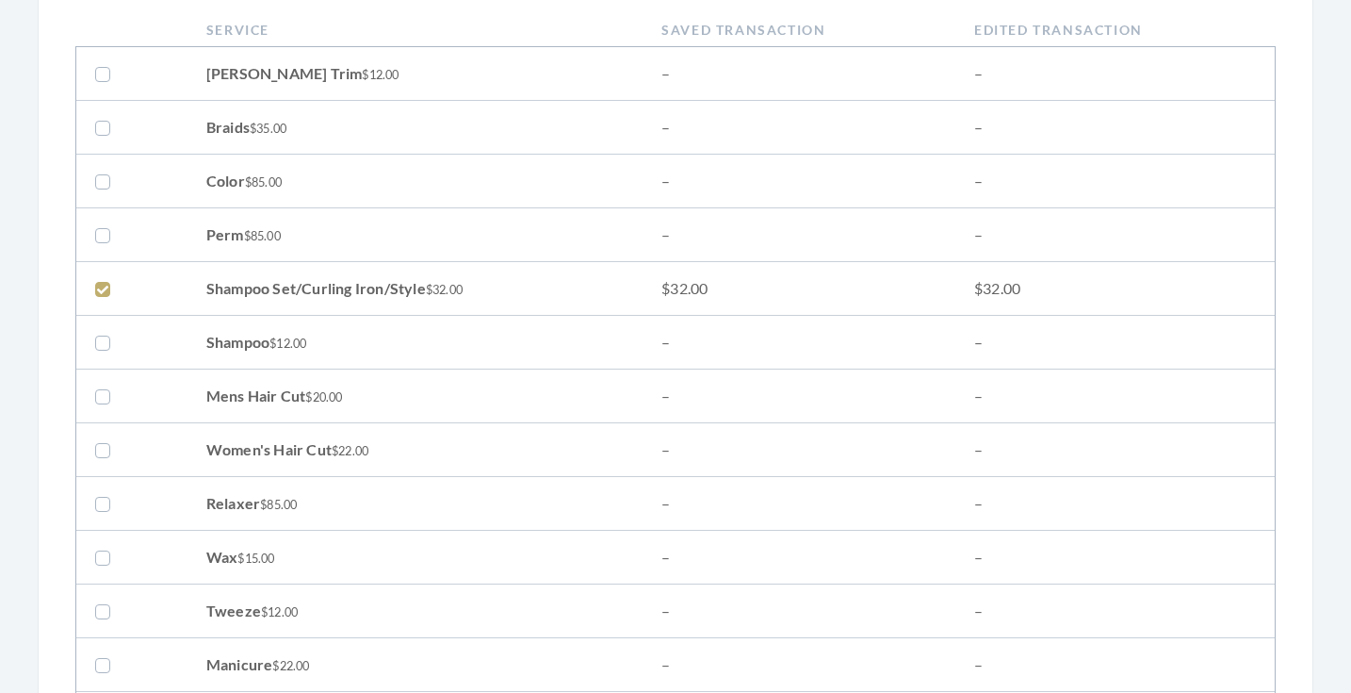
click at [96, 294] on label at bounding box center [106, 288] width 23 height 23
checkbox input "false"
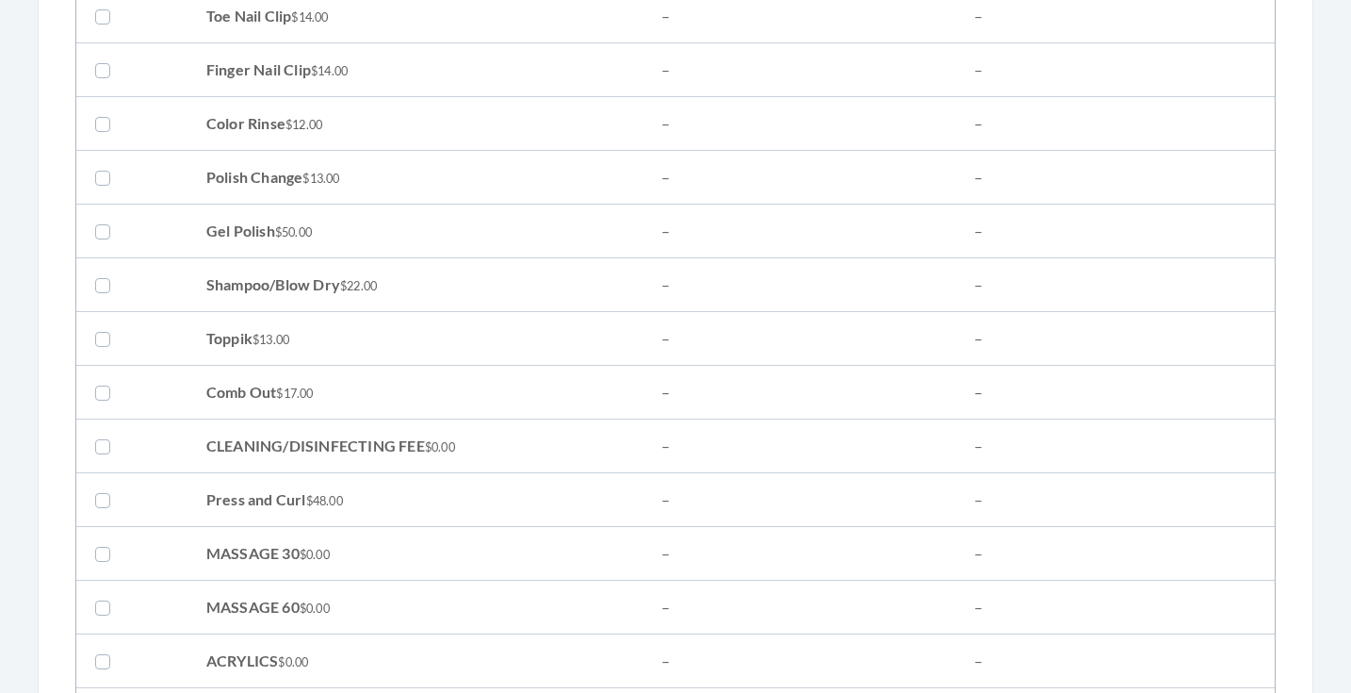
scroll to position [1494, 0]
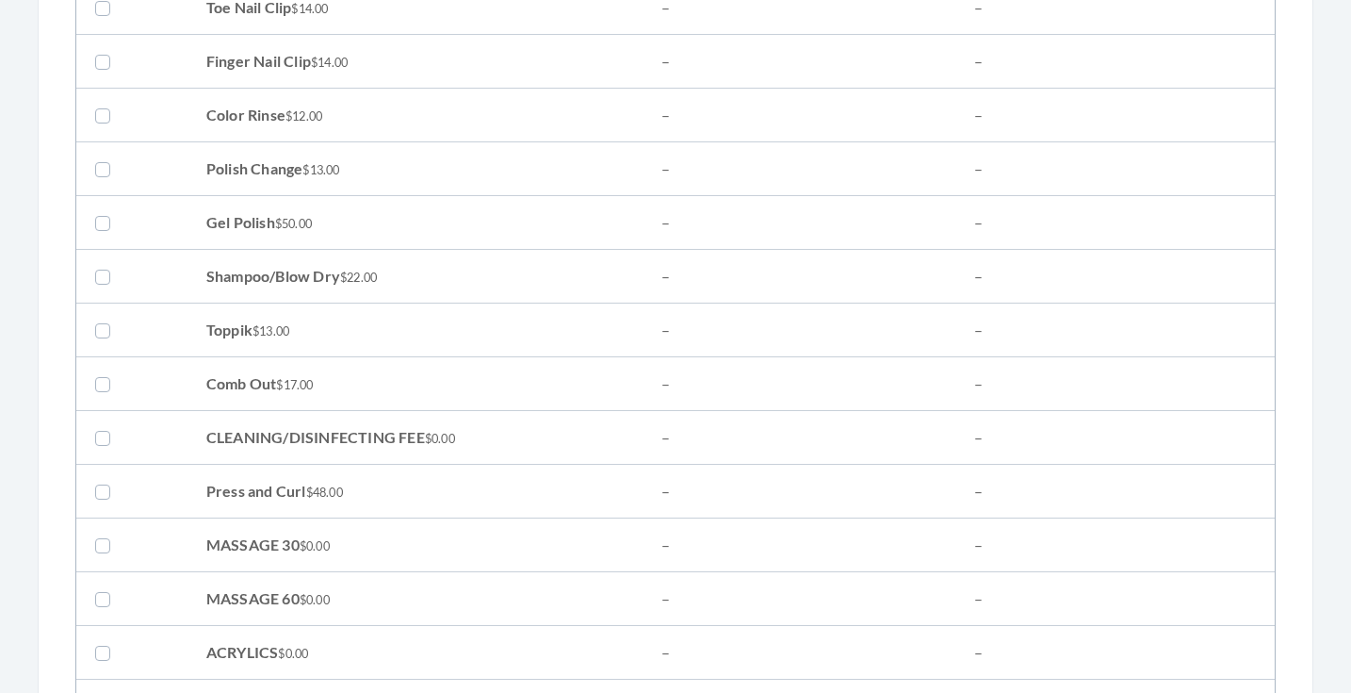
click at [96, 278] on label at bounding box center [106, 276] width 23 height 23
checkbox input "true"
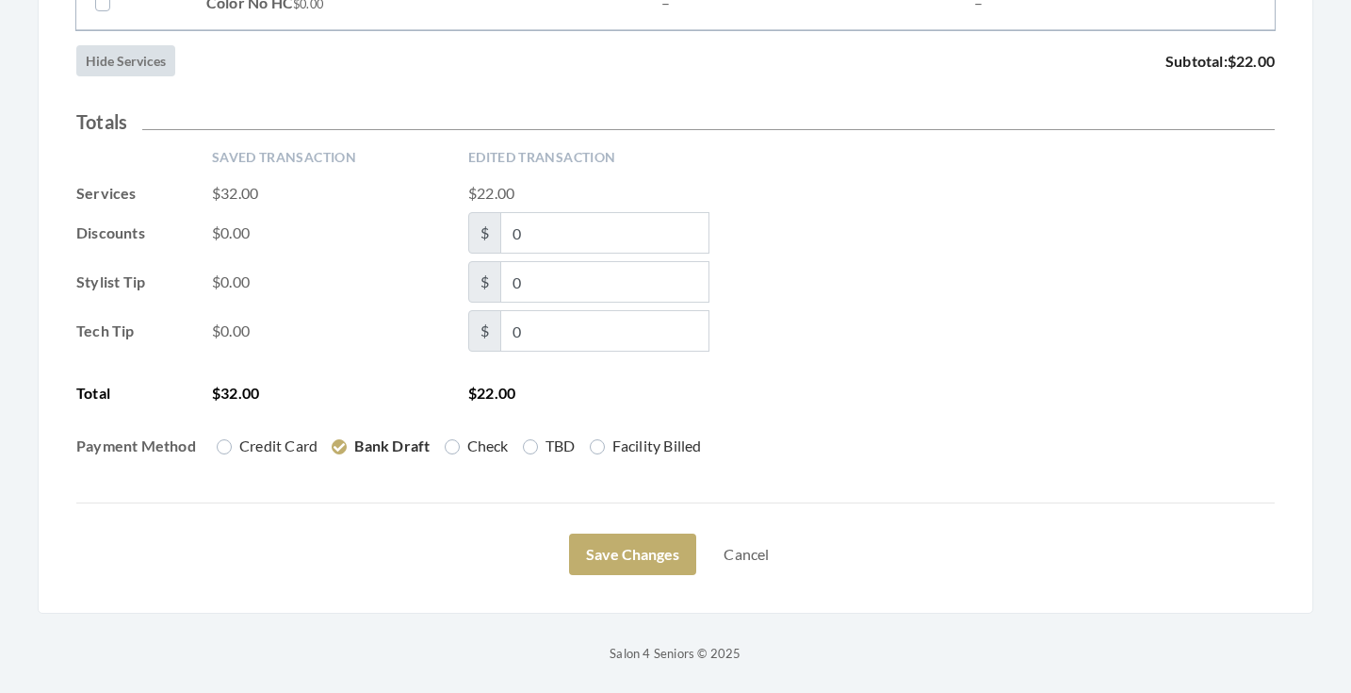
scroll to position [3164, 0]
click at [633, 554] on button "Save Changes" at bounding box center [632, 553] width 127 height 41
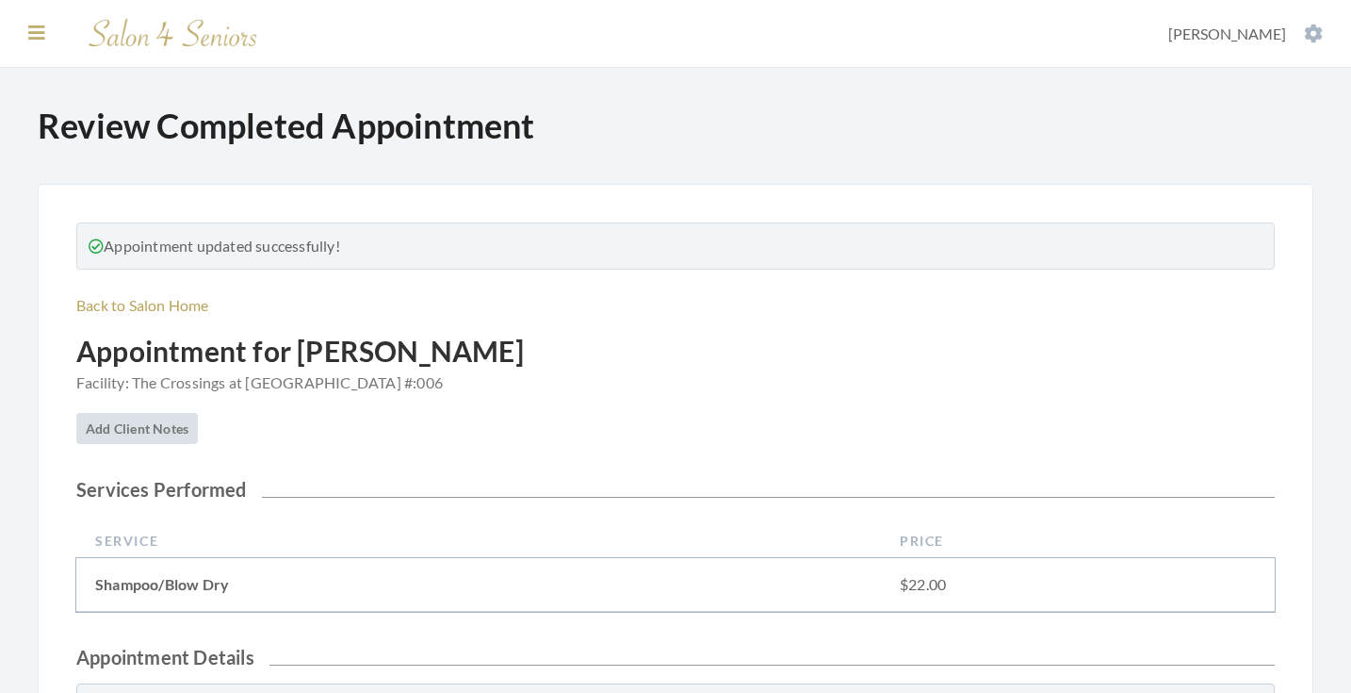
click at [33, 30] on icon at bounding box center [36, 33] width 17 height 19
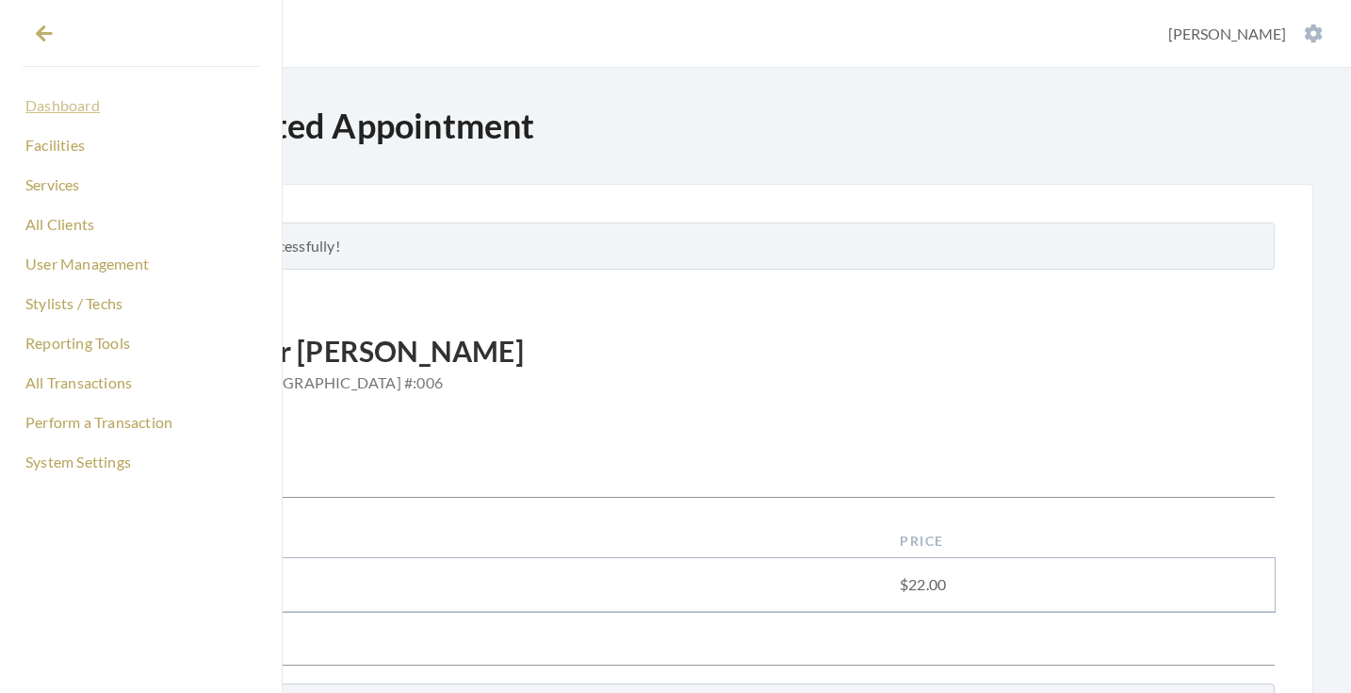
click at [52, 103] on link "Dashboard" at bounding box center [141, 106] width 237 height 32
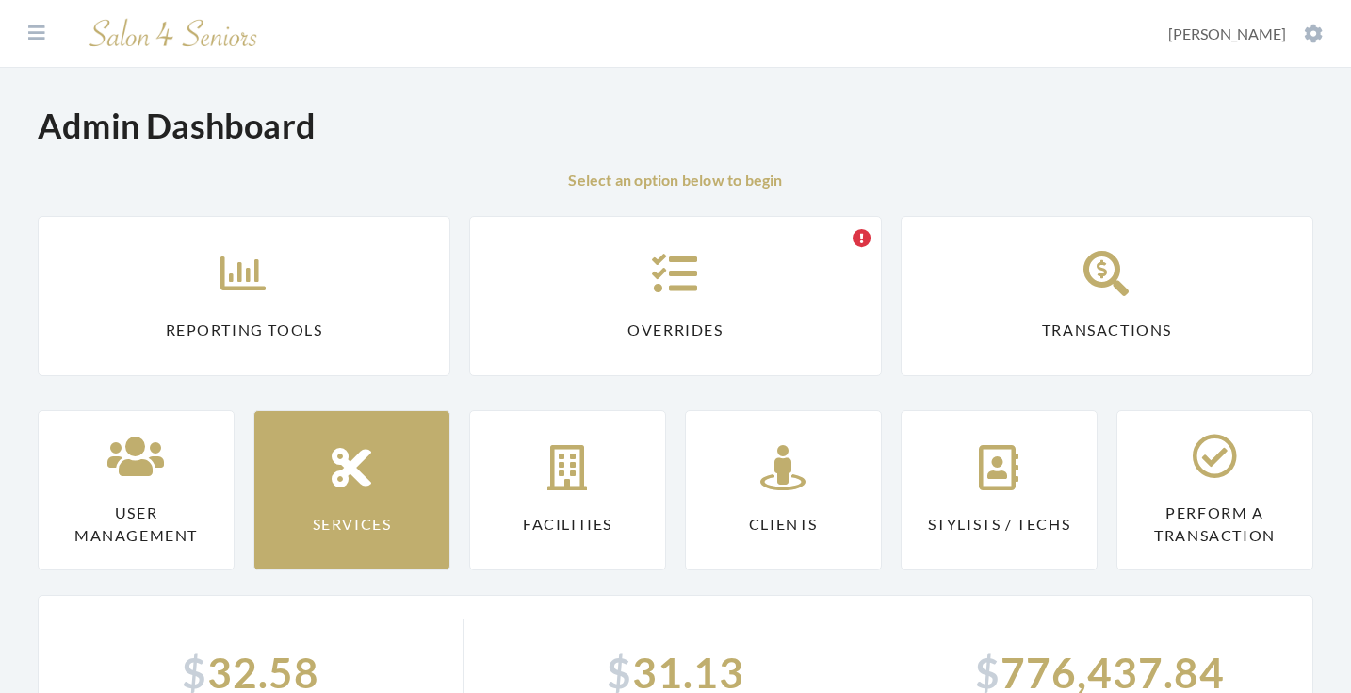
click at [259, 302] on link "Reporting Tools" at bounding box center [244, 296] width 413 height 160
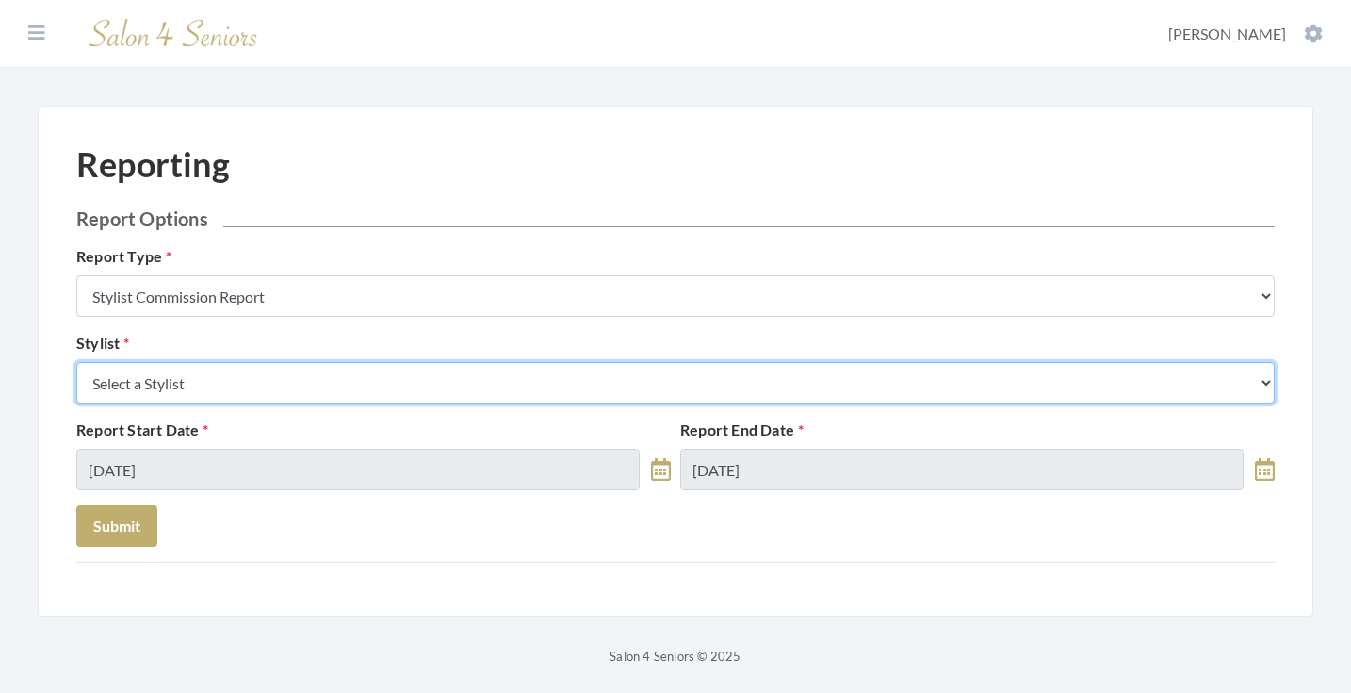
click at [305, 385] on select "Select a Stylist Alaina Krumm Alisha Teasley Anna White Ashley Venable Cassie B…" at bounding box center [675, 382] width 1199 height 41
select select "26"
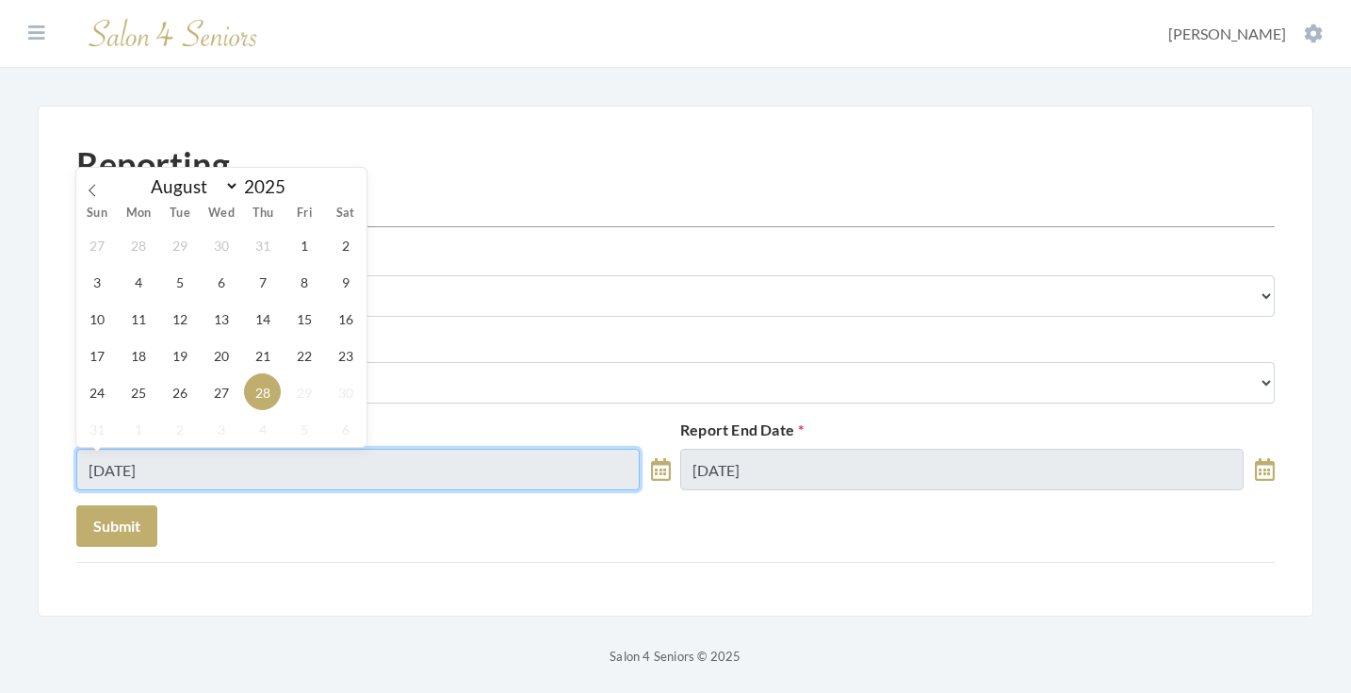
click at [236, 465] on input "08/28/2025" at bounding box center [357, 469] width 563 height 41
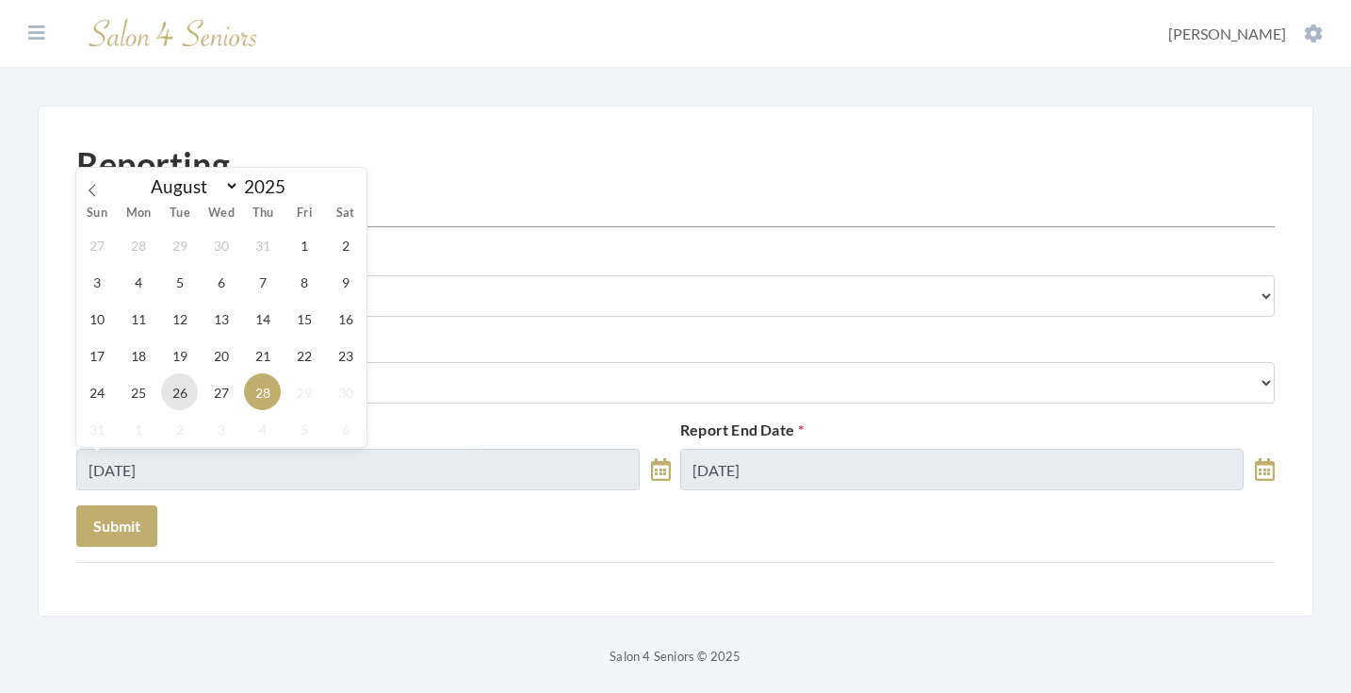
click at [171, 384] on span "26" at bounding box center [179, 391] width 37 height 37
type input "08/26/2025"
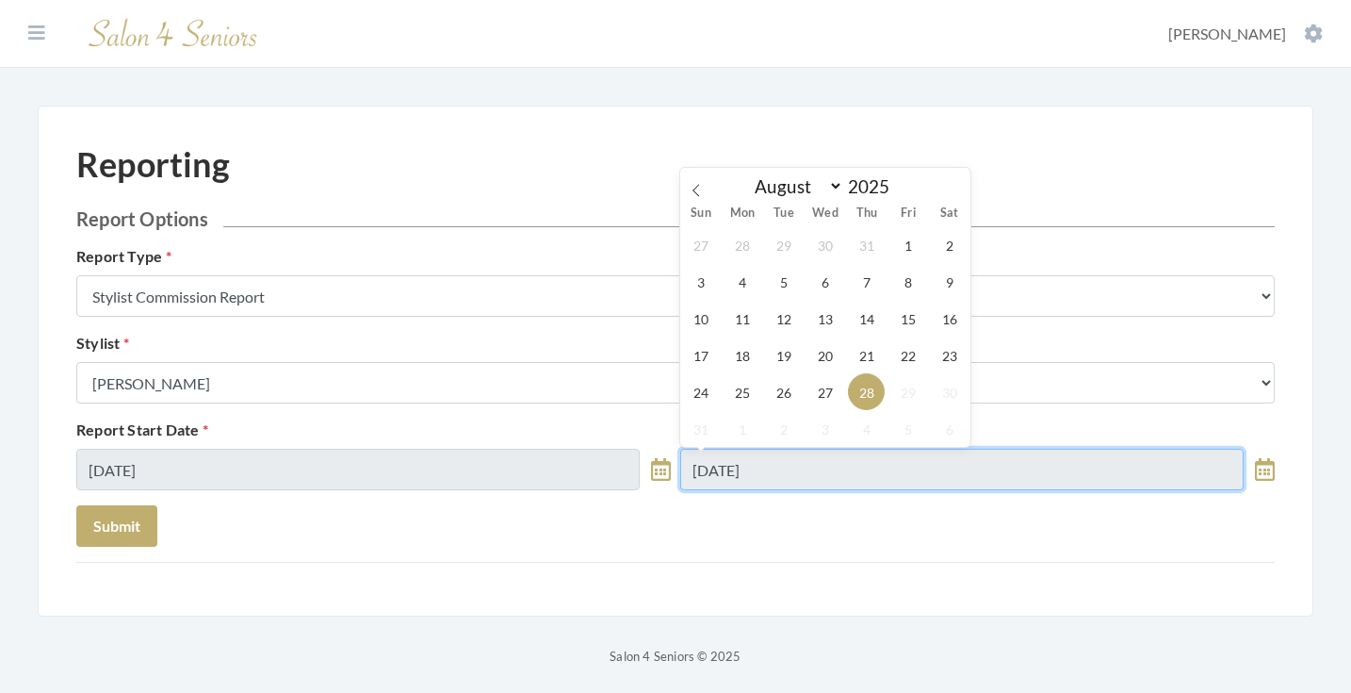
click at [809, 476] on input "08/28/2025" at bounding box center [961, 469] width 563 height 41
click at [766, 400] on div "27 28 29 30 31 1 2 3 4 5 6 7 8 9 10 11 12 13 14 15 16 17 18 19 20 21 22 23 24 2…" at bounding box center [825, 336] width 290 height 220
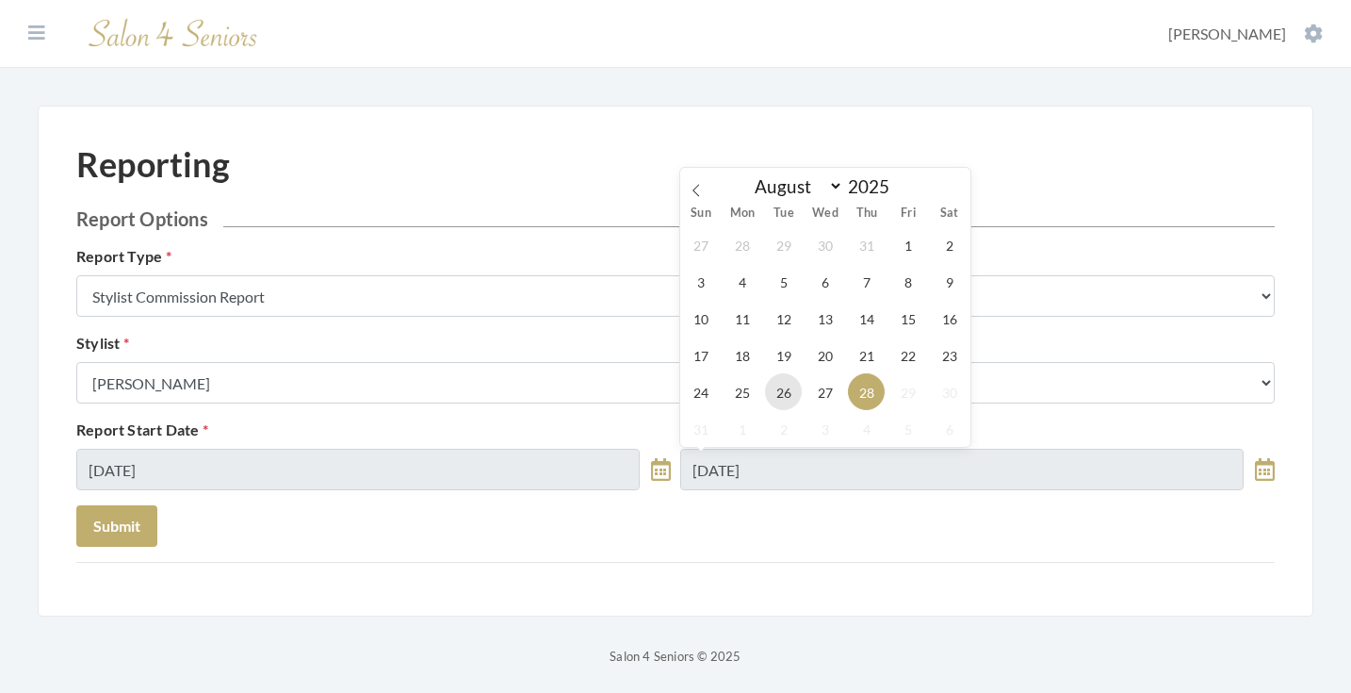
click at [791, 385] on span "26" at bounding box center [783, 391] width 37 height 37
type input "08/26/2025"
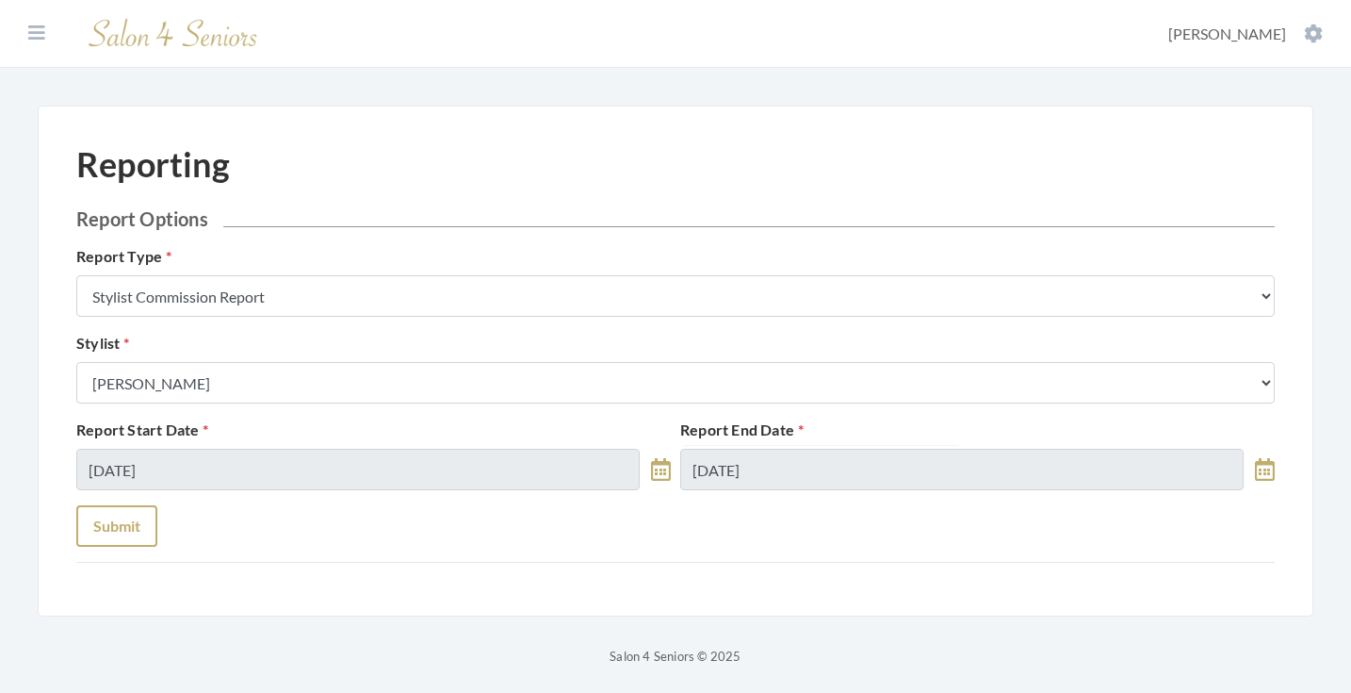
click at [145, 523] on button "Submit" at bounding box center [116, 525] width 81 height 41
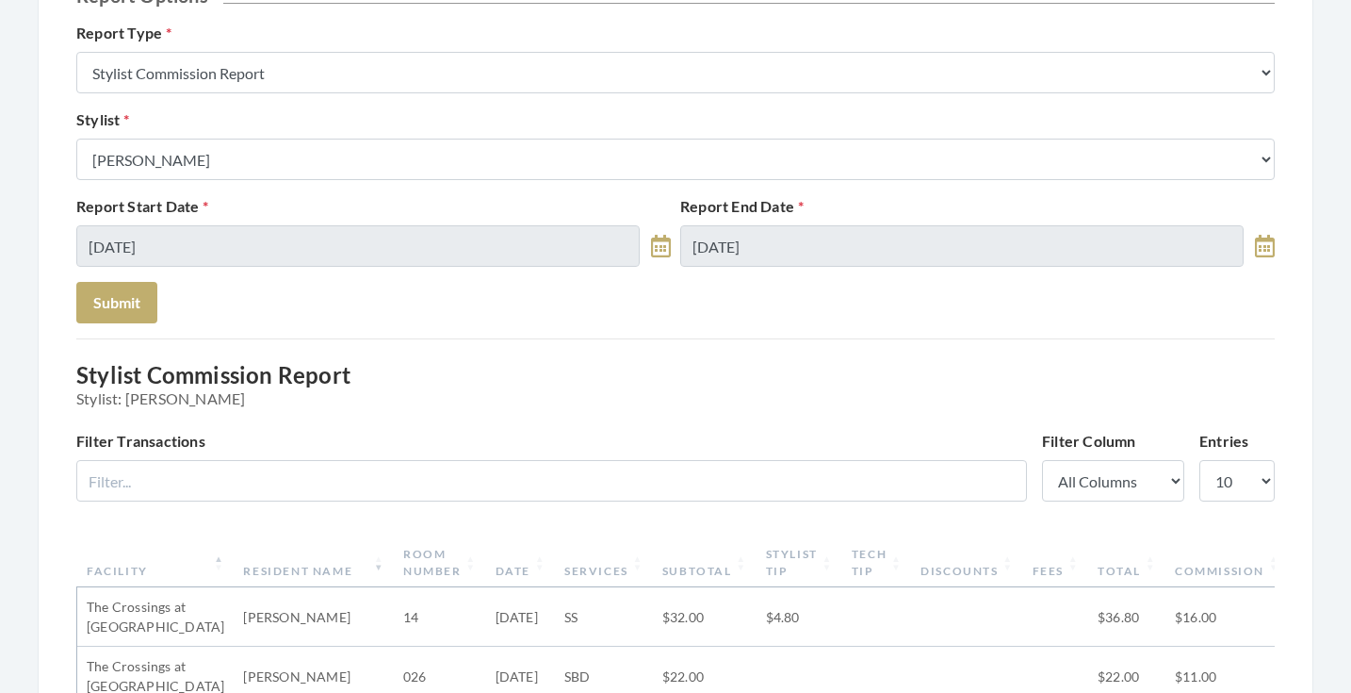
scroll to position [210, 0]
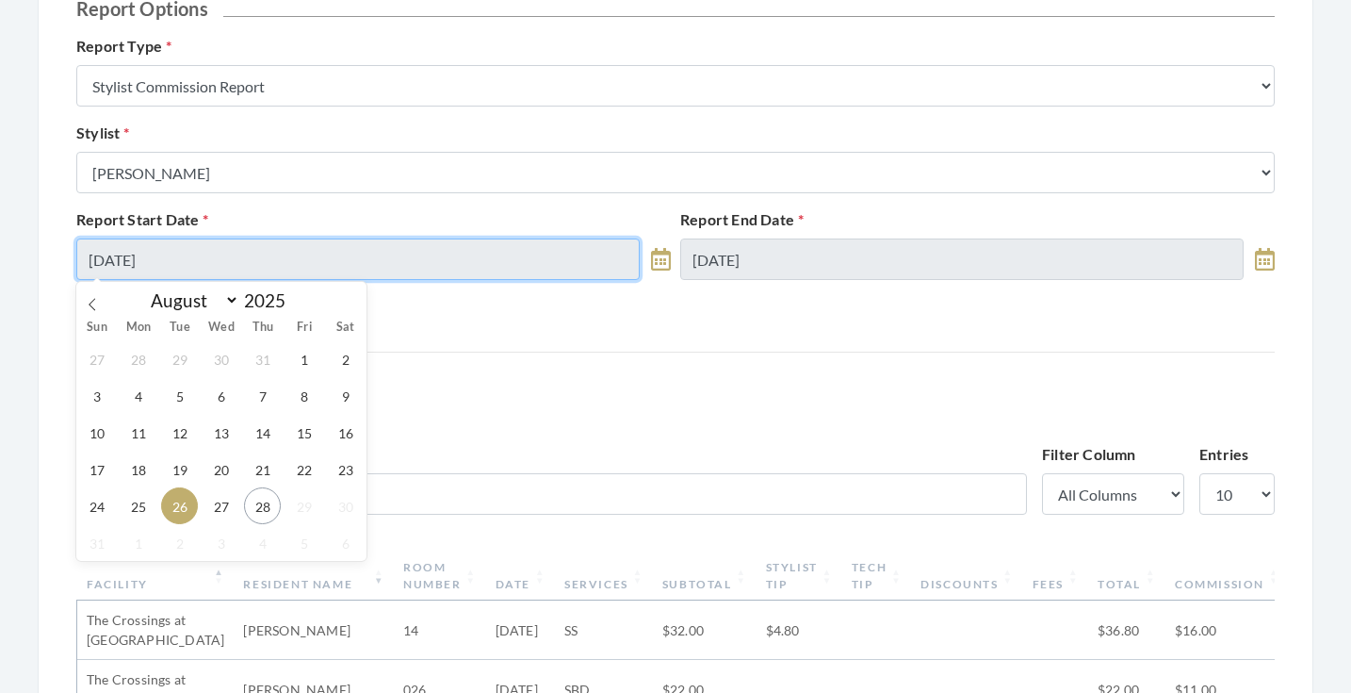
click at [431, 248] on input "08/26/2025" at bounding box center [357, 258] width 563 height 41
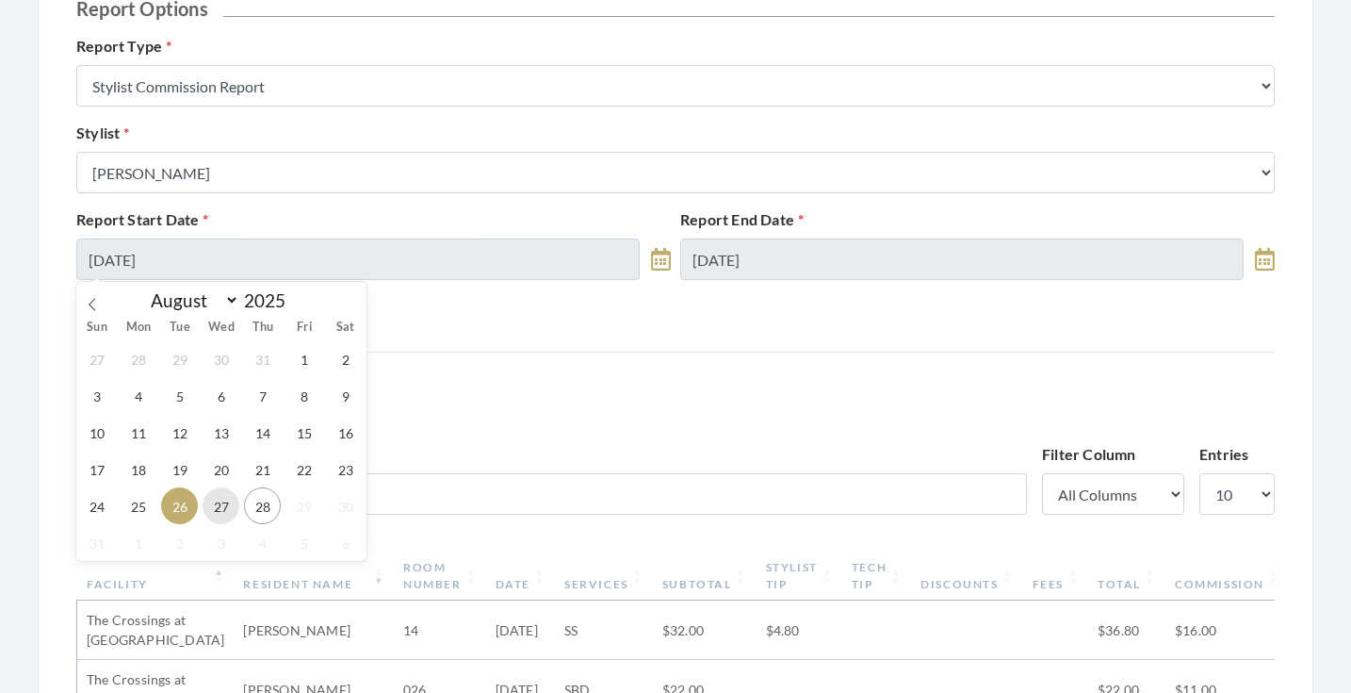
click at [221, 503] on span "27" at bounding box center [221, 505] width 37 height 37
type input "[DATE]"
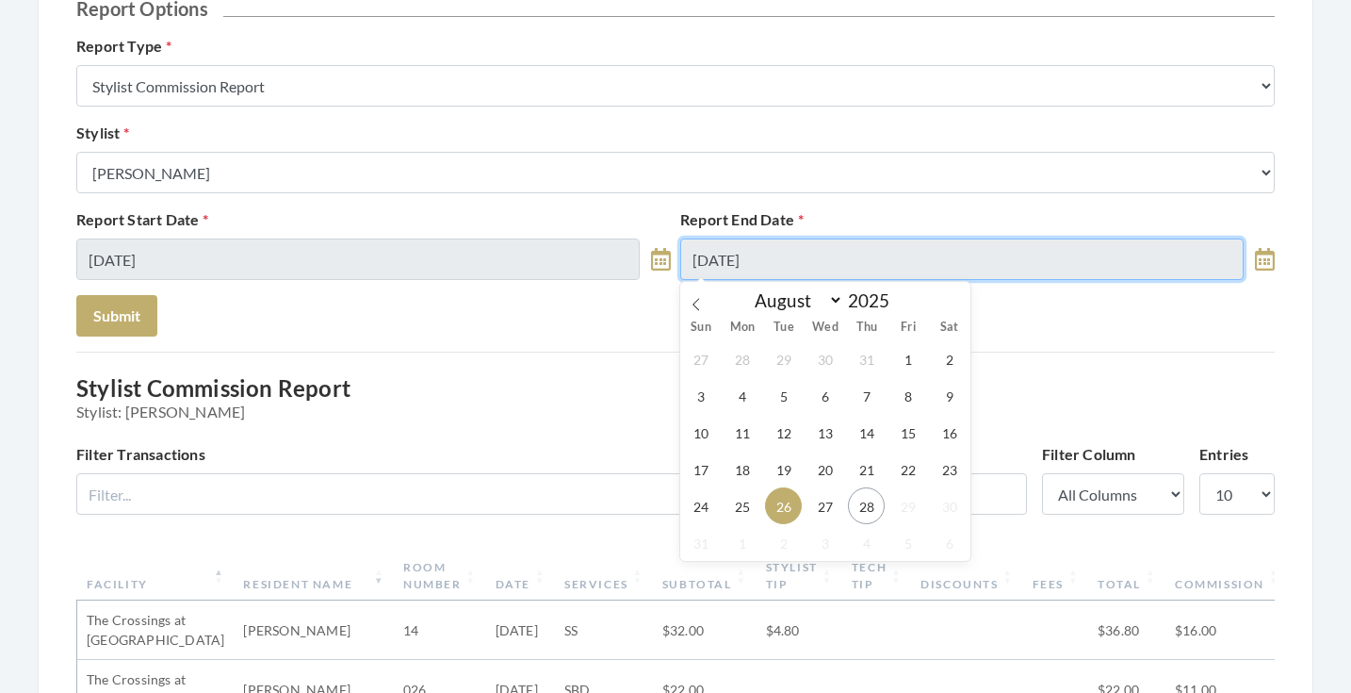
click at [715, 262] on input "08/26/2025" at bounding box center [961, 258] width 563 height 41
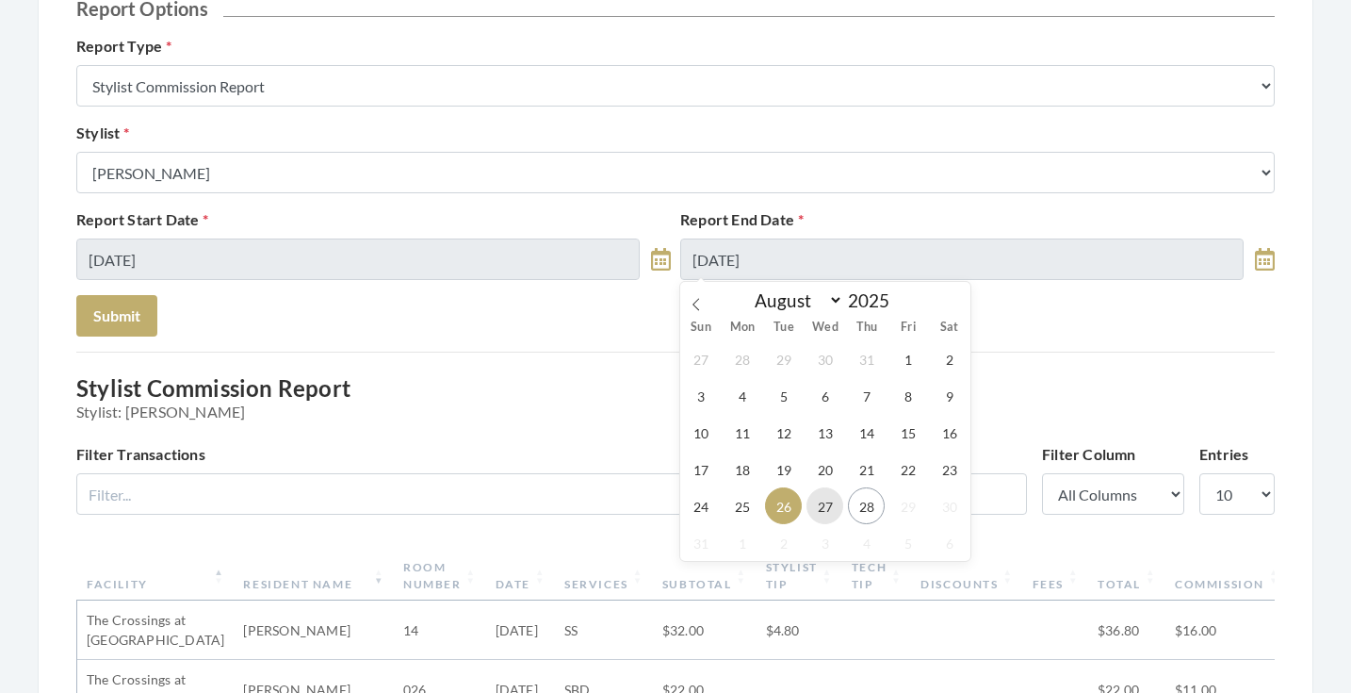
click at [819, 504] on span "27" at bounding box center [825, 505] width 37 height 37
type input "[DATE]"
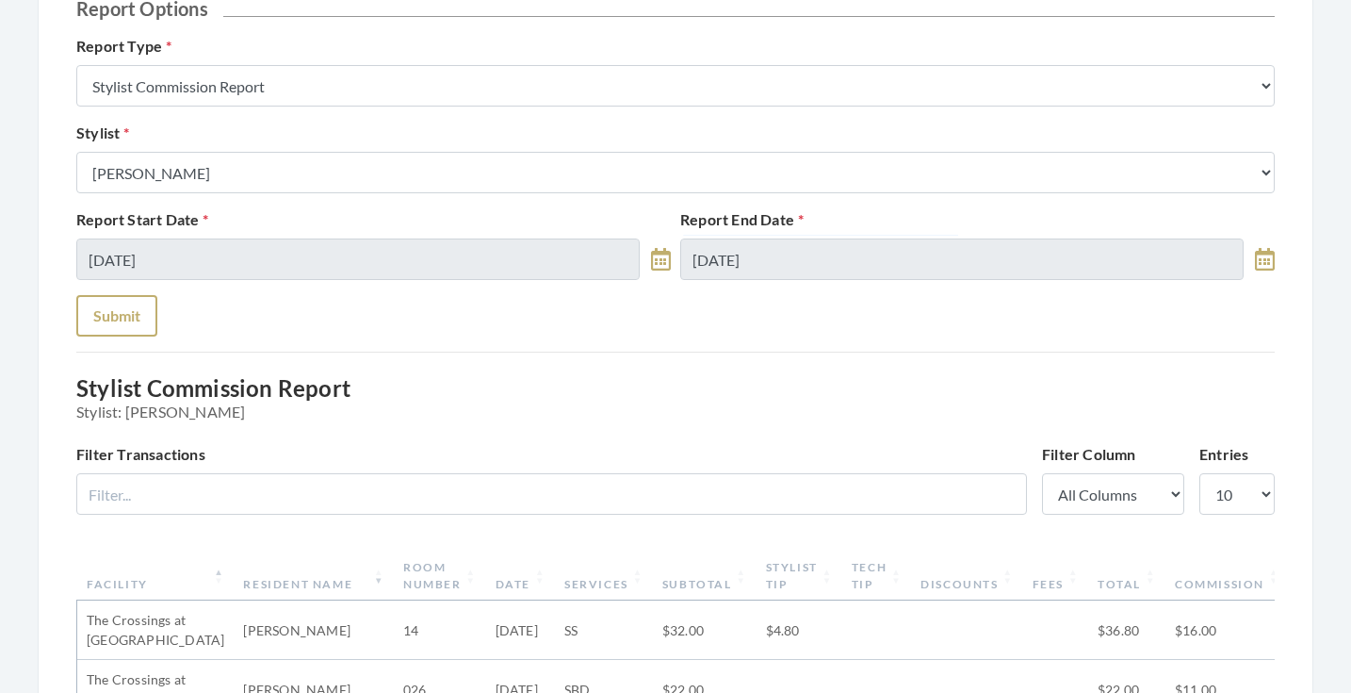
click at [126, 314] on button "Submit" at bounding box center [116, 315] width 81 height 41
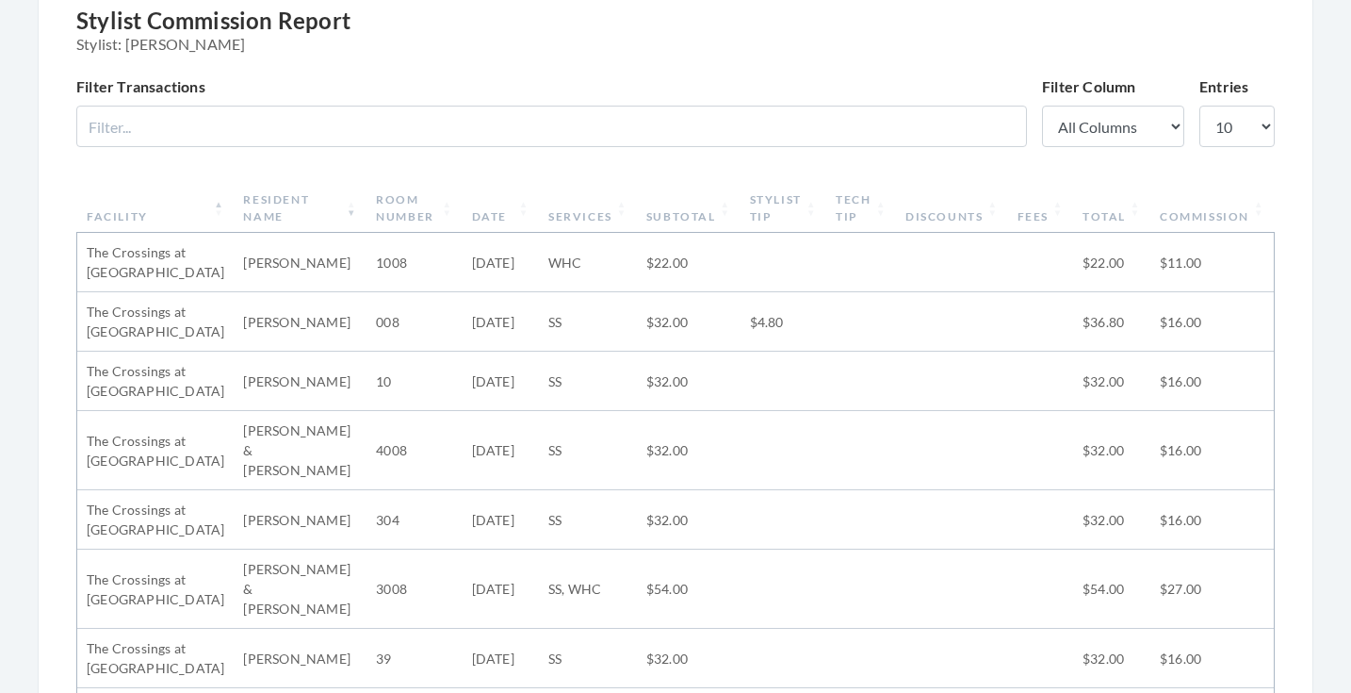
scroll to position [502, 0]
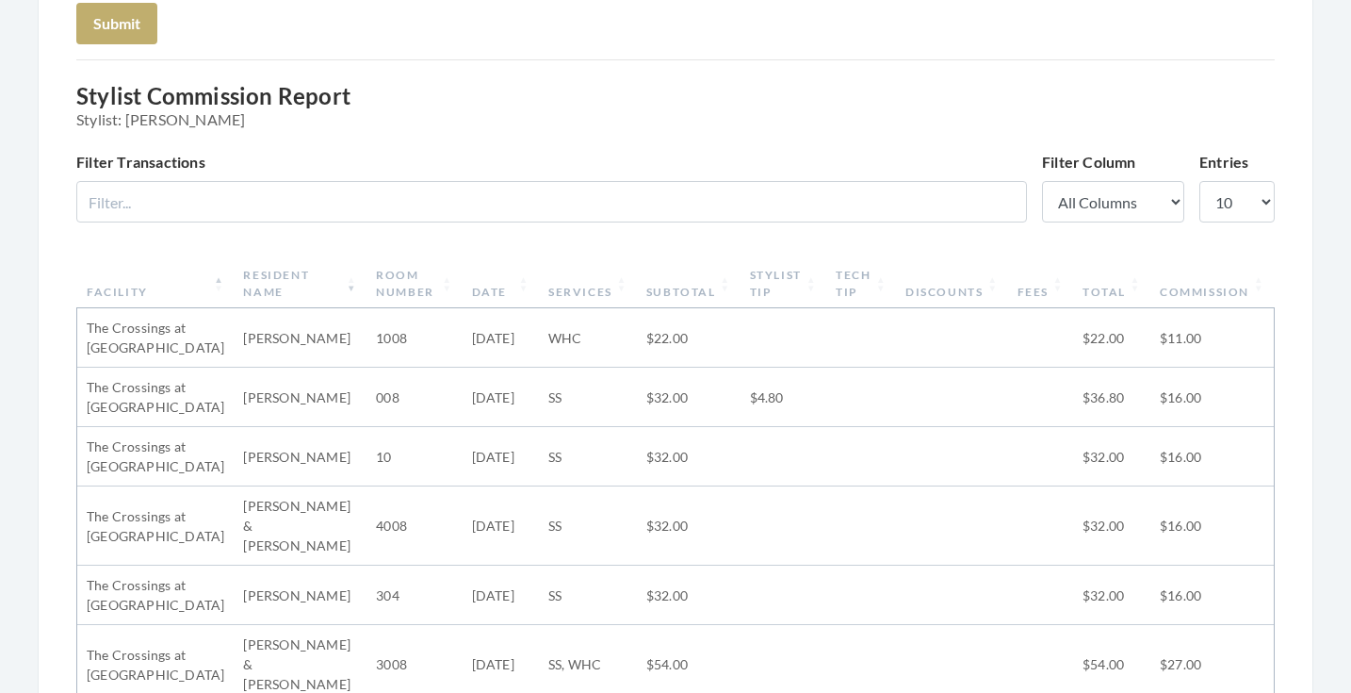
click at [798, 270] on th "Stylist Tip" at bounding box center [784, 283] width 87 height 49
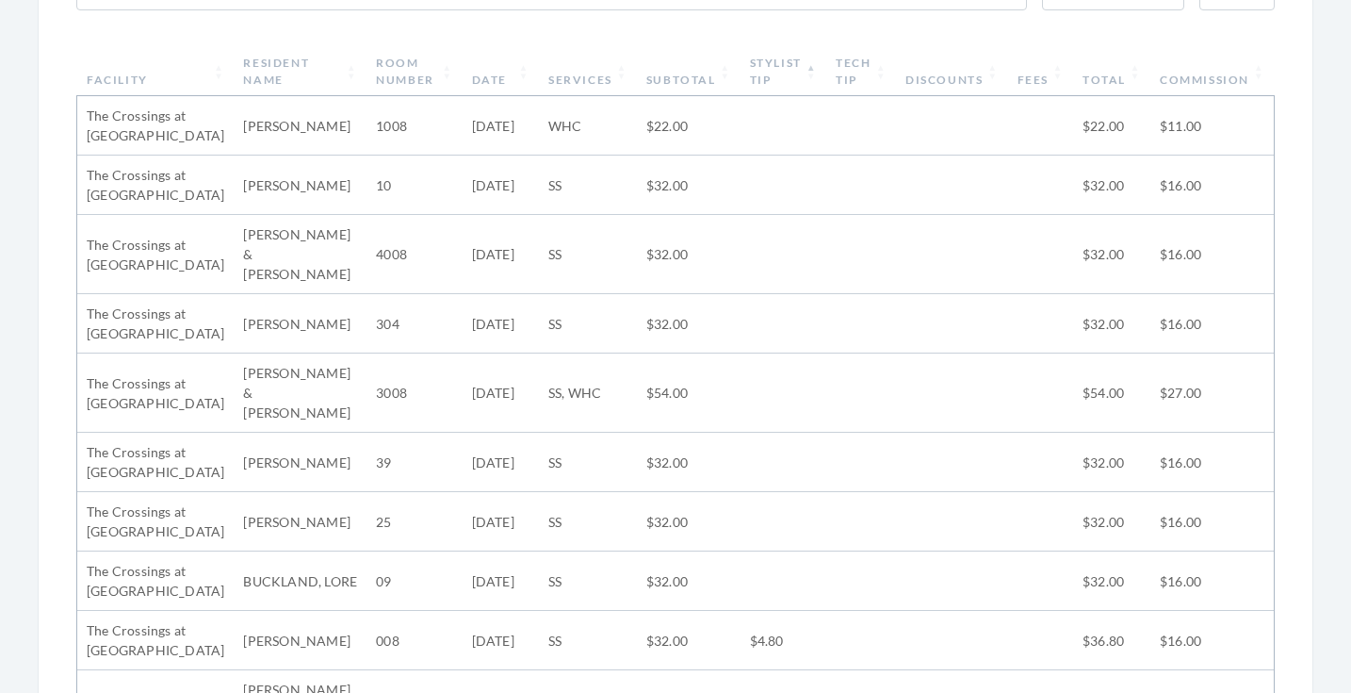
scroll to position [725, 0]
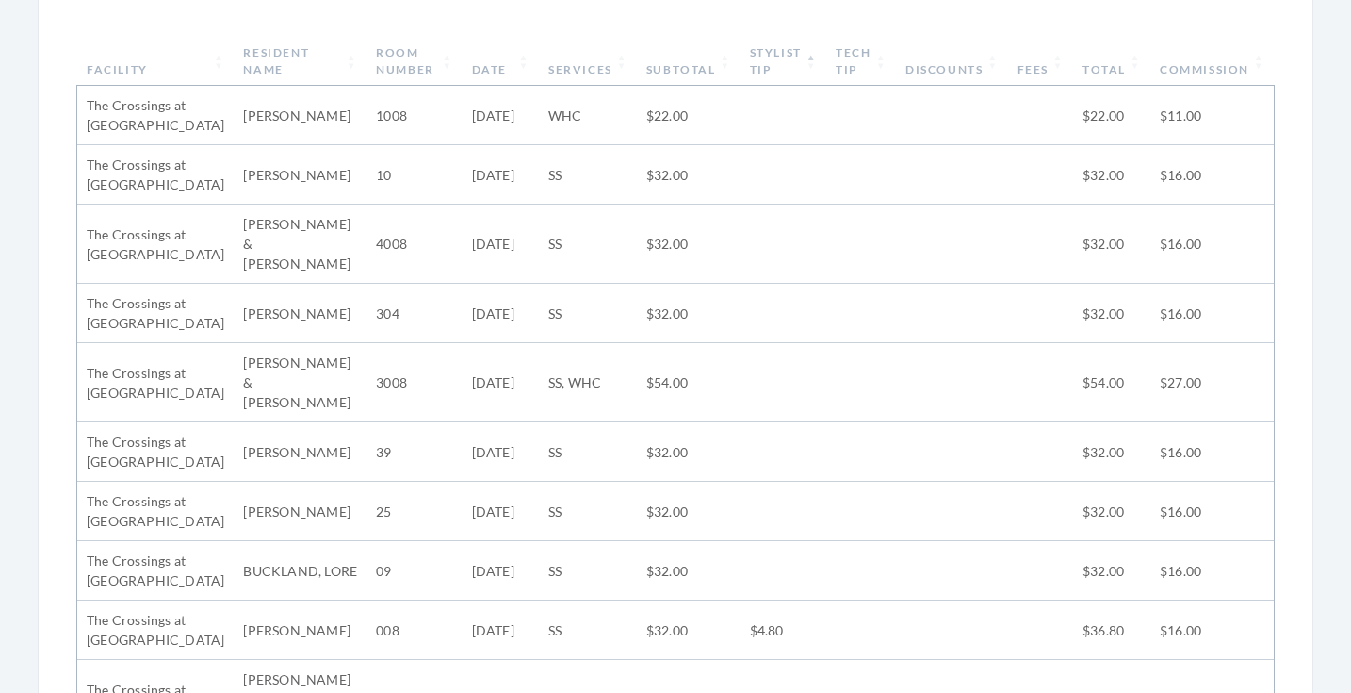
click at [790, 58] on th "Stylist Tip" at bounding box center [784, 61] width 87 height 49
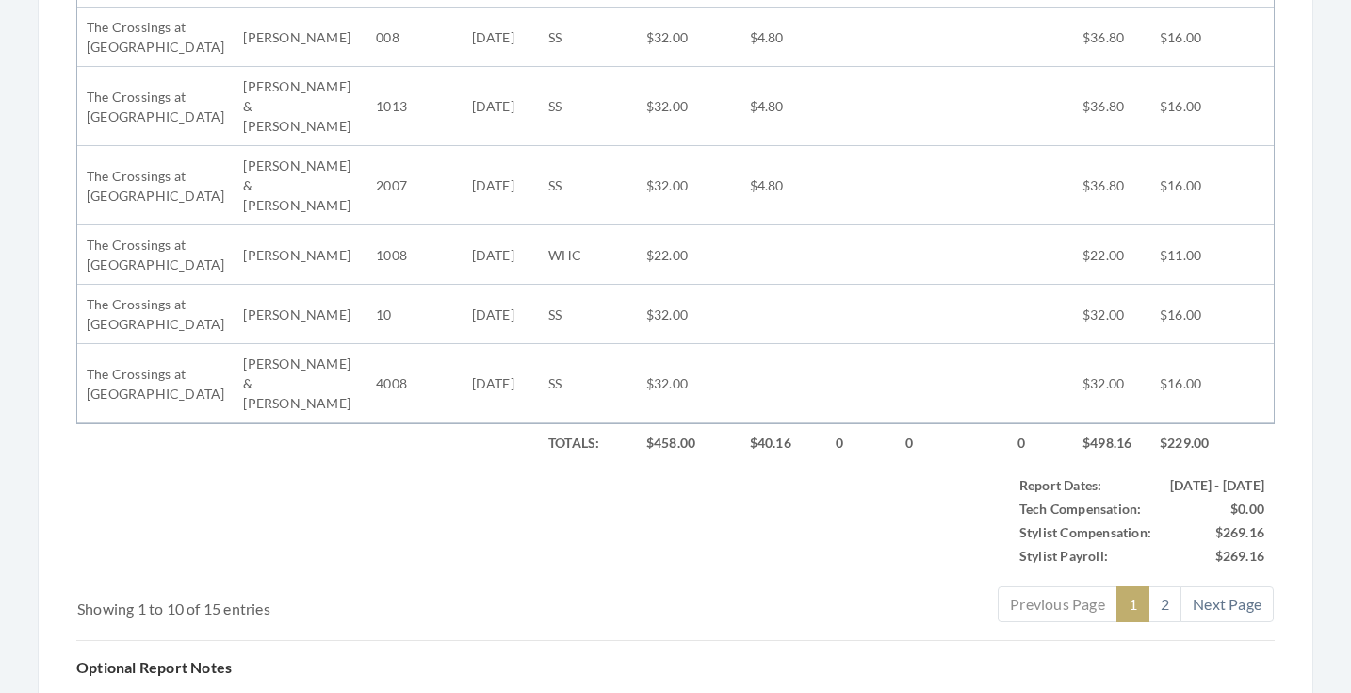
scroll to position [1075, 0]
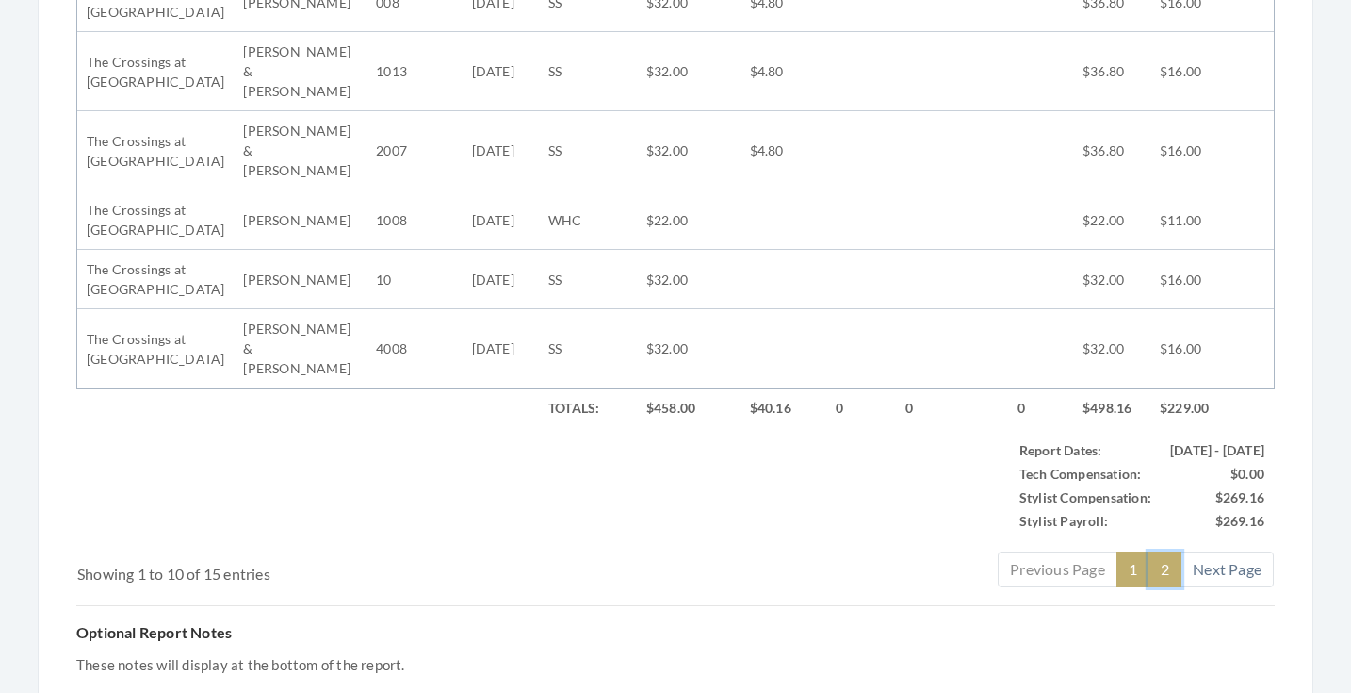
click at [1166, 551] on link "2" at bounding box center [1165, 569] width 33 height 36
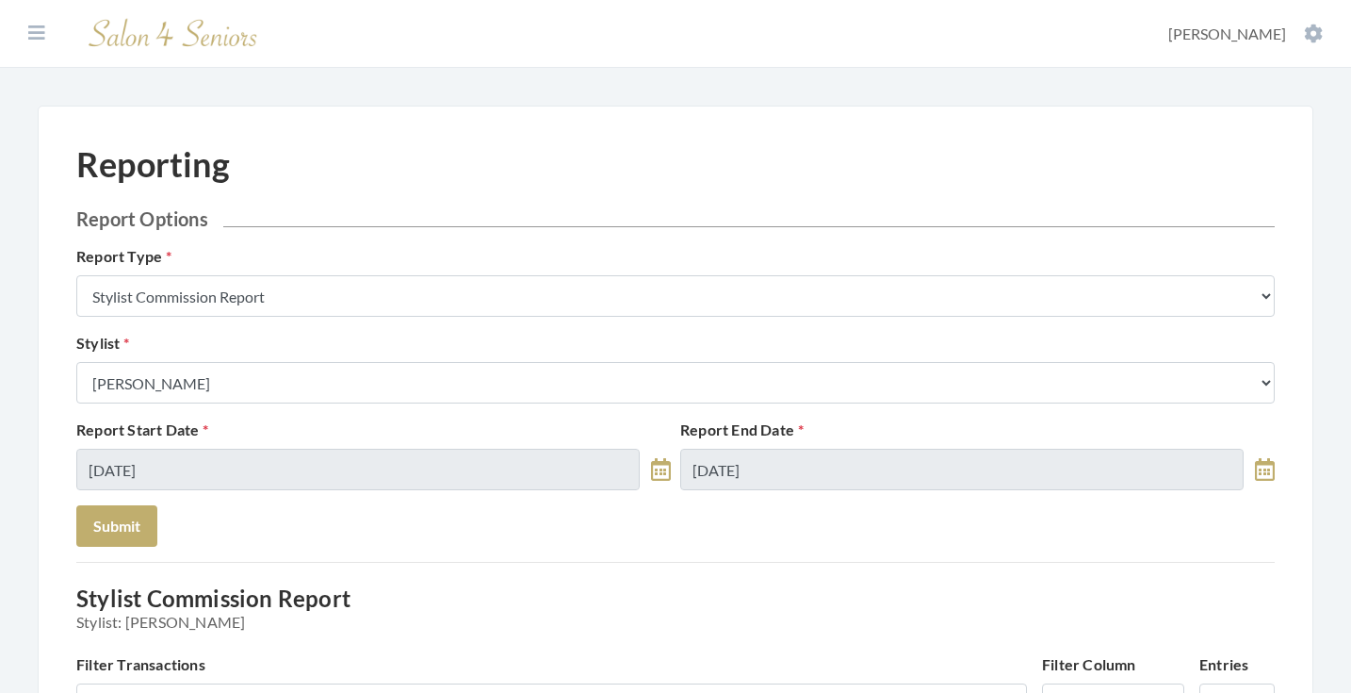
scroll to position [0, 0]
click at [39, 27] on icon at bounding box center [36, 33] width 17 height 19
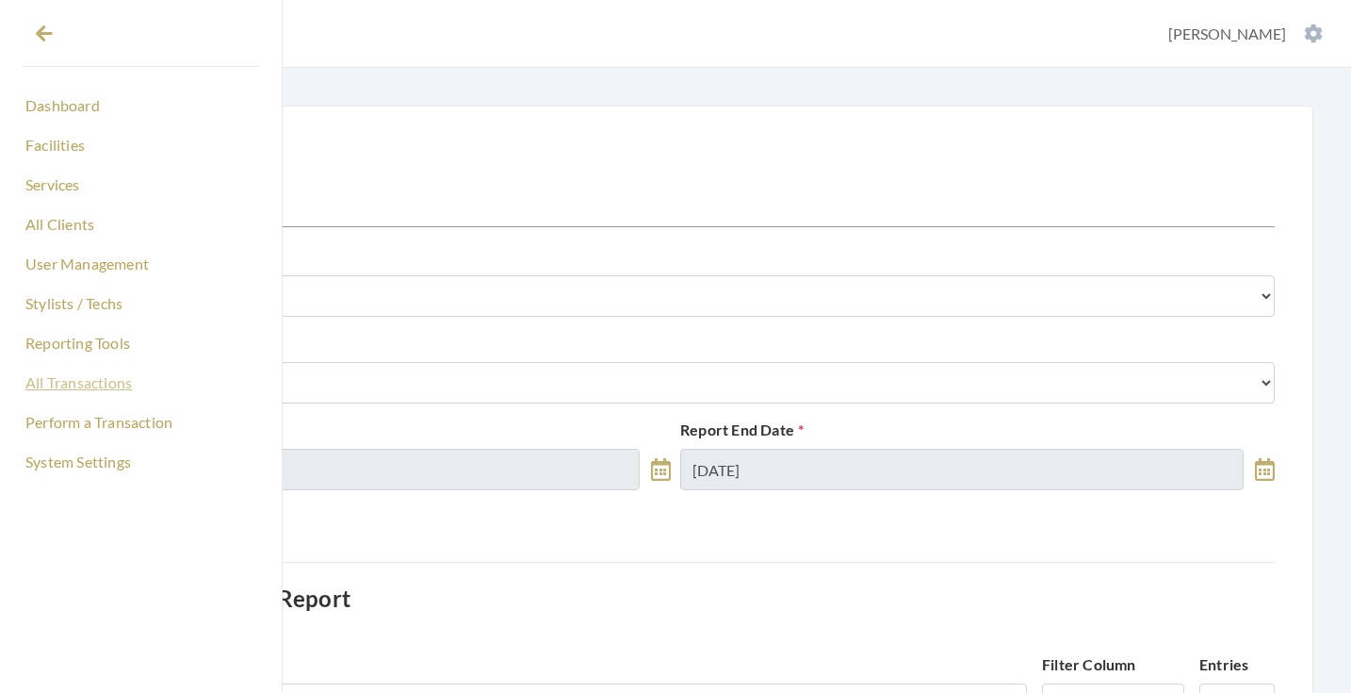
click at [95, 386] on link "All Transactions" at bounding box center [141, 383] width 237 height 32
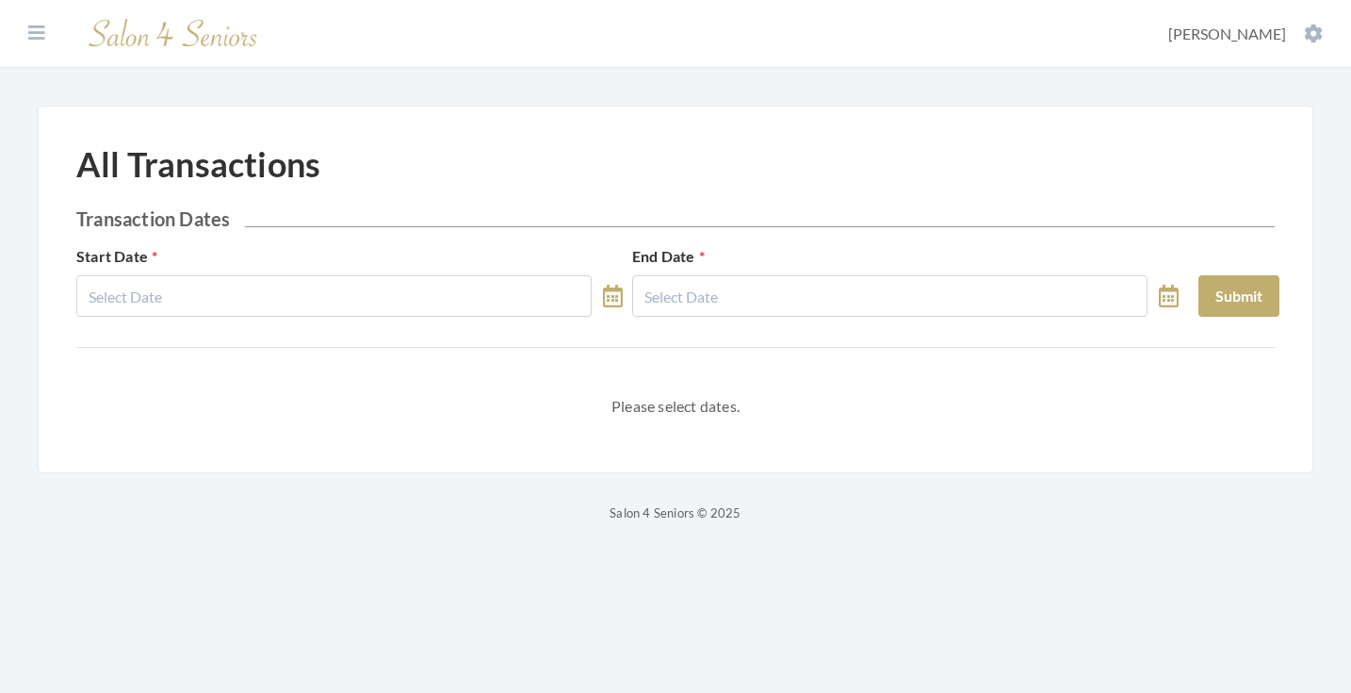
select select "7"
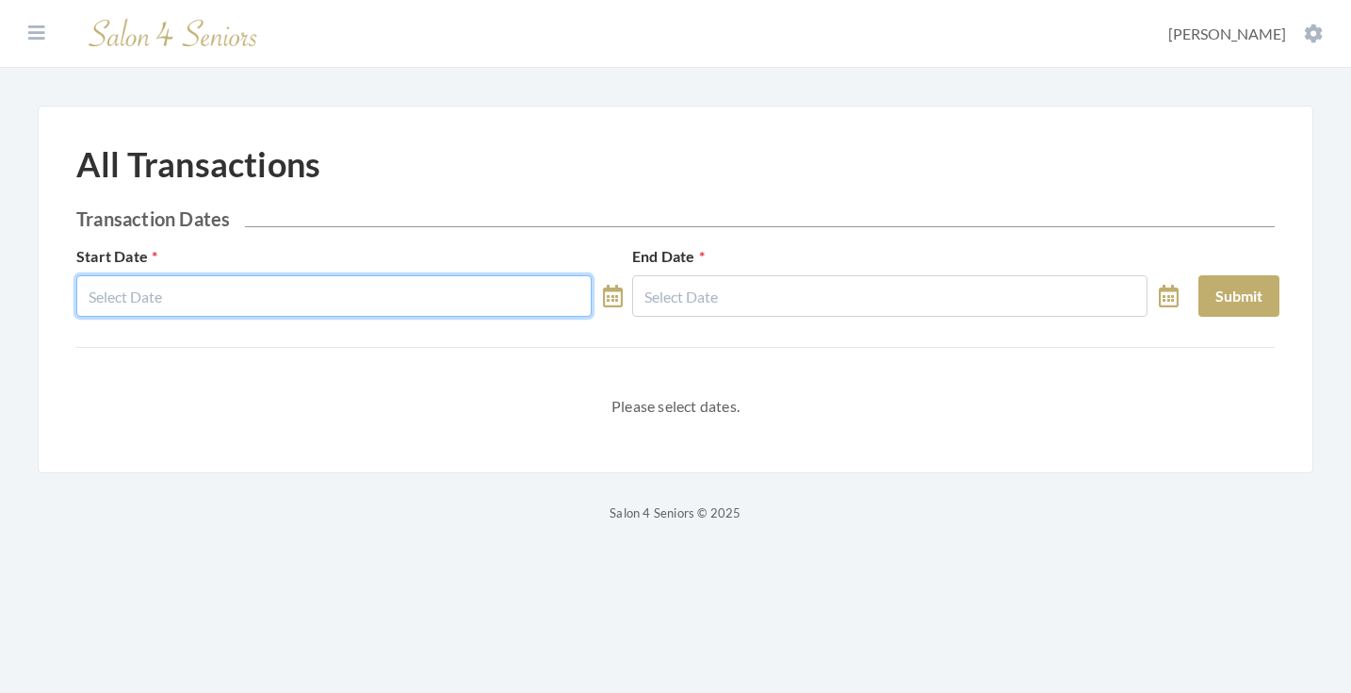
click at [322, 285] on input "text" at bounding box center [333, 295] width 515 height 41
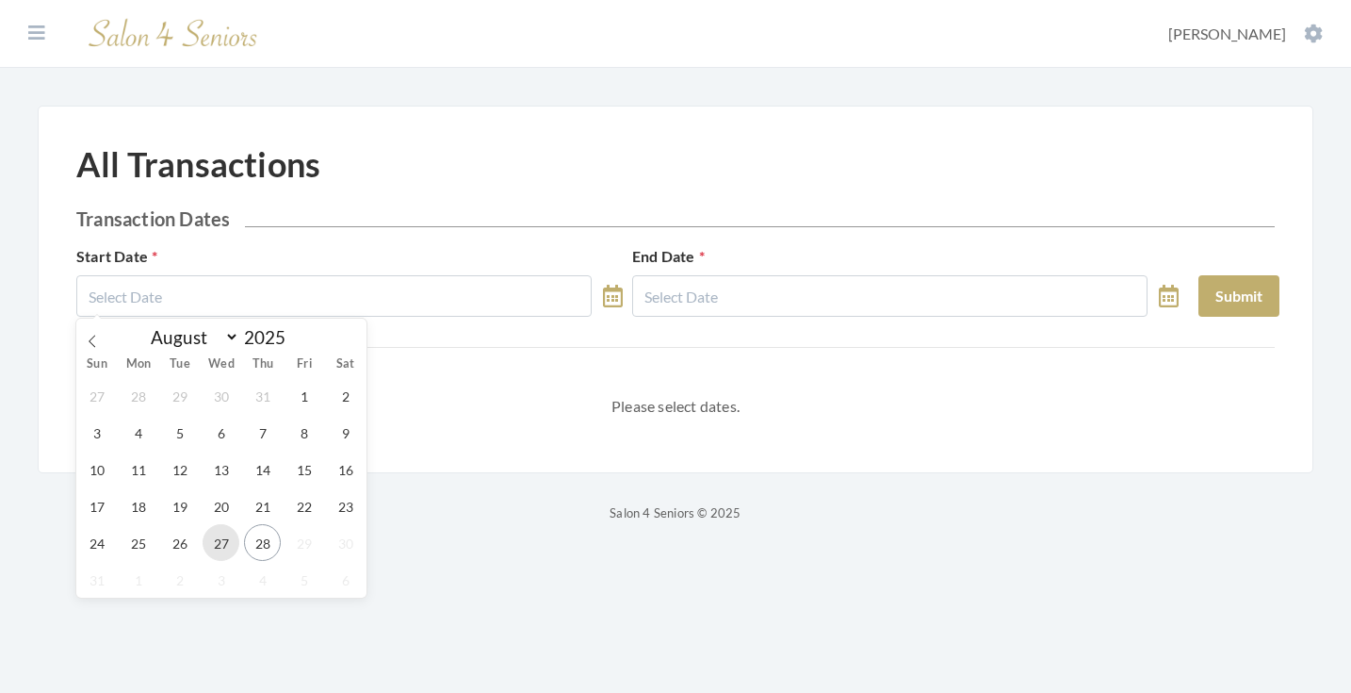
click at [216, 553] on span "27" at bounding box center [221, 542] width 37 height 37
type input "[DATE]"
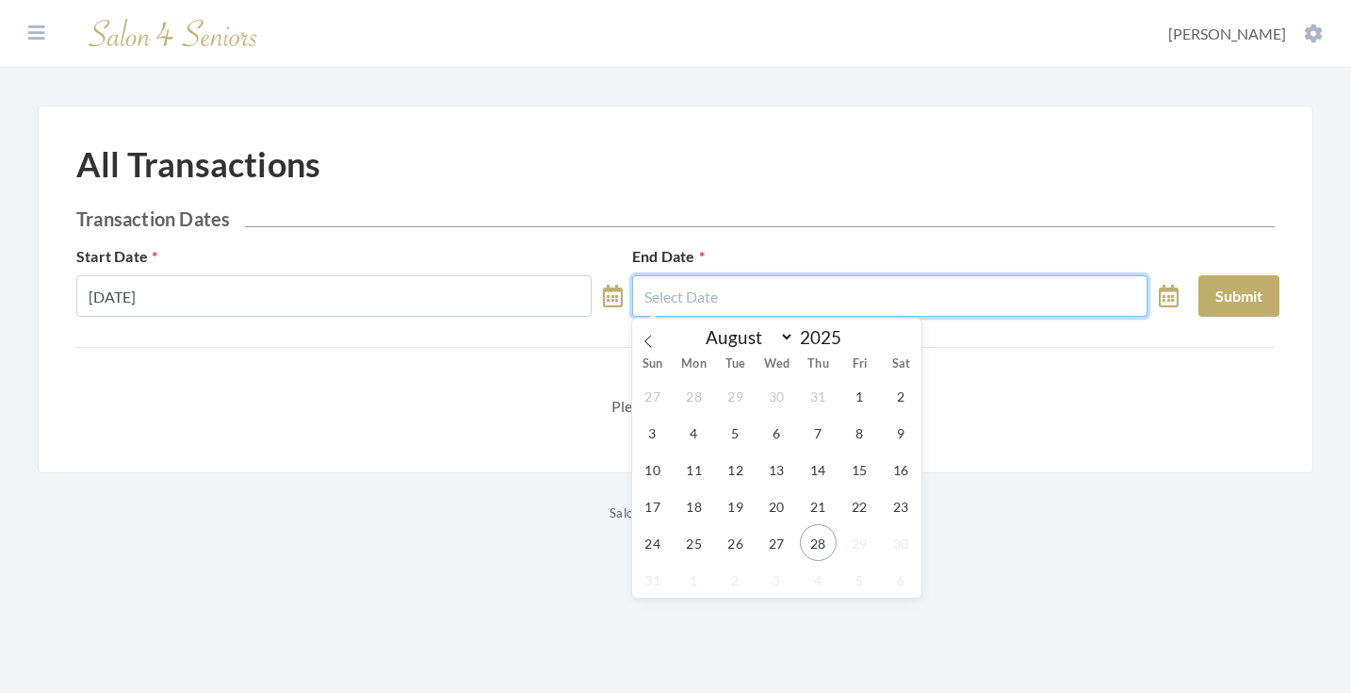
click at [758, 290] on input "text" at bounding box center [889, 295] width 515 height 41
click at [784, 548] on span "27" at bounding box center [776, 542] width 37 height 37
type input "[DATE]"
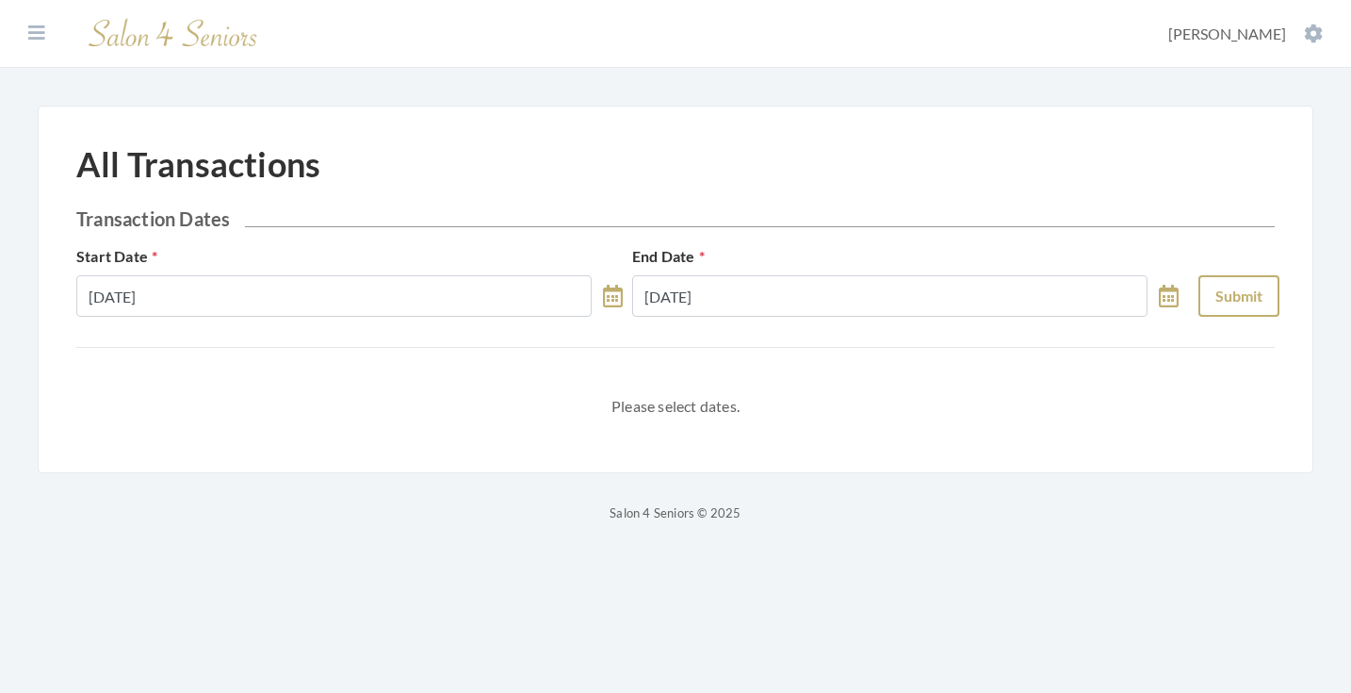
click at [1229, 285] on button "Submit" at bounding box center [1239, 295] width 81 height 41
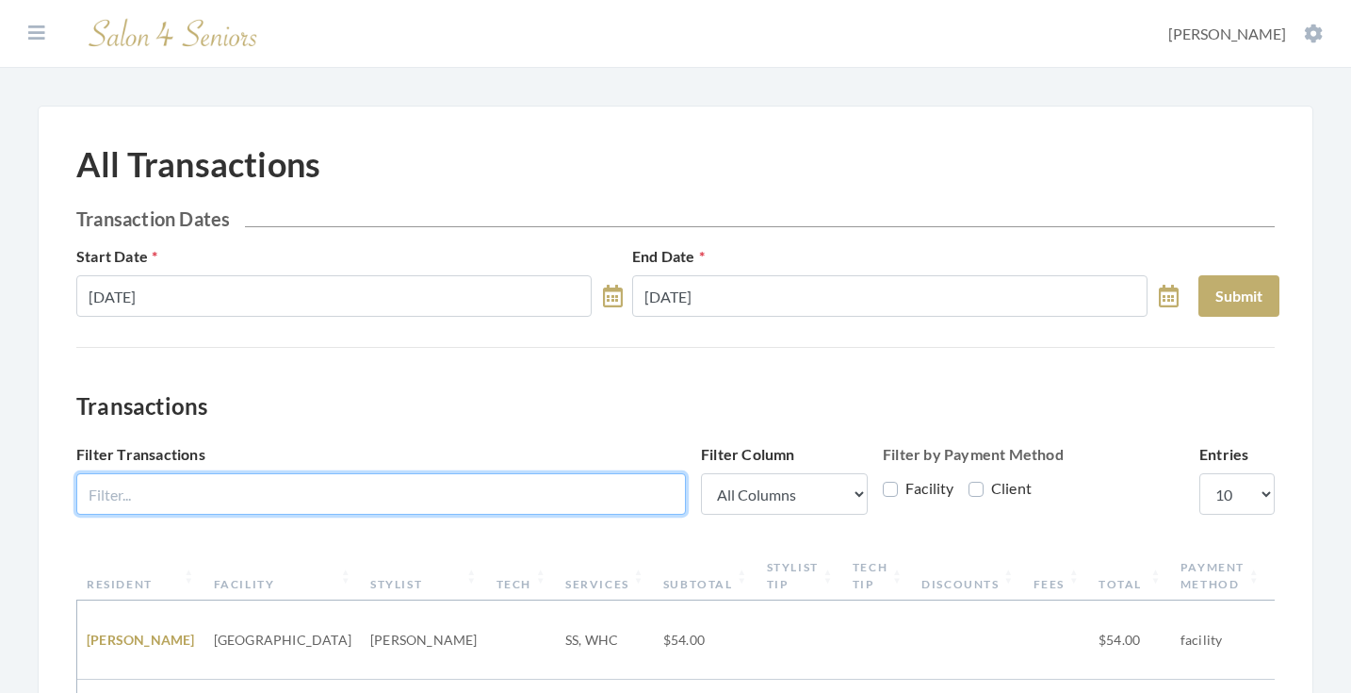
click at [307, 488] on input "Filter Transactions" at bounding box center [381, 493] width 610 height 41
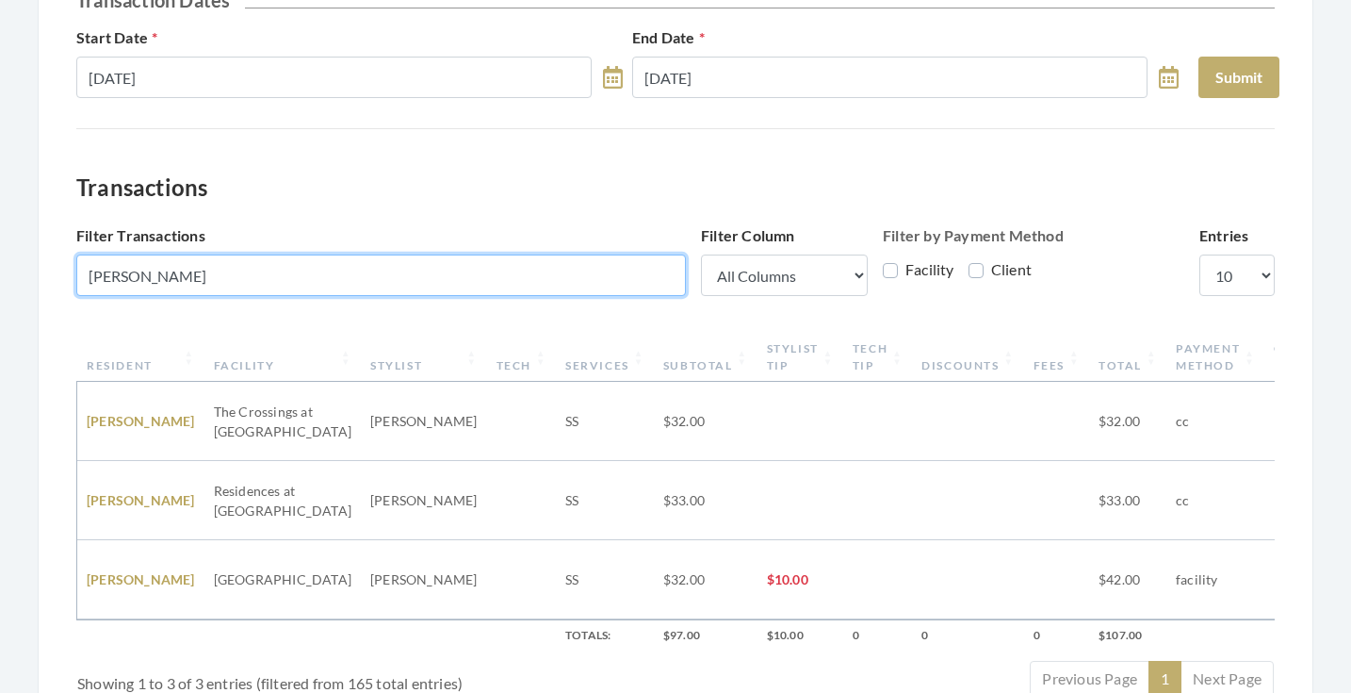
scroll to position [232, 0]
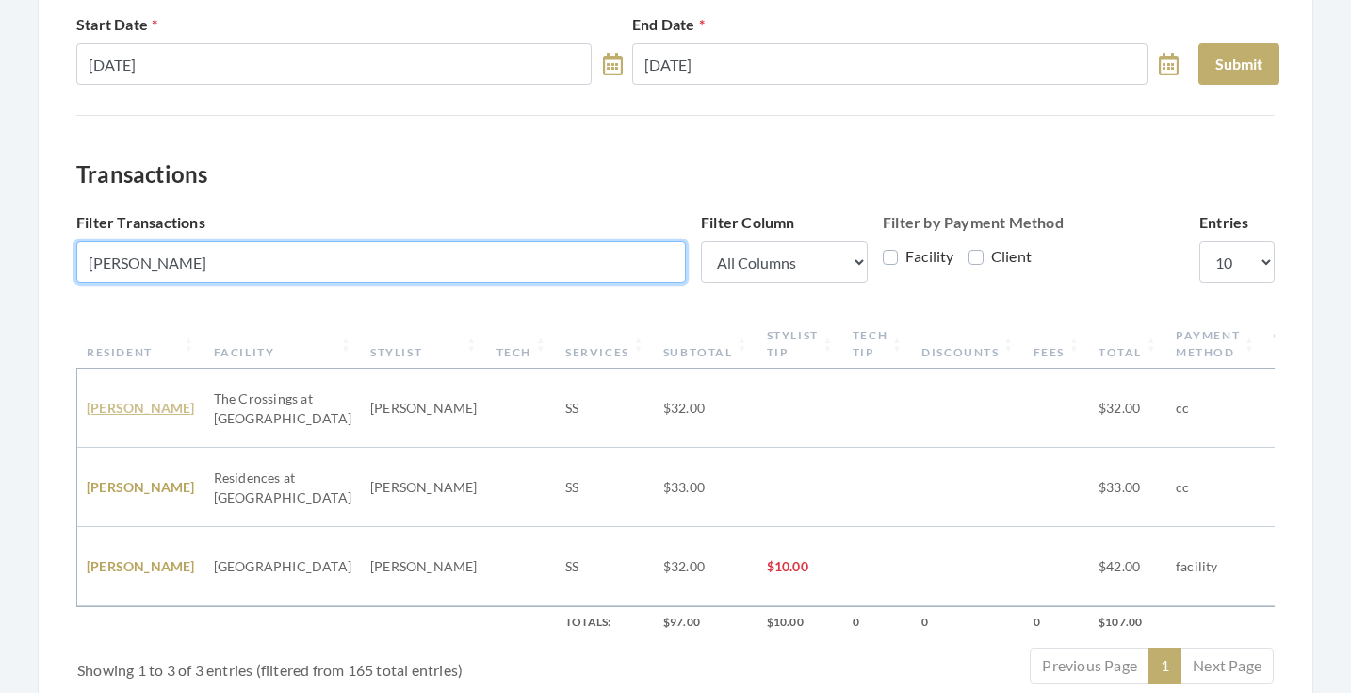
type input "Martin"
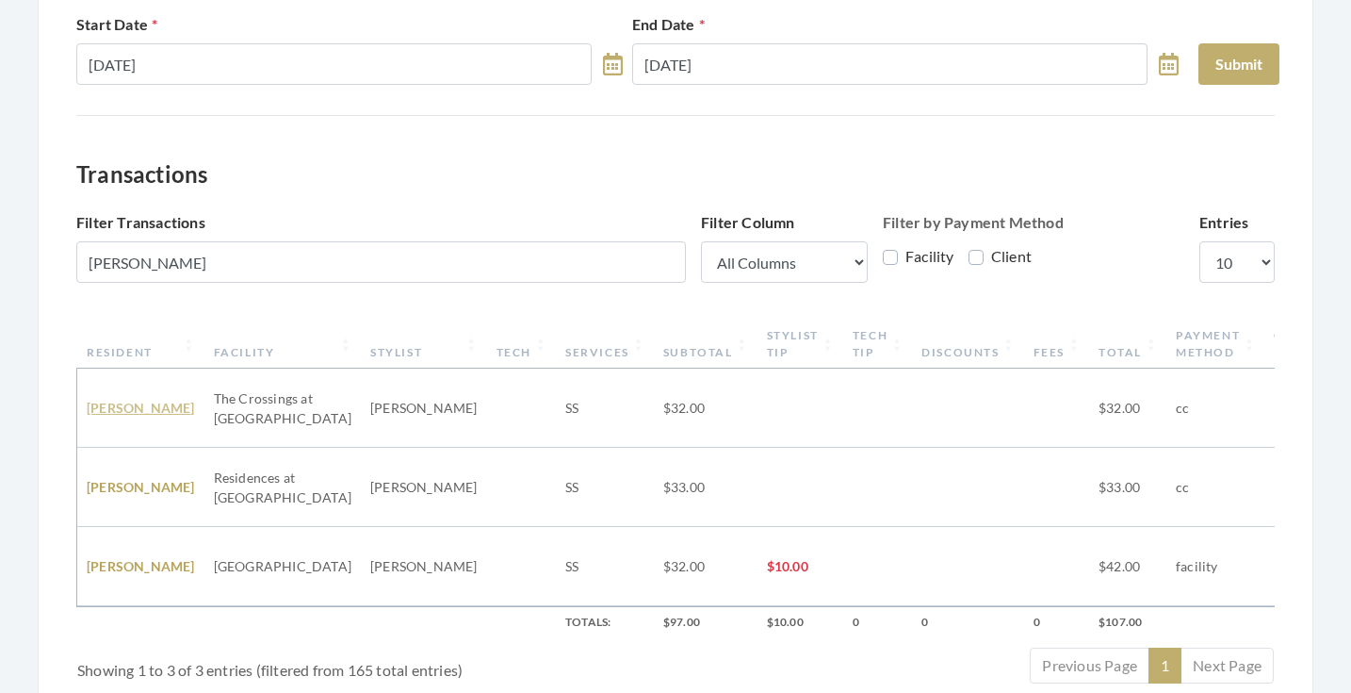
click at [114, 400] on link "LOUISE MARTIN" at bounding box center [141, 408] width 108 height 16
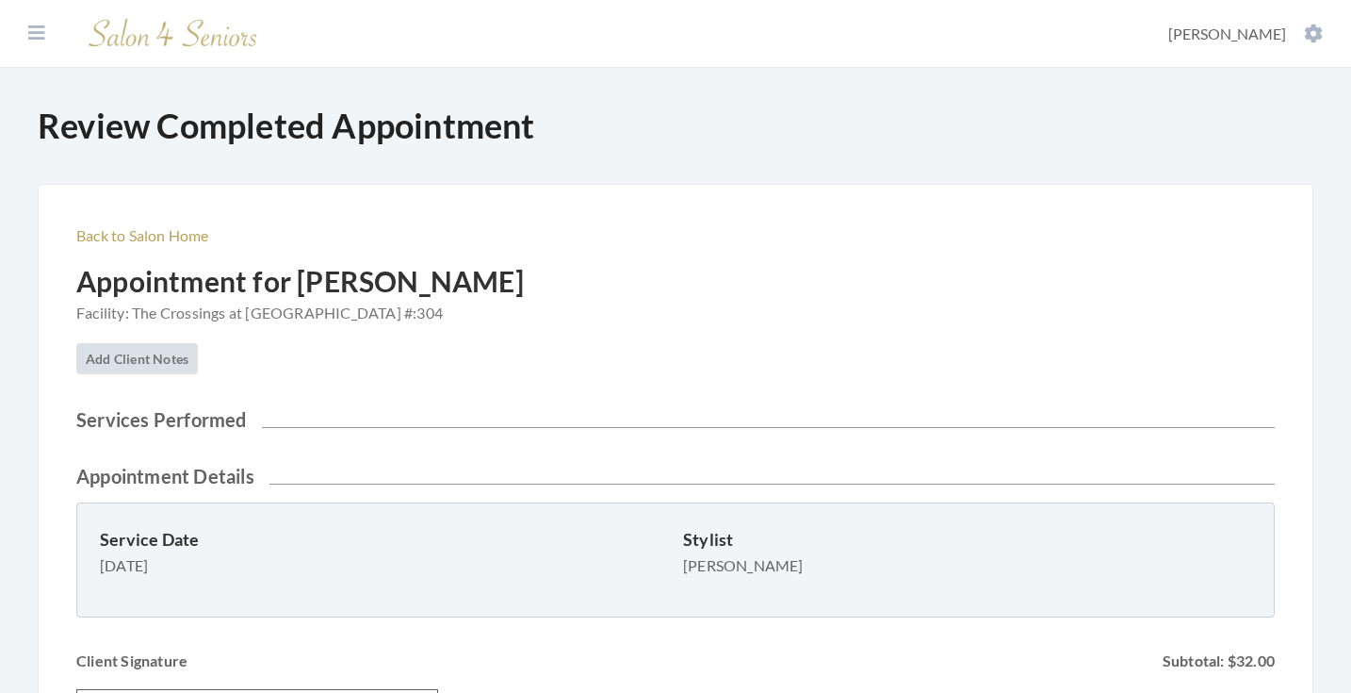
scroll to position [505, 0]
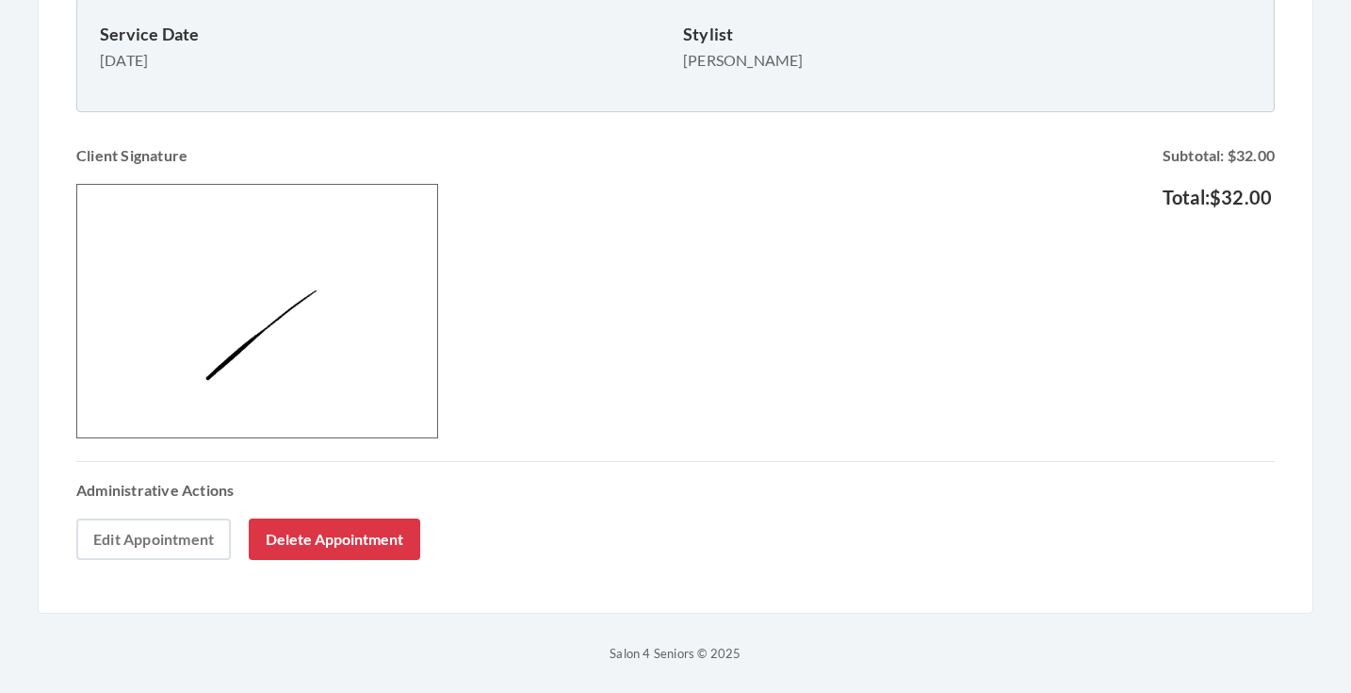
click at [165, 545] on link "Edit Appointment" at bounding box center [153, 538] width 155 height 41
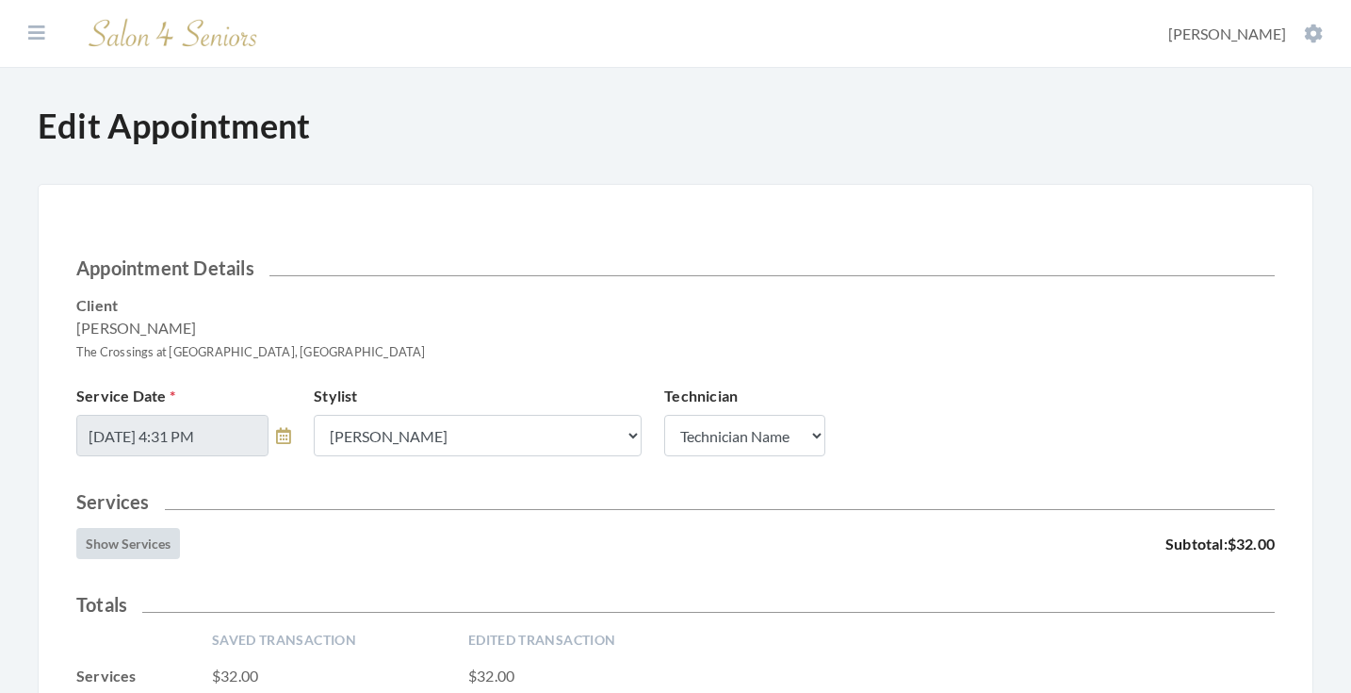
scroll to position [482, 0]
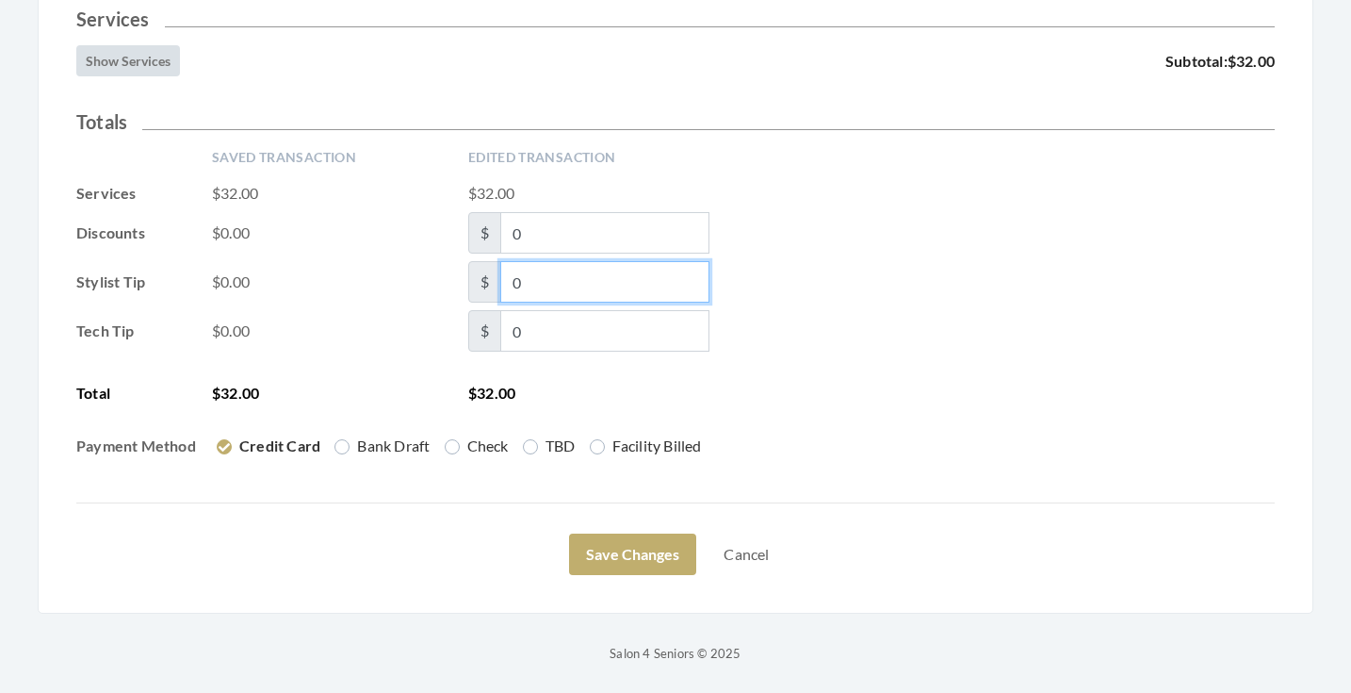
click at [550, 294] on input "0" at bounding box center [604, 281] width 209 height 41
type input "5"
click at [954, 315] on div "Tech Tip $0.00 $ 0" at bounding box center [675, 330] width 1199 height 41
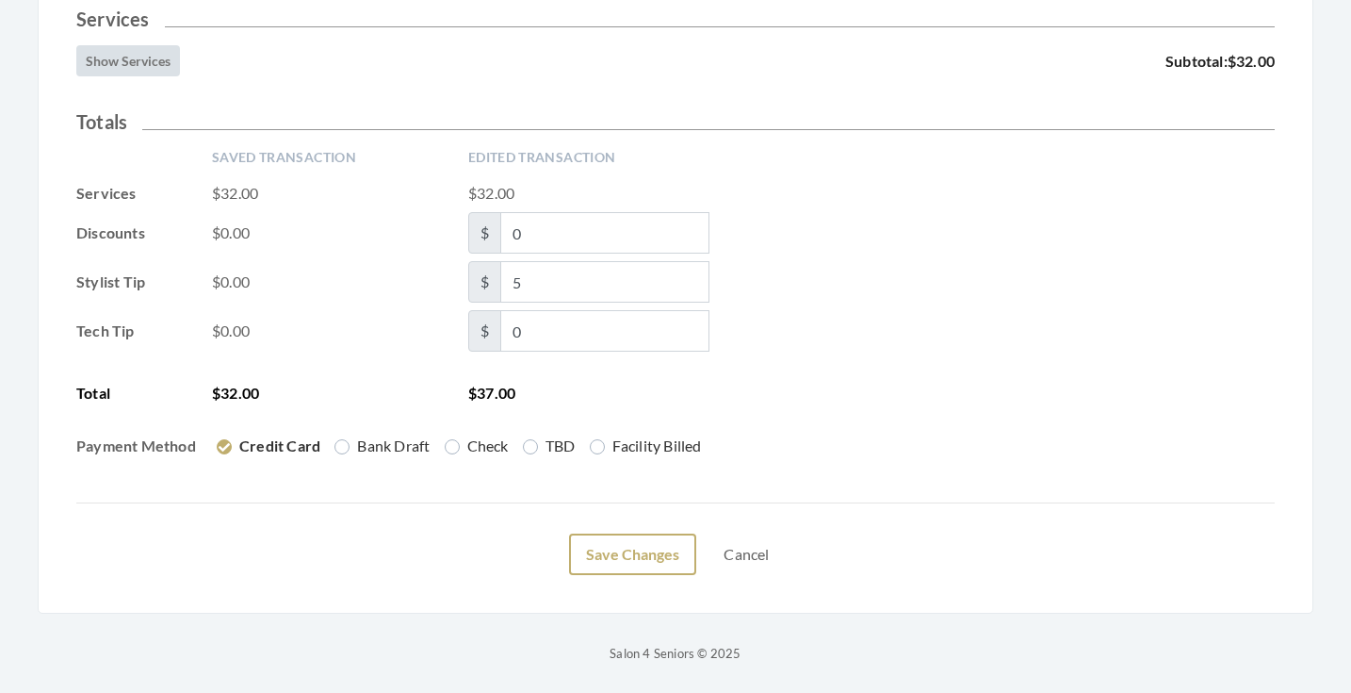
click at [634, 552] on button "Save Changes" at bounding box center [632, 553] width 127 height 41
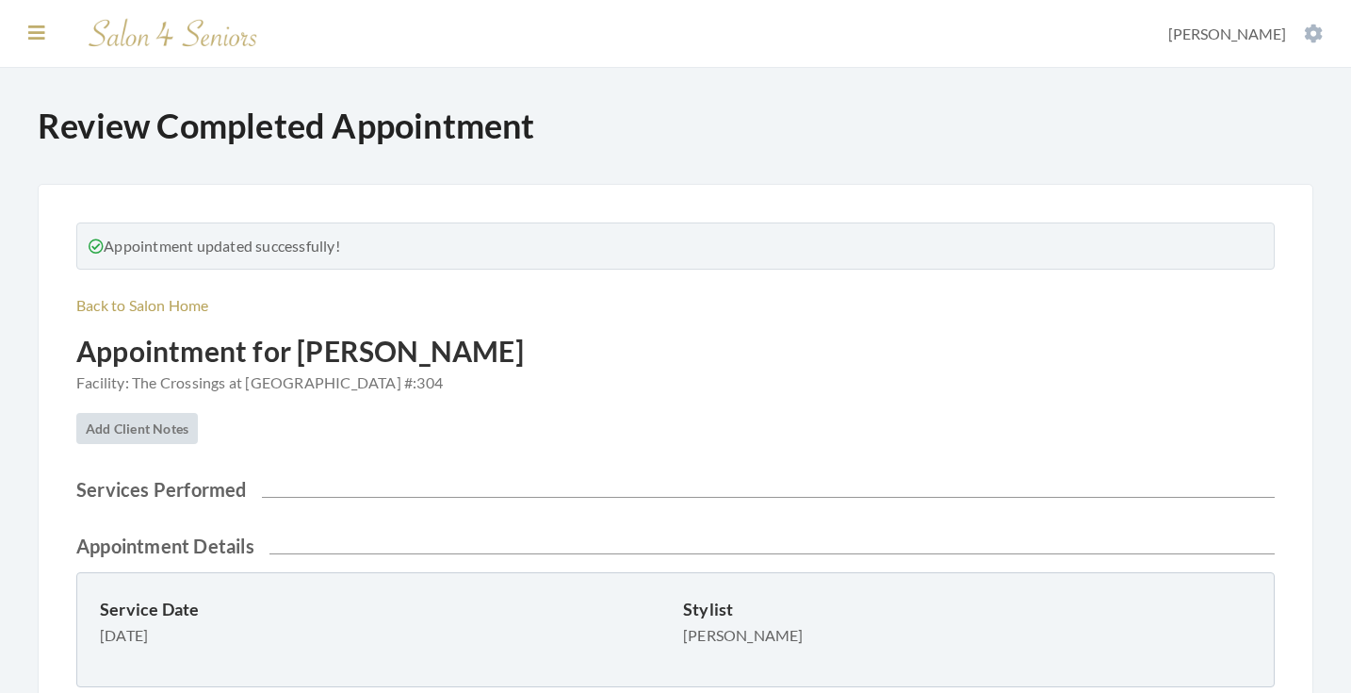
click at [37, 34] on icon at bounding box center [36, 33] width 17 height 19
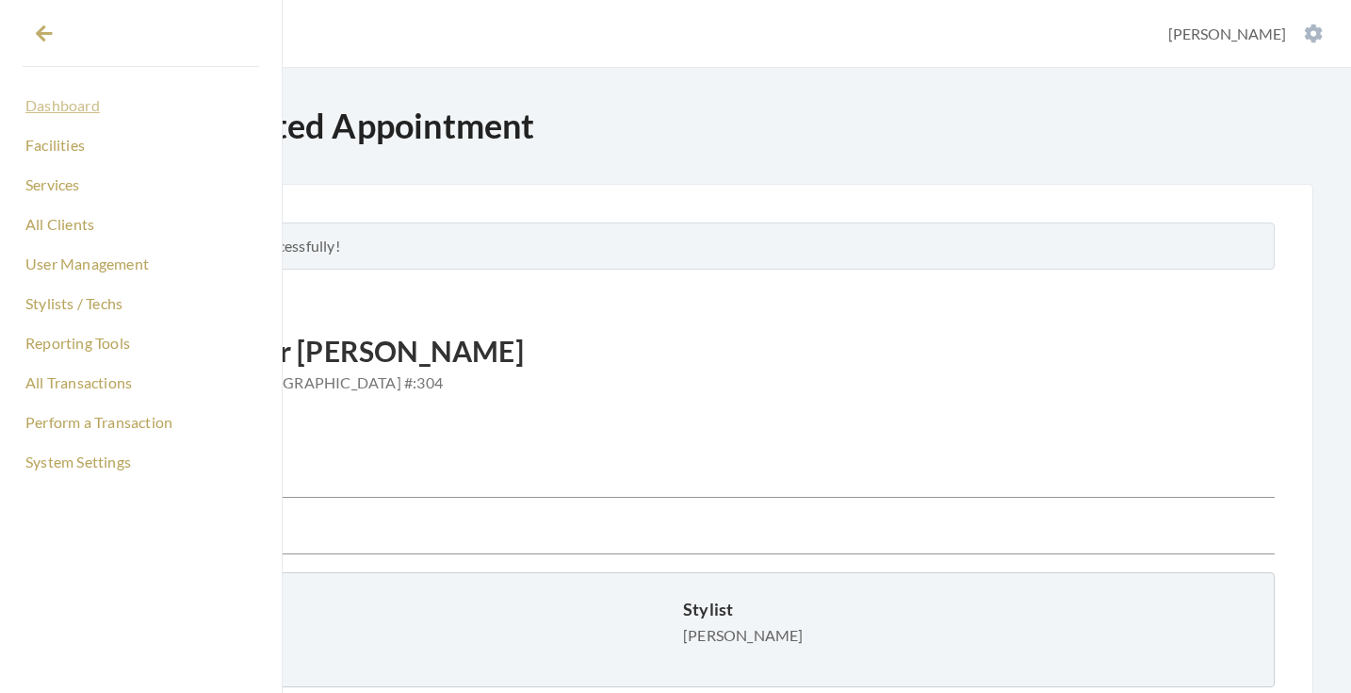
click at [62, 112] on link "Dashboard" at bounding box center [141, 106] width 237 height 32
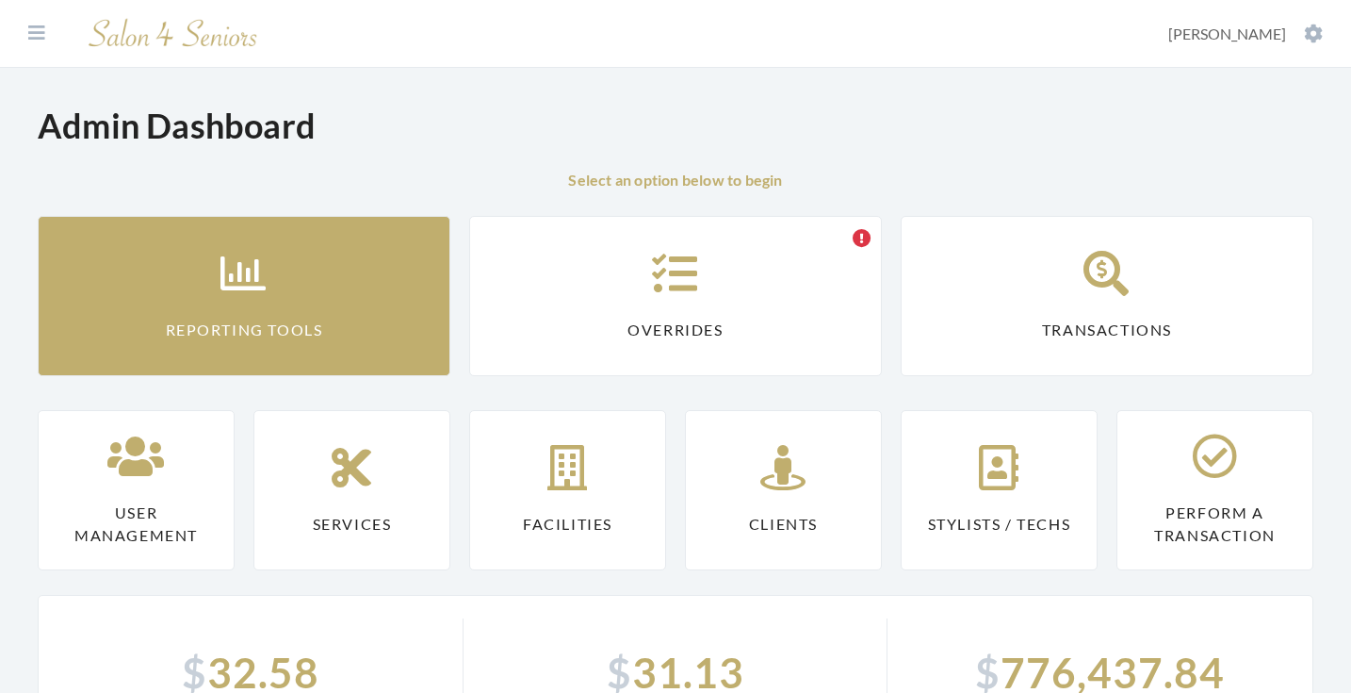
click at [240, 283] on icon at bounding box center [243, 273] width 47 height 45
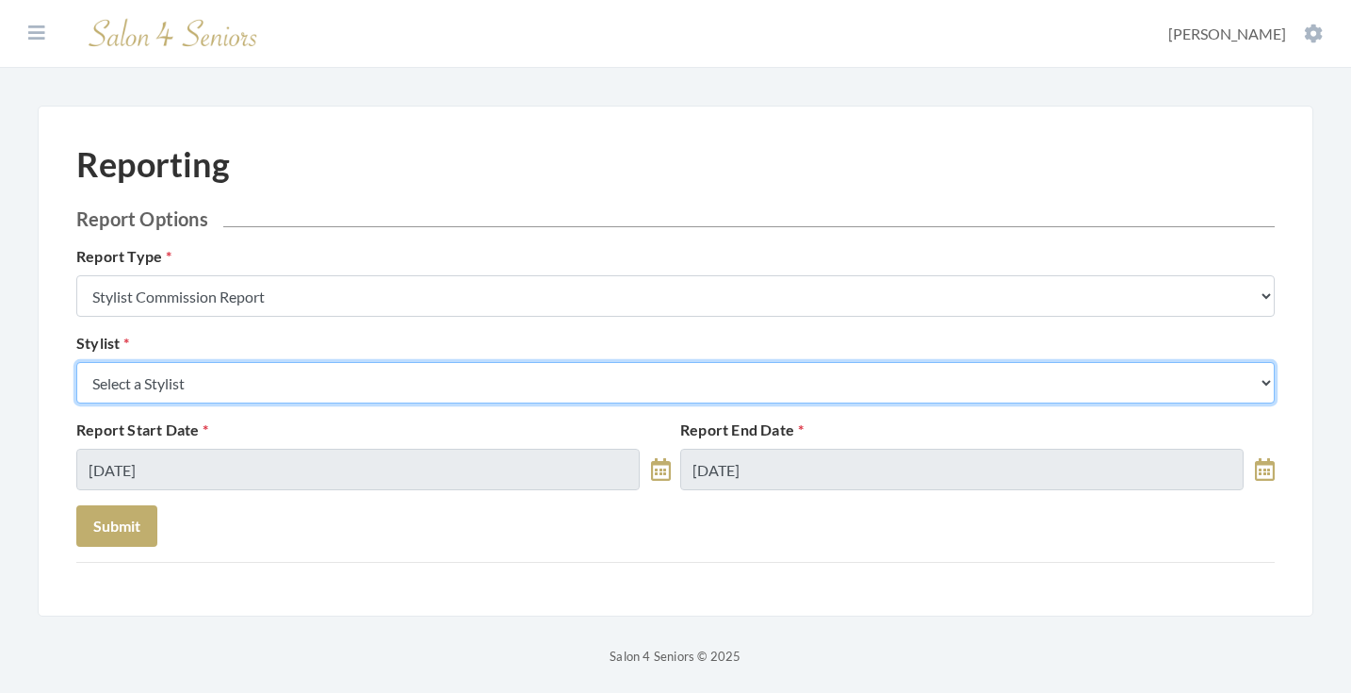
click at [296, 386] on select "Select a Stylist [PERSON_NAME] [PERSON_NAME] [PERSON_NAME] [PERSON_NAME] [PERSO…" at bounding box center [675, 382] width 1199 height 41
select select "26"
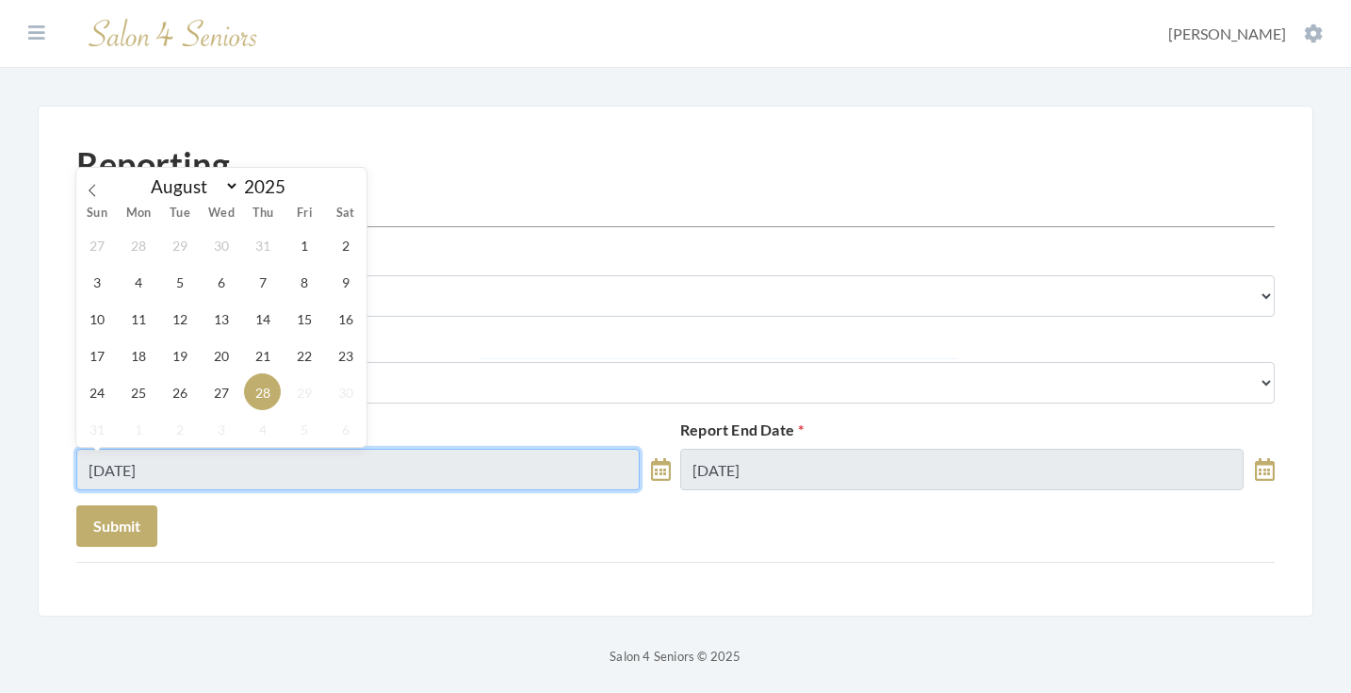
click at [236, 468] on input "08/28/2025" at bounding box center [357, 469] width 563 height 41
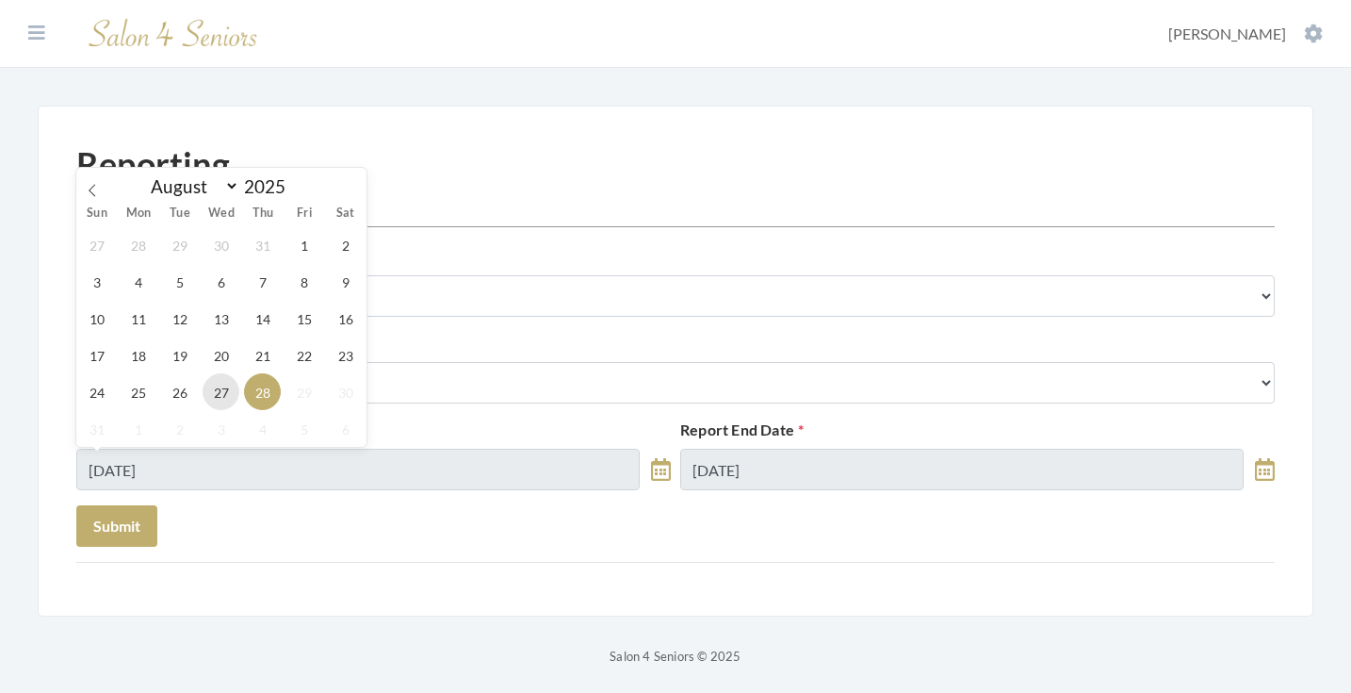
click at [214, 401] on span "27" at bounding box center [221, 391] width 37 height 37
type input "[DATE]"
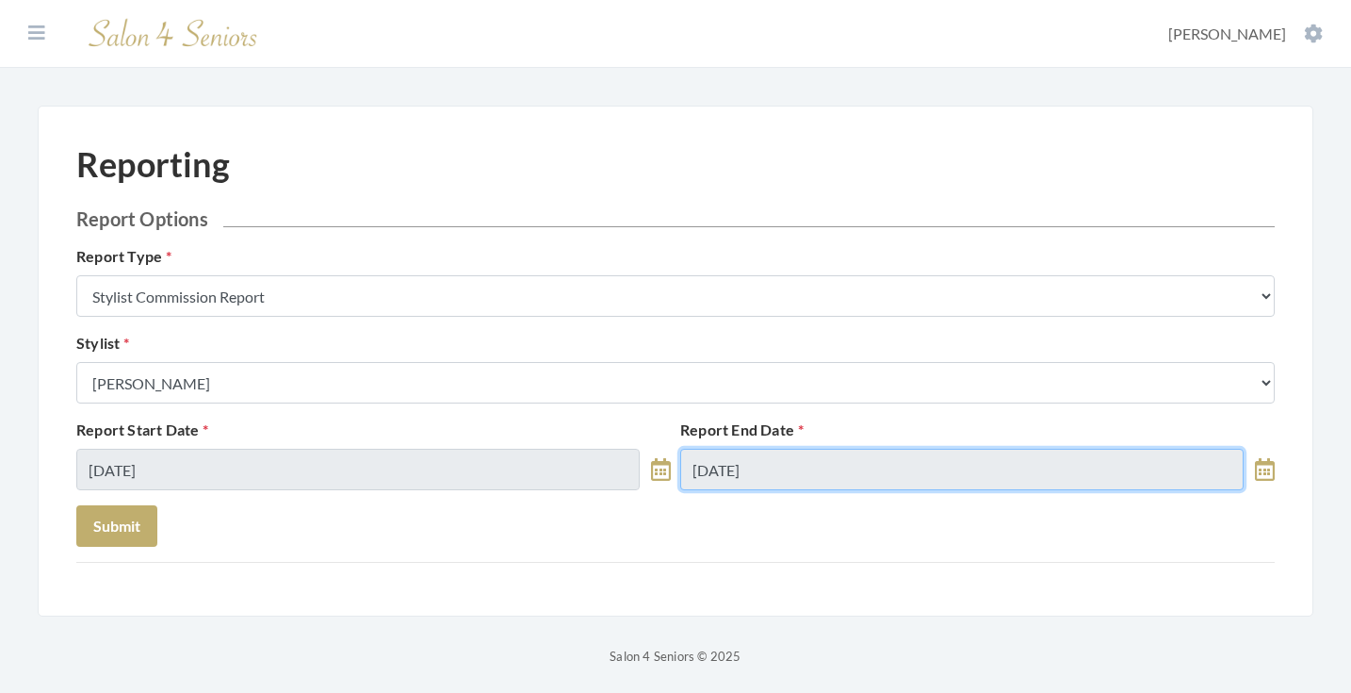
click at [753, 456] on input "08/28/2025" at bounding box center [961, 469] width 563 height 41
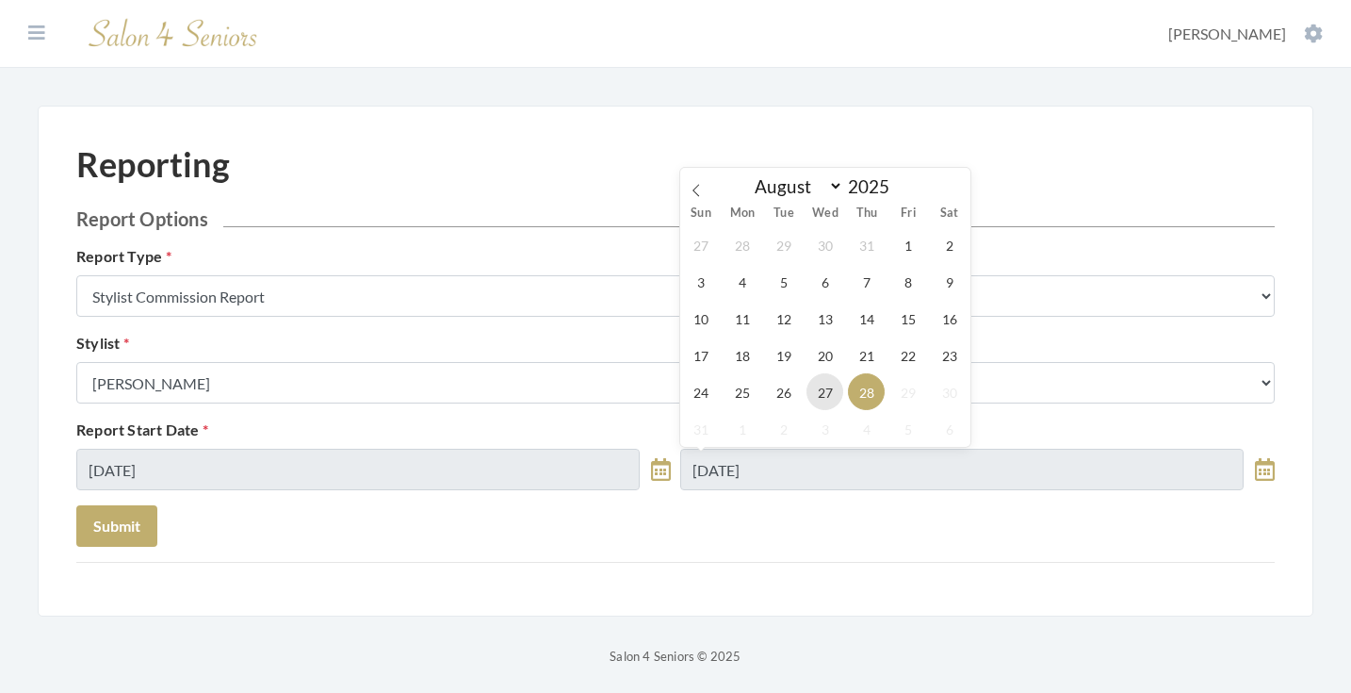
click at [819, 382] on span "27" at bounding box center [825, 391] width 37 height 37
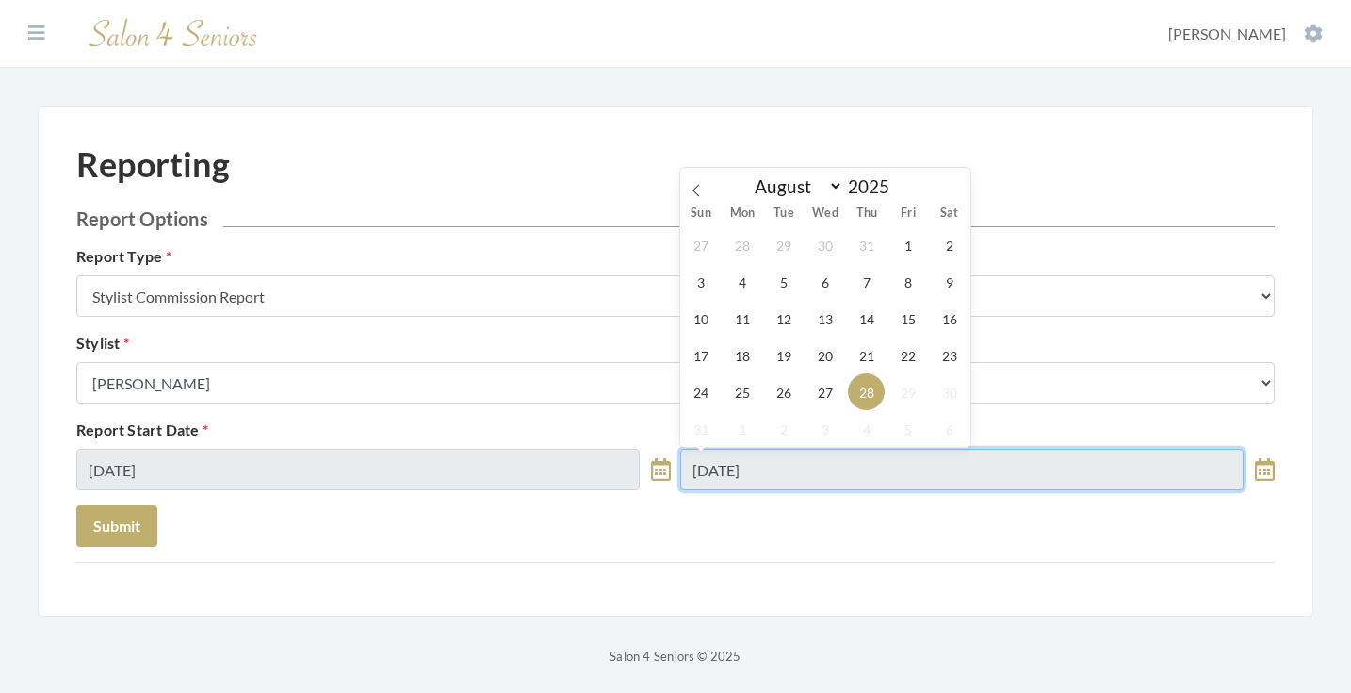
type input "[DATE]"
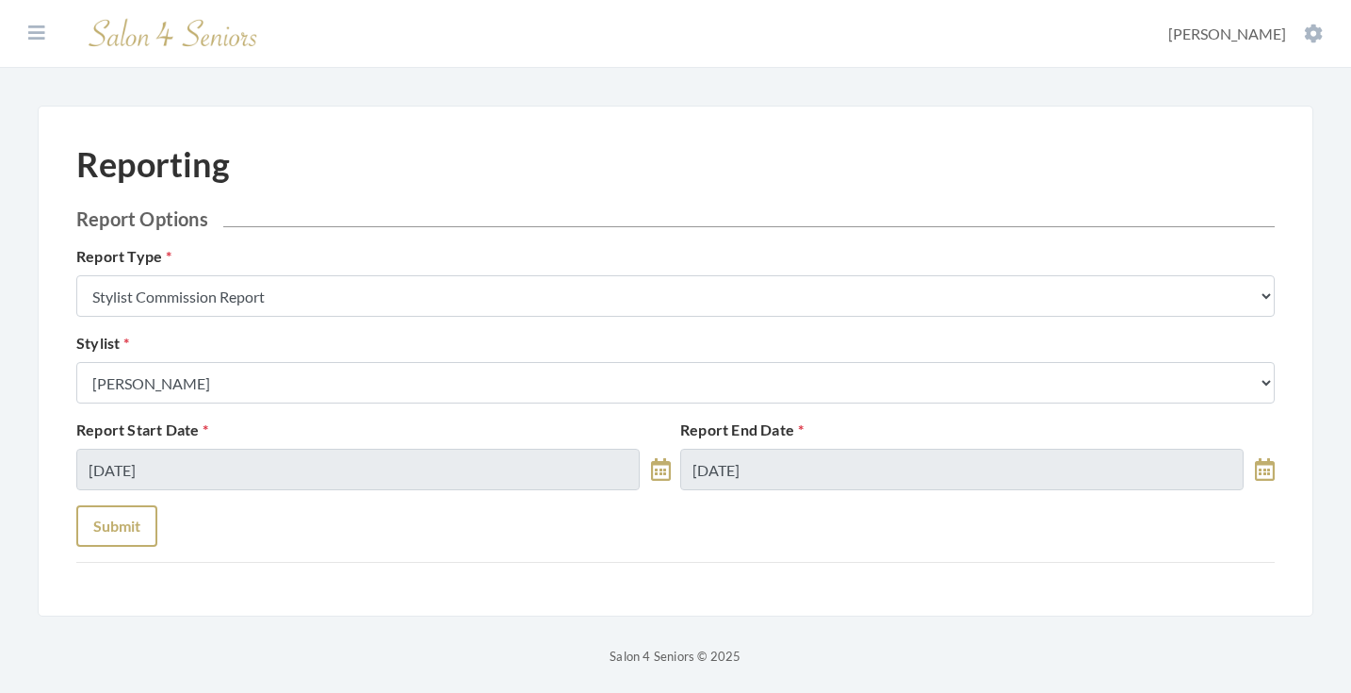
click at [137, 516] on button "Submit" at bounding box center [116, 525] width 81 height 41
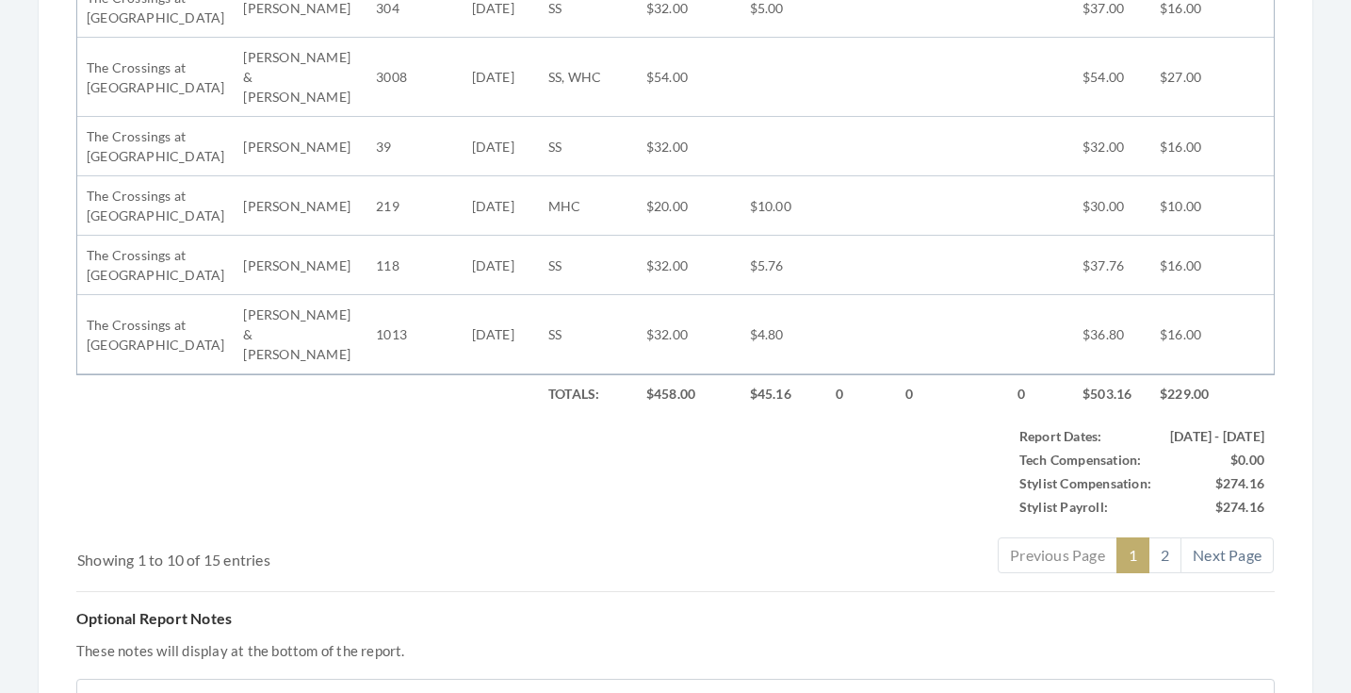
scroll to position [1117, 0]
